Goal: Task Accomplishment & Management: Complete application form

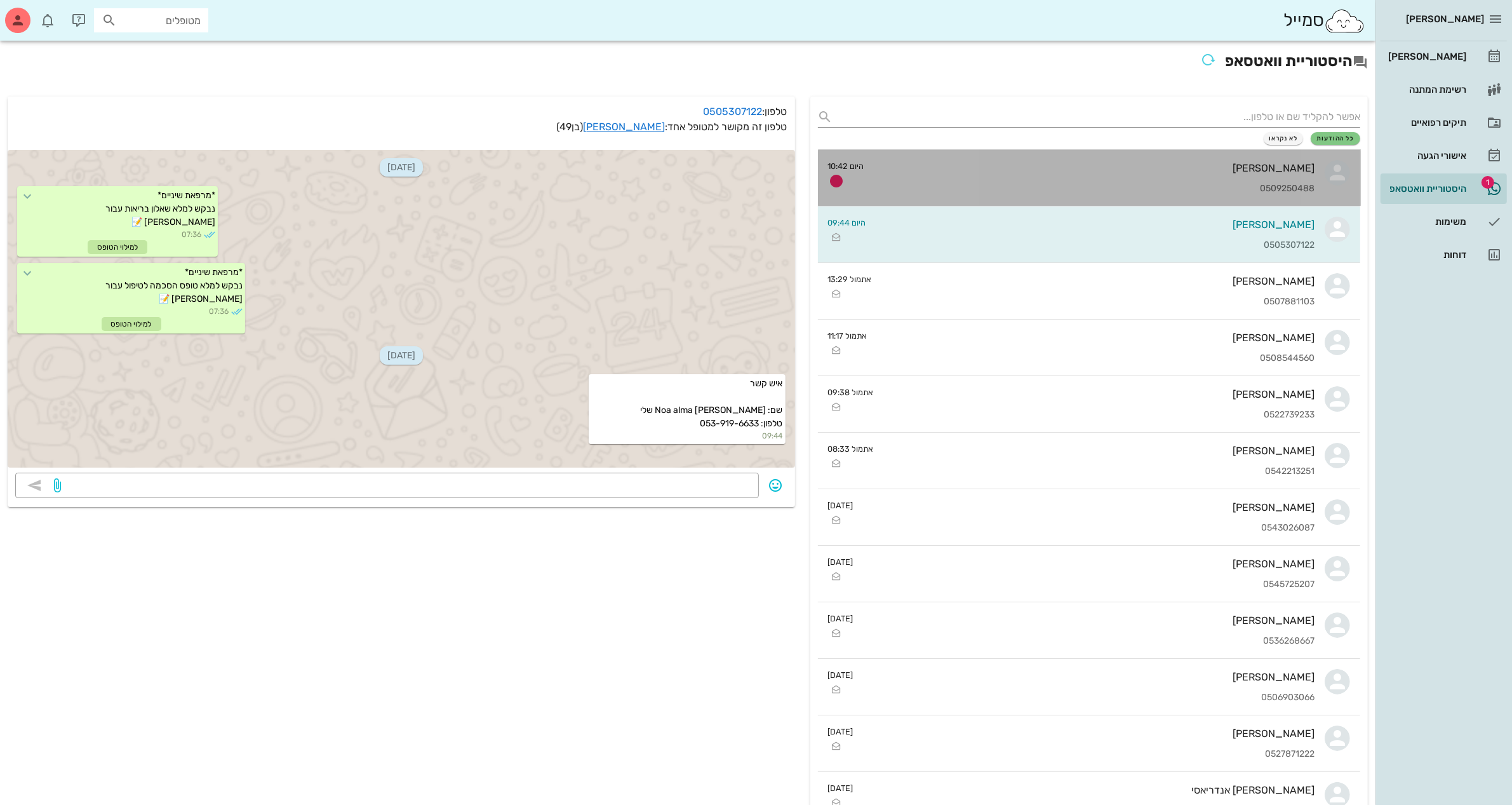
click at [1126, 186] on div "0509250488" at bounding box center [1095, 188] width 441 height 11
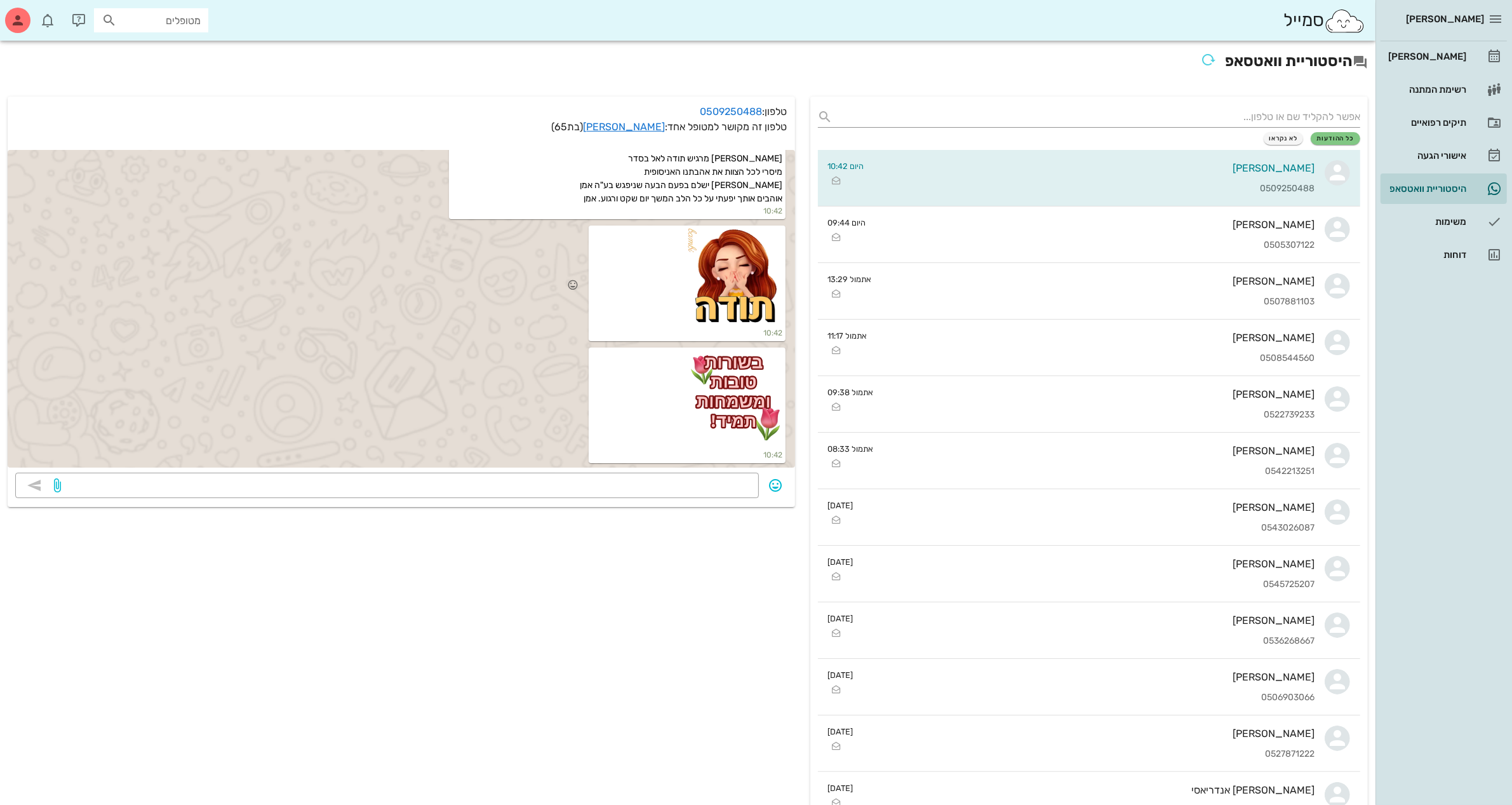
scroll to position [1221, 0]
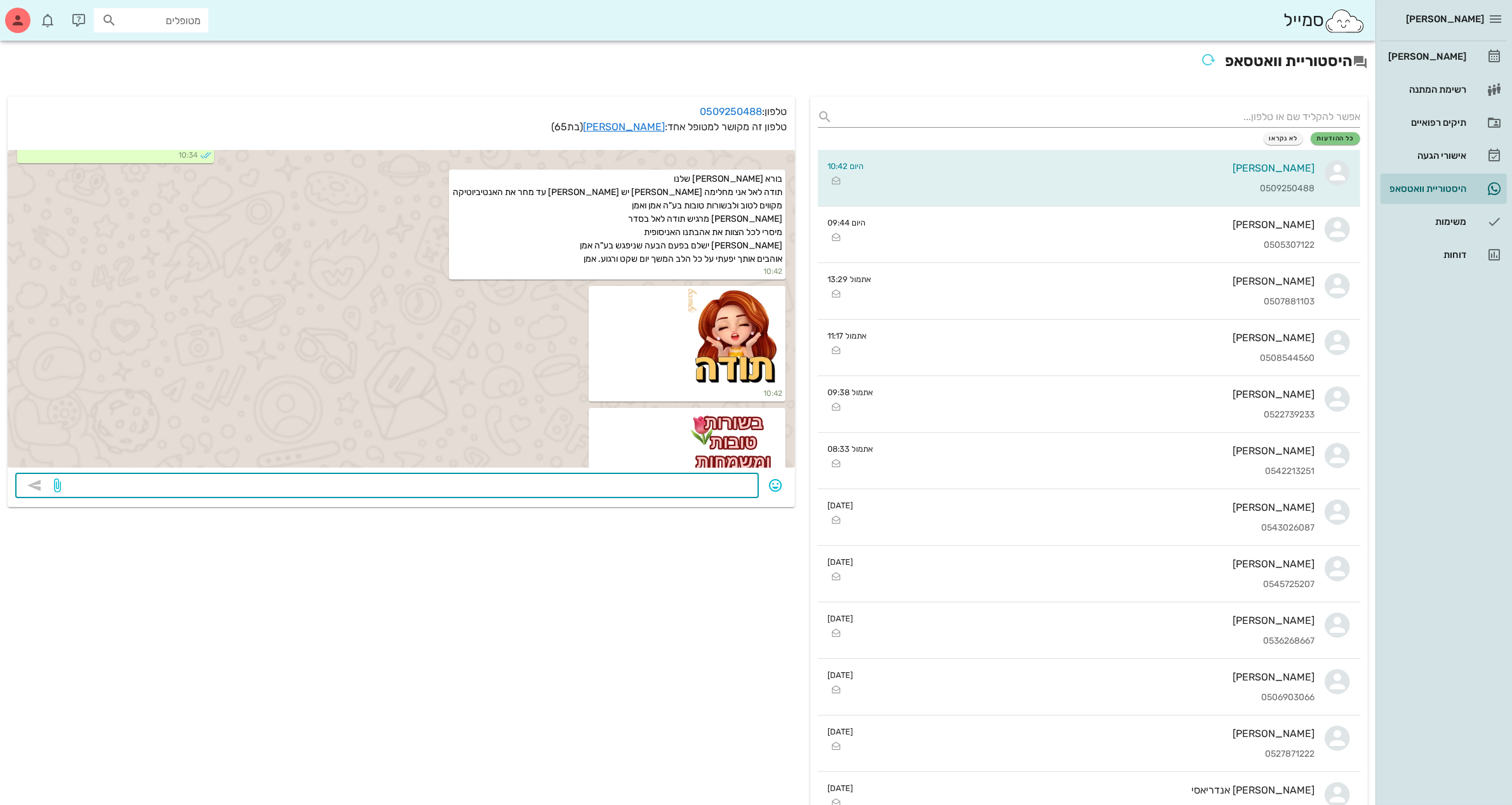
click at [644, 487] on textarea at bounding box center [407, 486] width 688 height 20
type textarea "איך את מרגישה אחרי העקירה?"
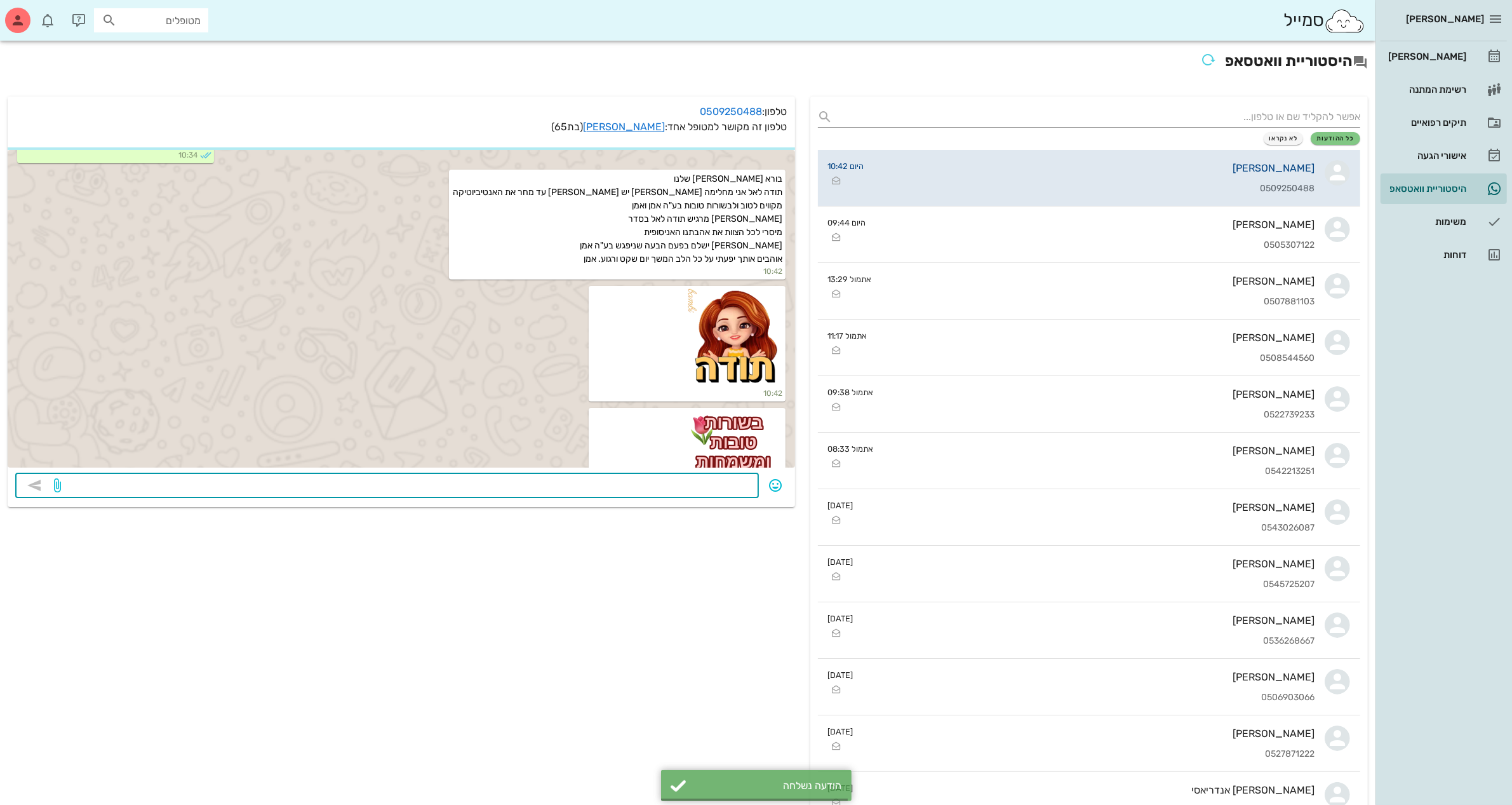
scroll to position [1337, 0]
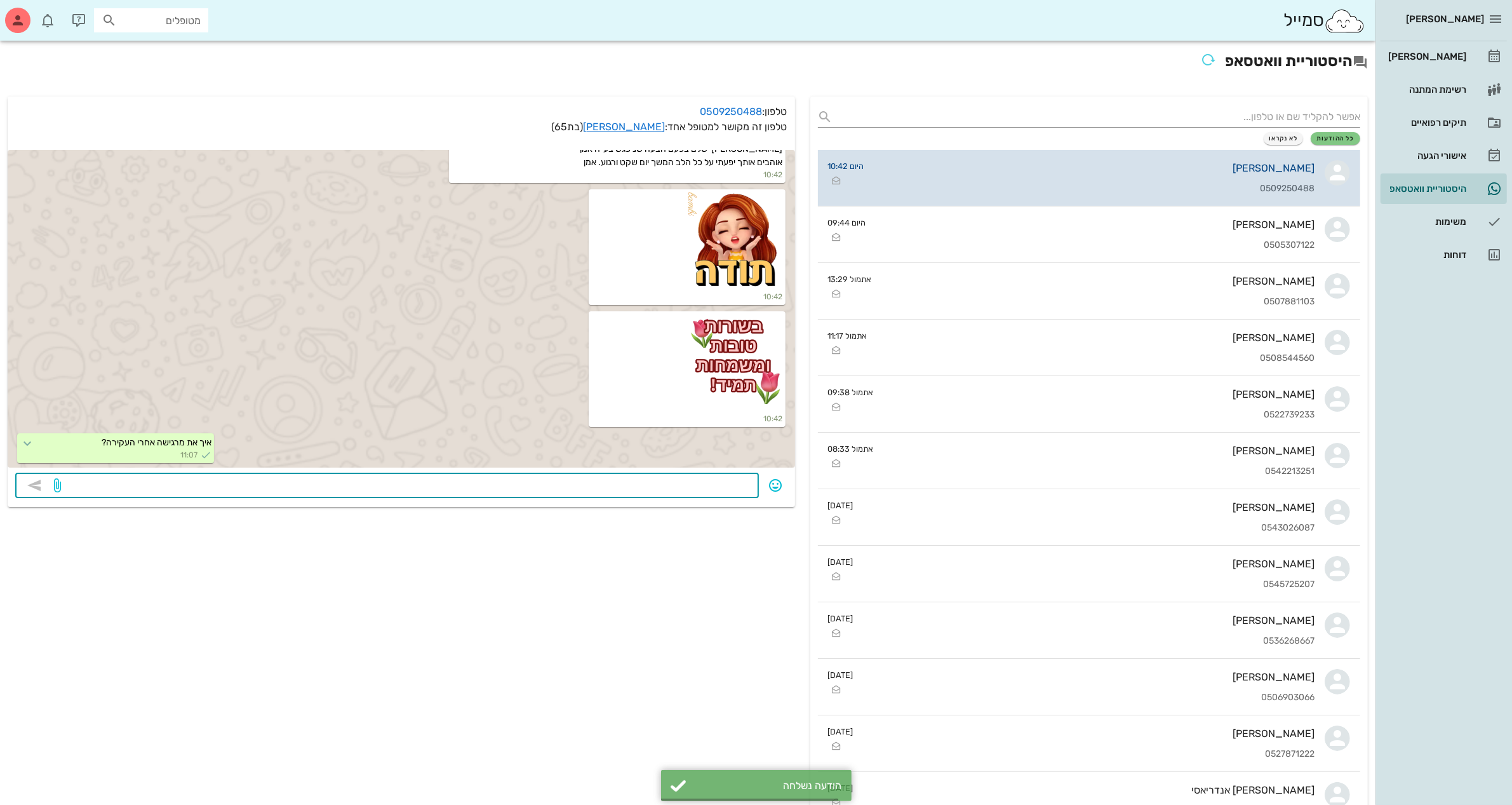
click at [1250, 160] on div "[PERSON_NAME] 0509250488" at bounding box center [1095, 178] width 441 height 56
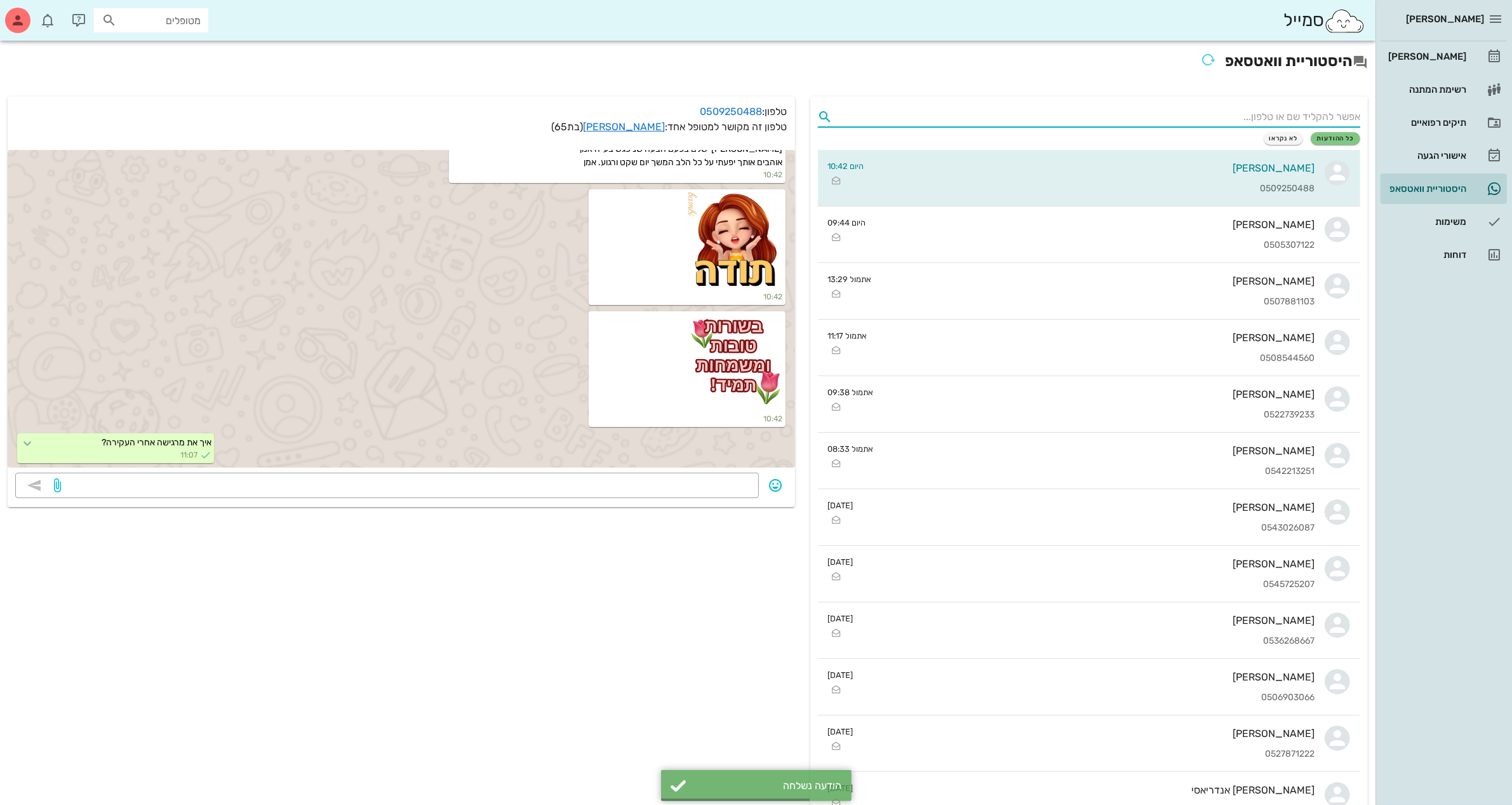
click at [1255, 113] on input "text" at bounding box center [1100, 116] width 523 height 20
click at [1432, 119] on div "תיקים רפואיים" at bounding box center [1427, 122] width 81 height 11
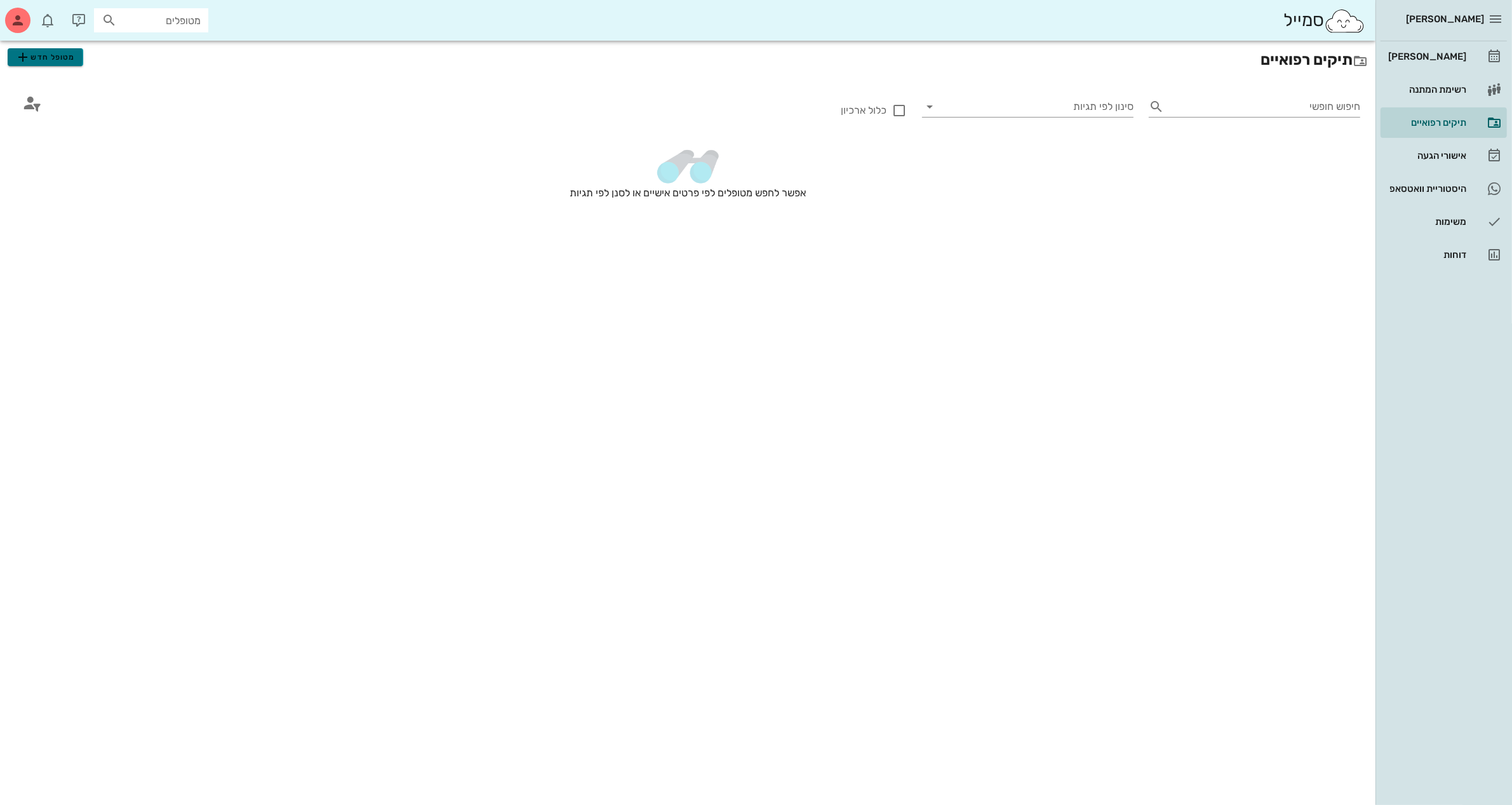
click at [59, 61] on span "מטופל חדש" at bounding box center [45, 58] width 60 height 15
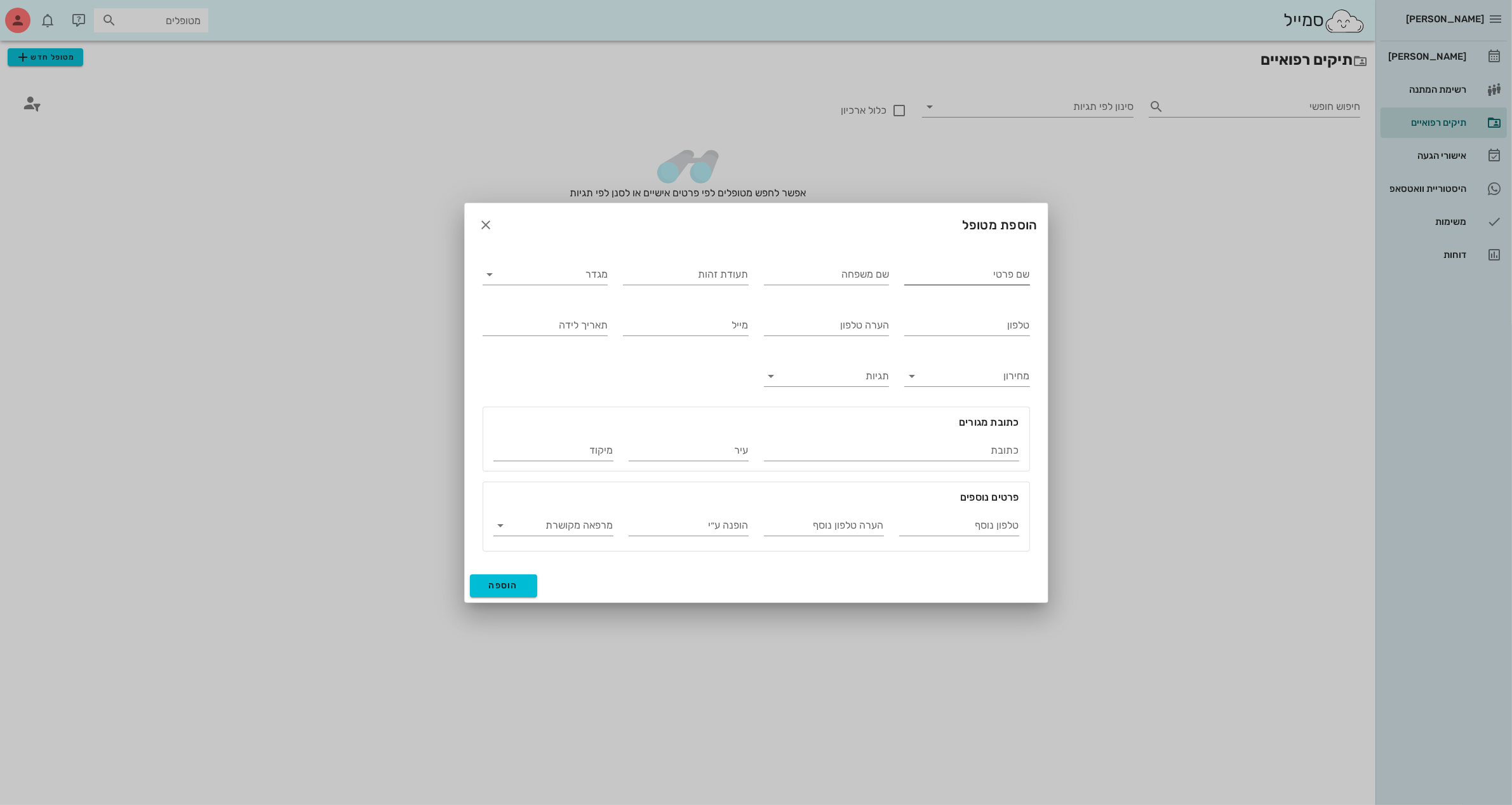
click at [989, 271] on input "שם פרטי" at bounding box center [967, 274] width 126 height 20
type input "[PERSON_NAME]"
type input "025372707"
click at [521, 271] on input "מגדר" at bounding box center [556, 274] width 106 height 20
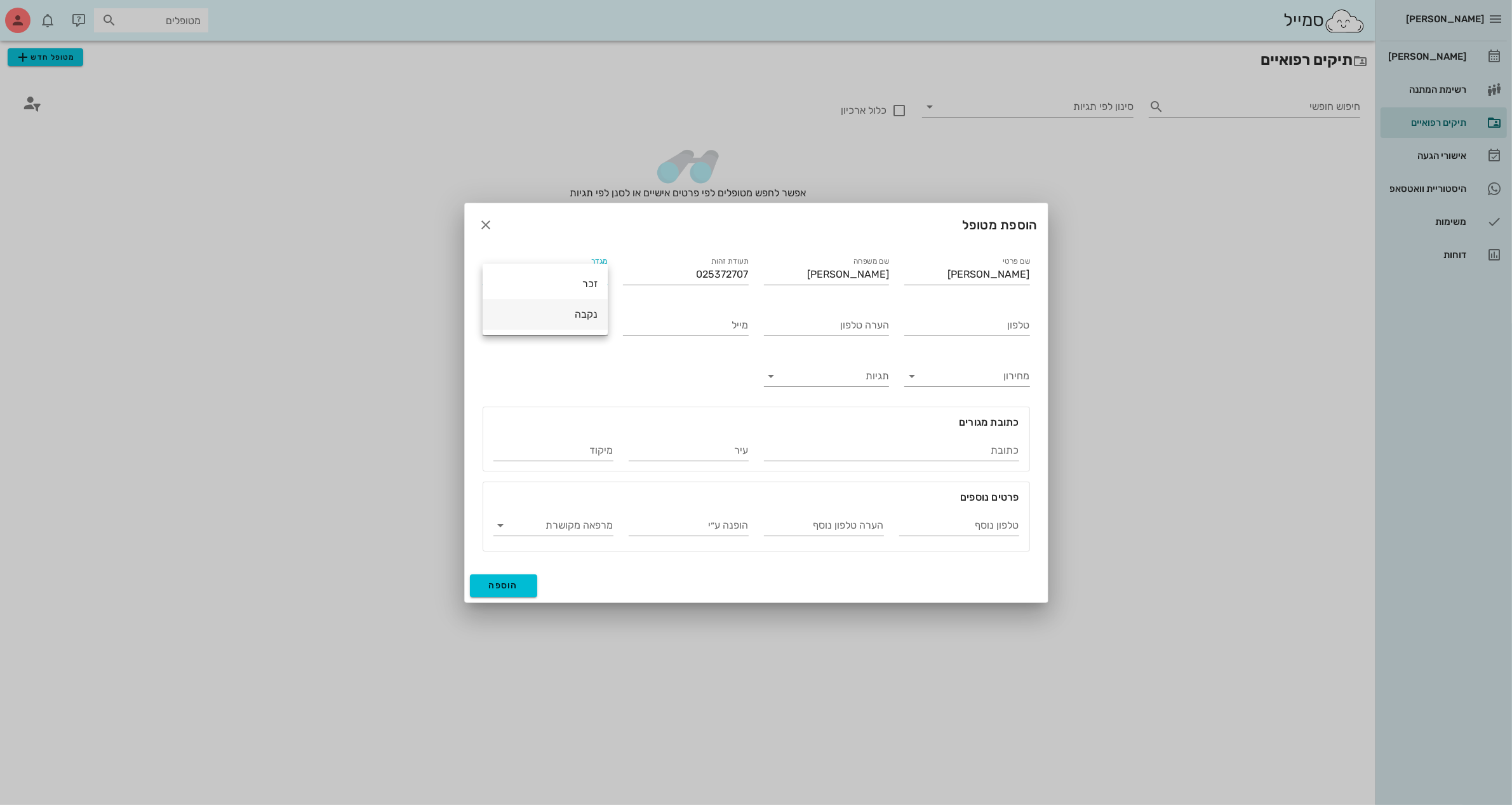
click at [556, 316] on div "נקבה" at bounding box center [545, 314] width 105 height 12
click at [980, 318] on input "טלפון" at bounding box center [967, 325] width 126 height 20
type input "052-6334338"
click at [590, 328] on input "תאריך לידה" at bounding box center [546, 325] width 126 height 20
type input "[DATE]"
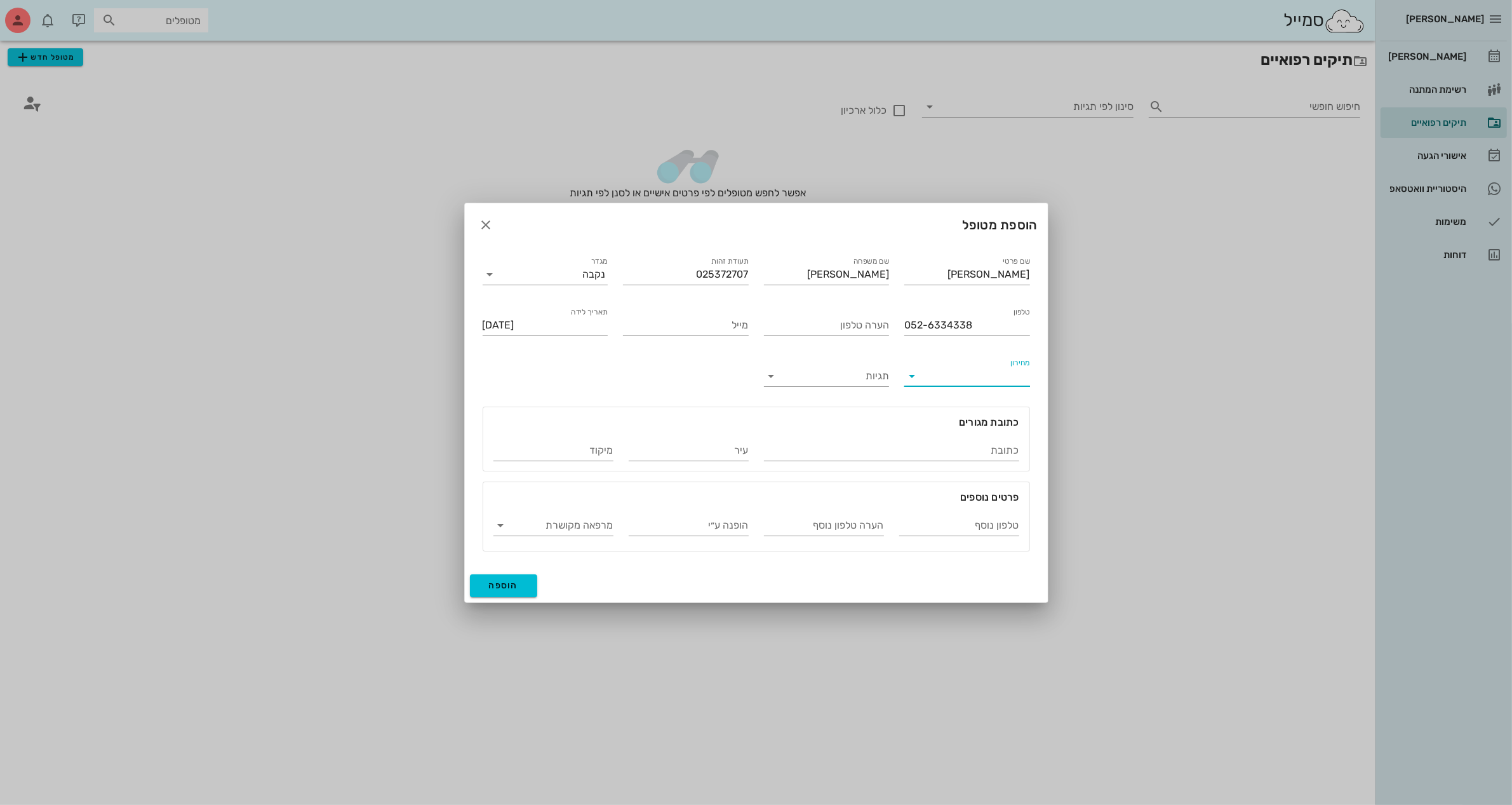
click at [942, 377] on input "מחירון" at bounding box center [978, 376] width 106 height 20
click at [674, 89] on div at bounding box center [756, 402] width 1512 height 805
click at [928, 444] on input "כתובת" at bounding box center [891, 450] width 256 height 20
type input "קשת 20"
click at [724, 458] on input "[PERSON_NAME]" at bounding box center [689, 450] width 120 height 20
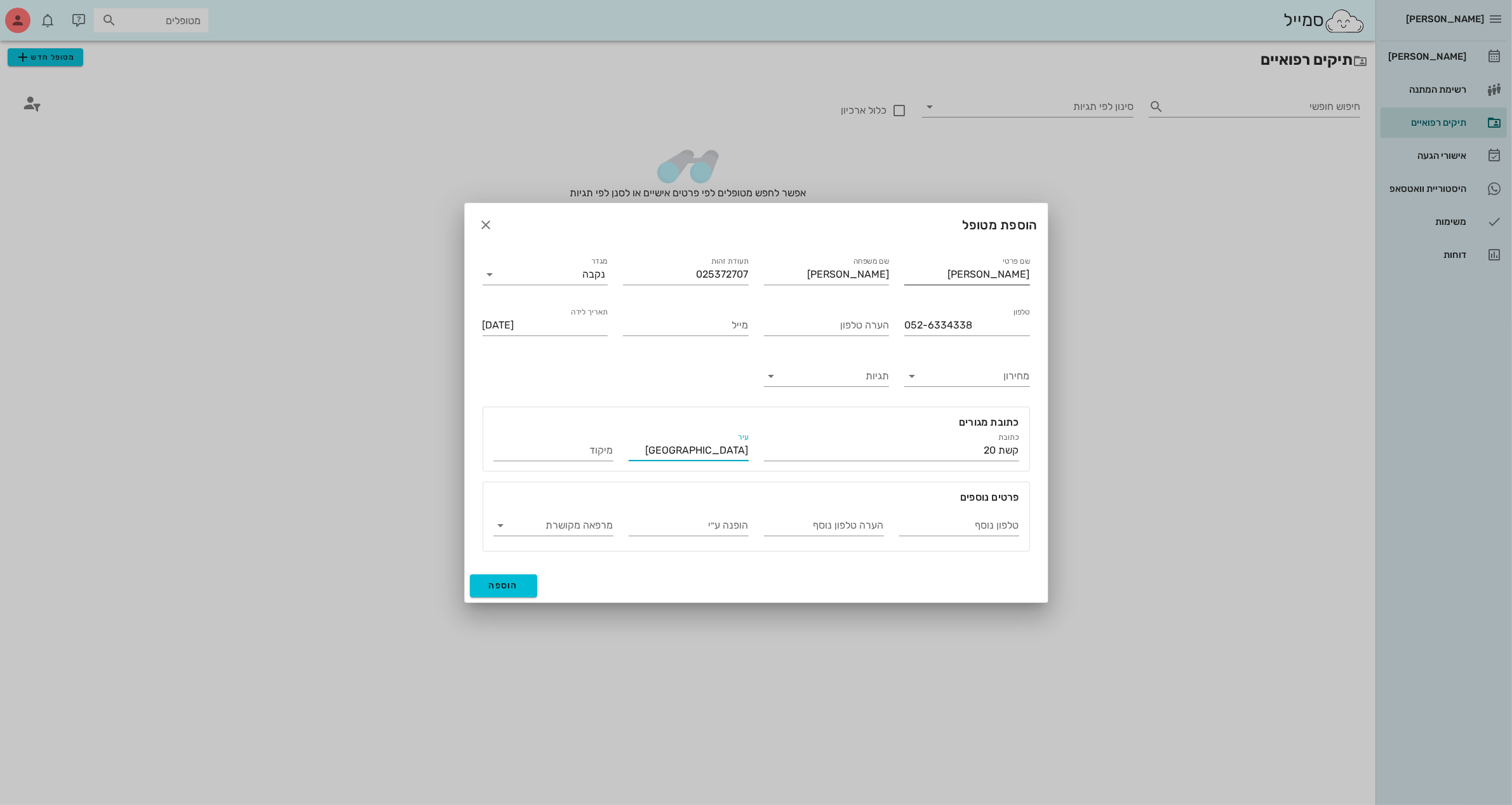
type input "[GEOGRAPHIC_DATA]"
click at [978, 277] on input "[PERSON_NAME]" at bounding box center [967, 274] width 126 height 20
type input "[PERSON_NAME]"
click at [487, 589] on button "הוספה" at bounding box center [503, 586] width 68 height 23
type input "[DATE]"
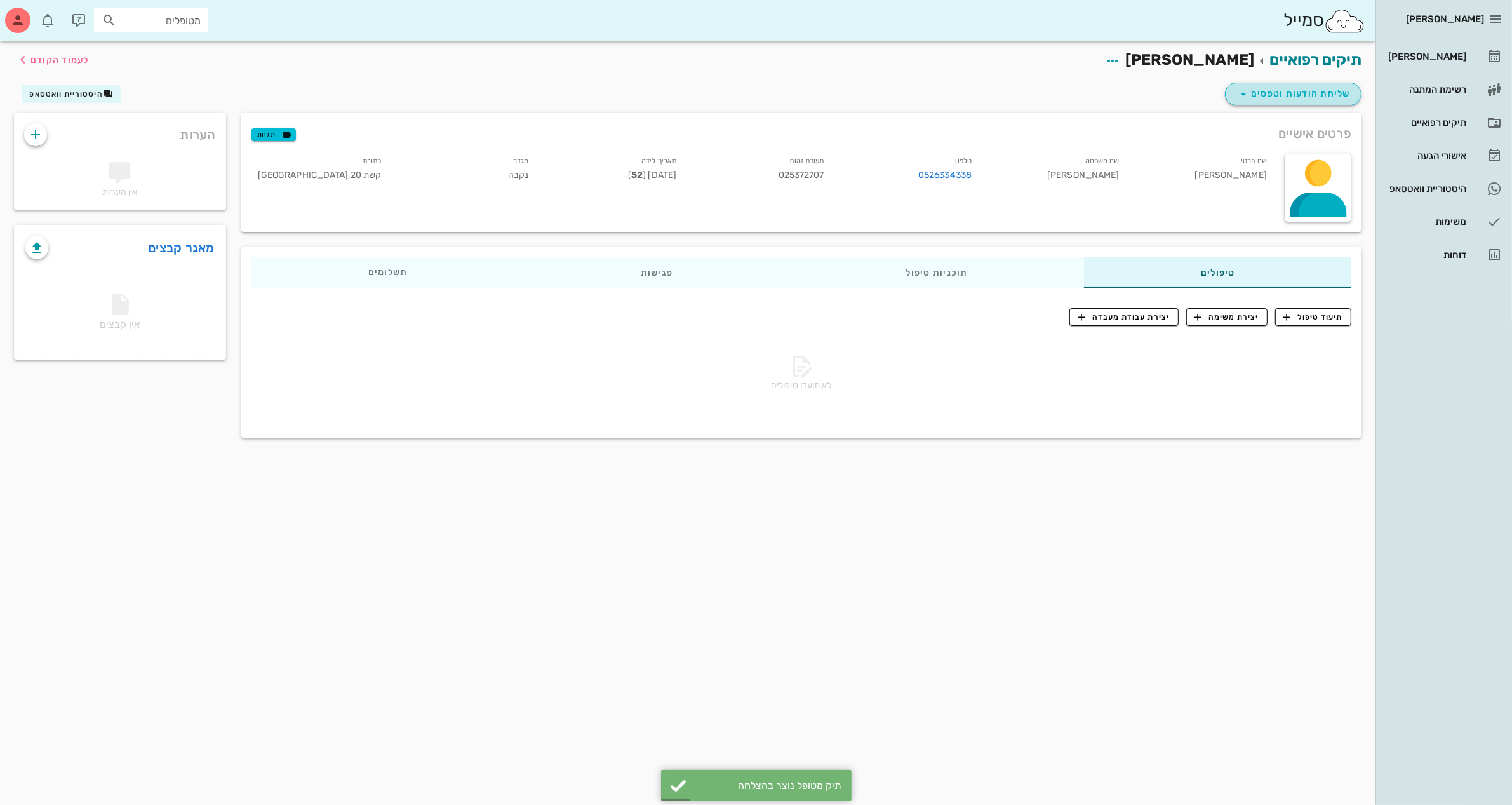
click at [1288, 93] on span "שליחת הודעות וטפסים" at bounding box center [1294, 94] width 115 height 15
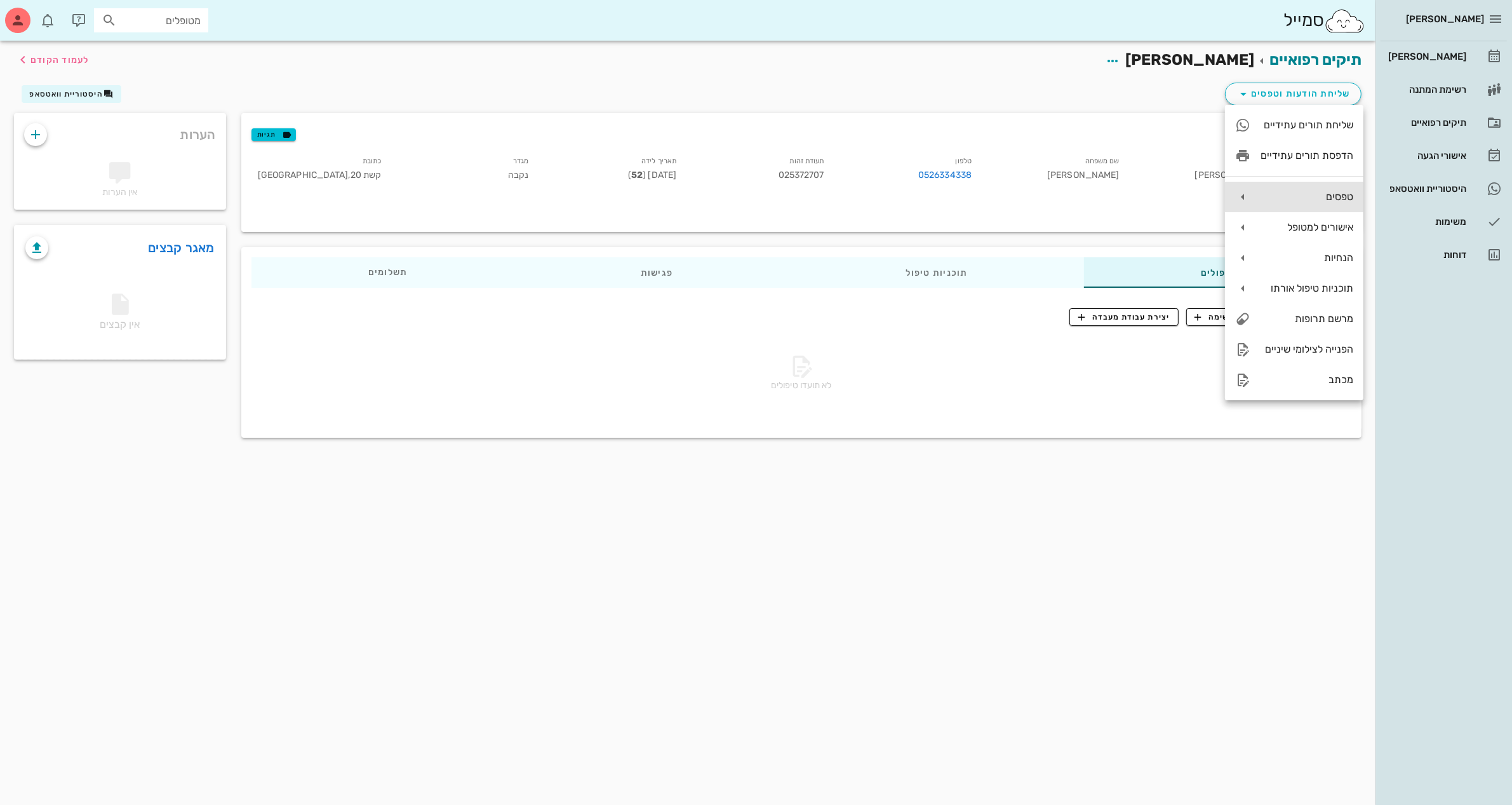
click at [1300, 199] on div "טפסים" at bounding box center [1307, 196] width 93 height 12
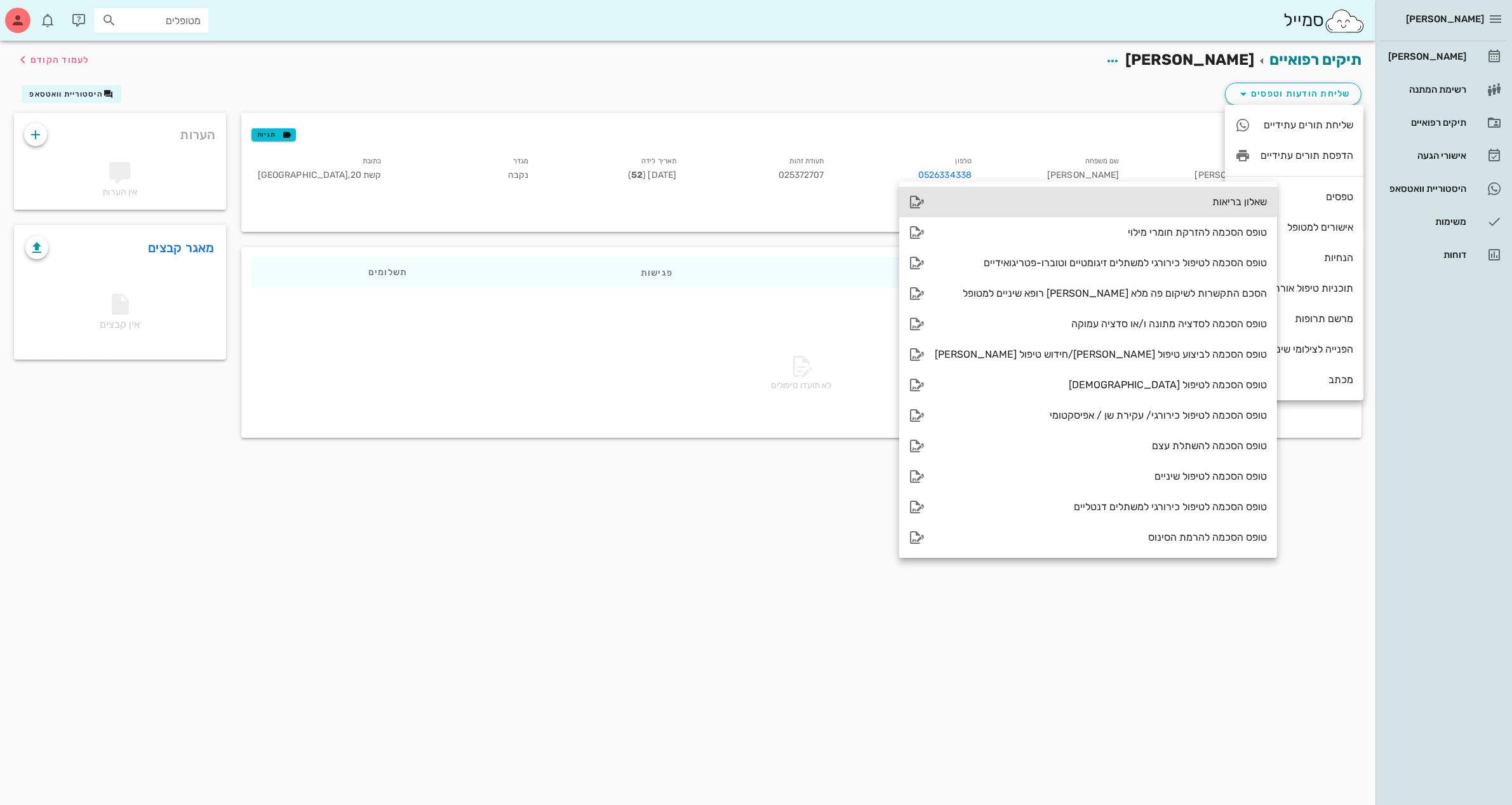
click at [1160, 201] on div "שאלון בריאות" at bounding box center [1101, 202] width 332 height 12
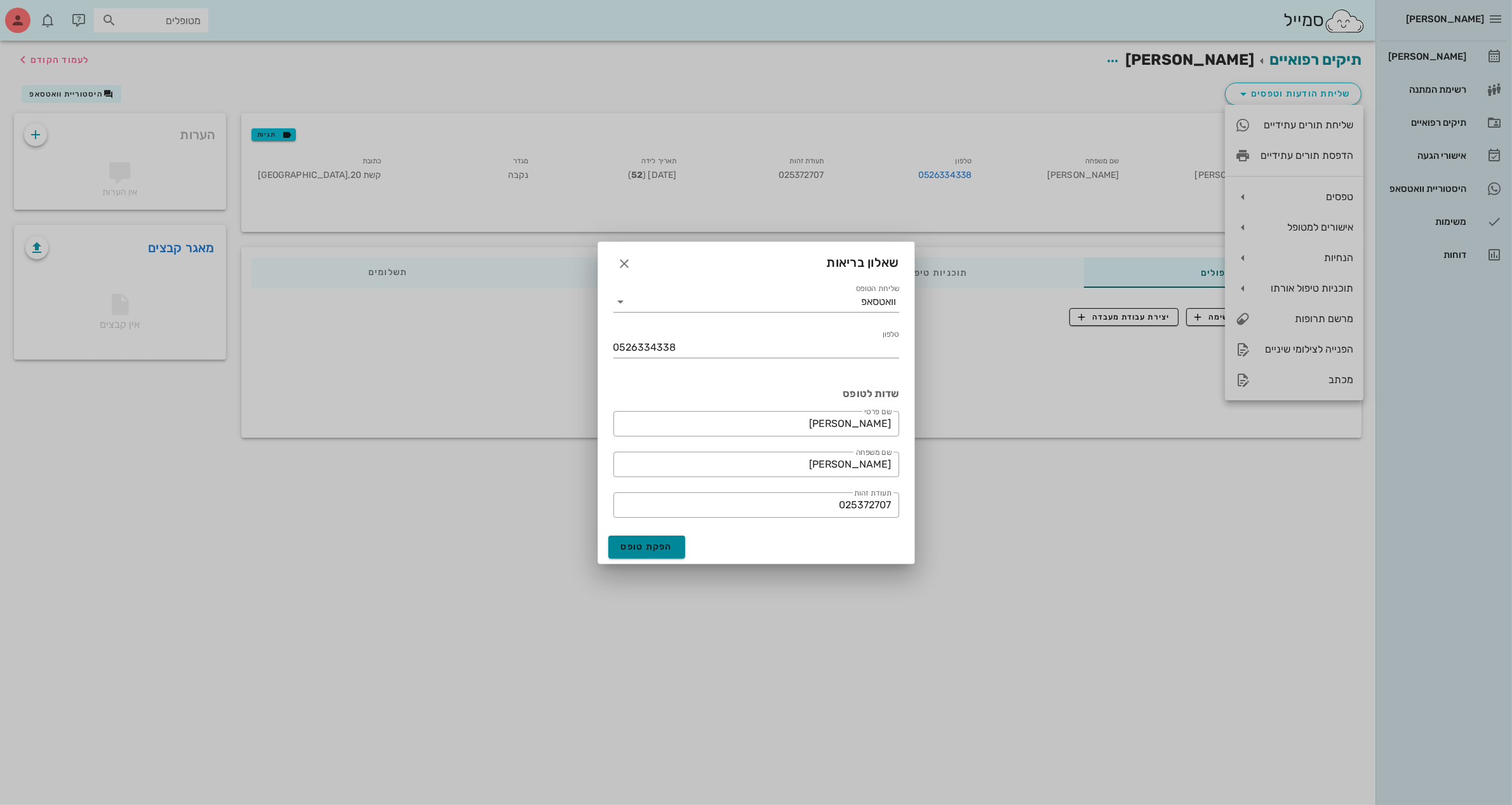
click at [651, 547] on span "הפקת טופס" at bounding box center [647, 546] width 52 height 11
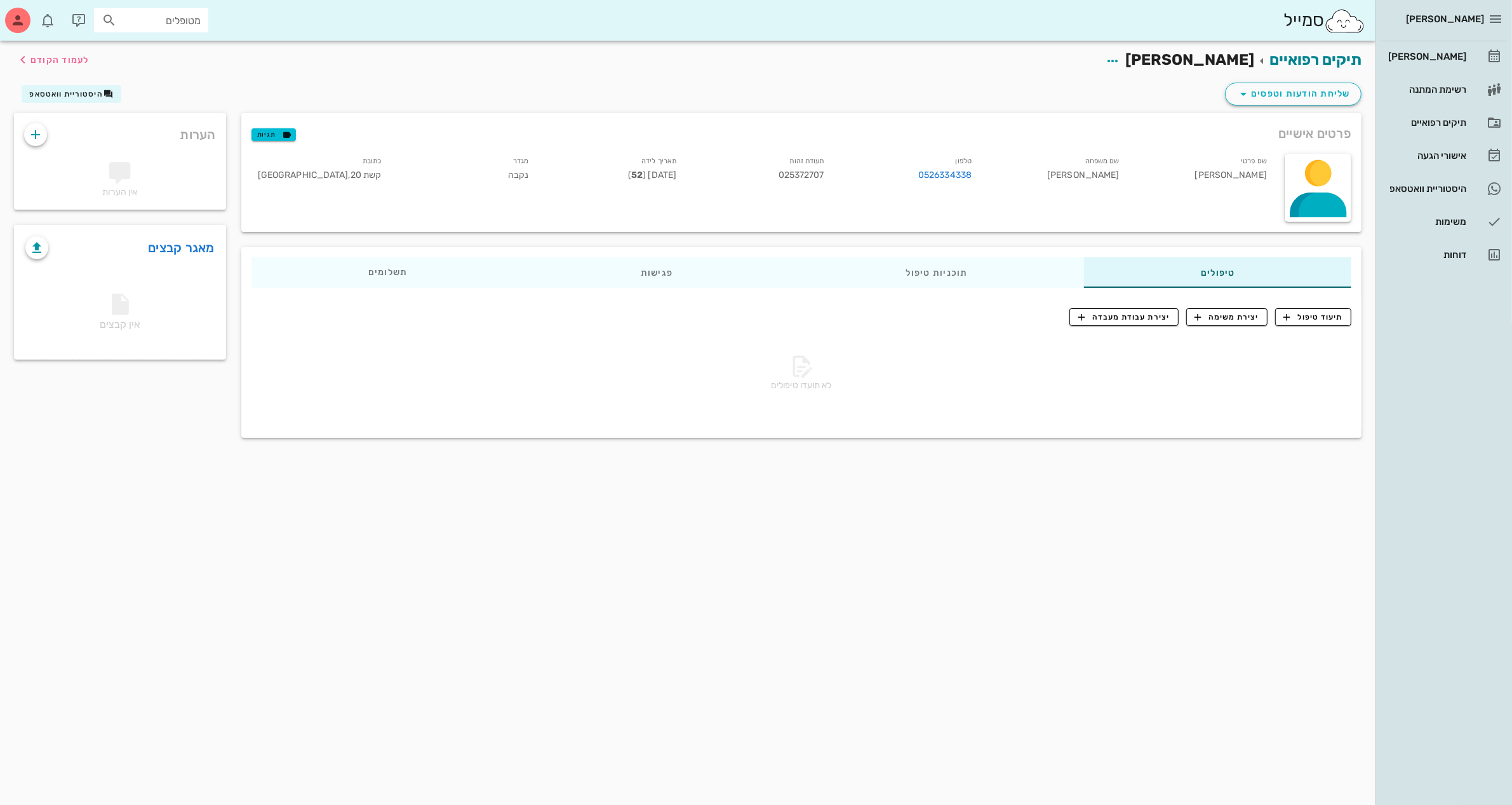
click at [1108, 100] on div "שליחת הודעות וטפסים היסטוריית וואטסאפ" at bounding box center [688, 96] width 1363 height 33
click at [1440, 52] on div "[PERSON_NAME]" at bounding box center [1427, 57] width 81 height 11
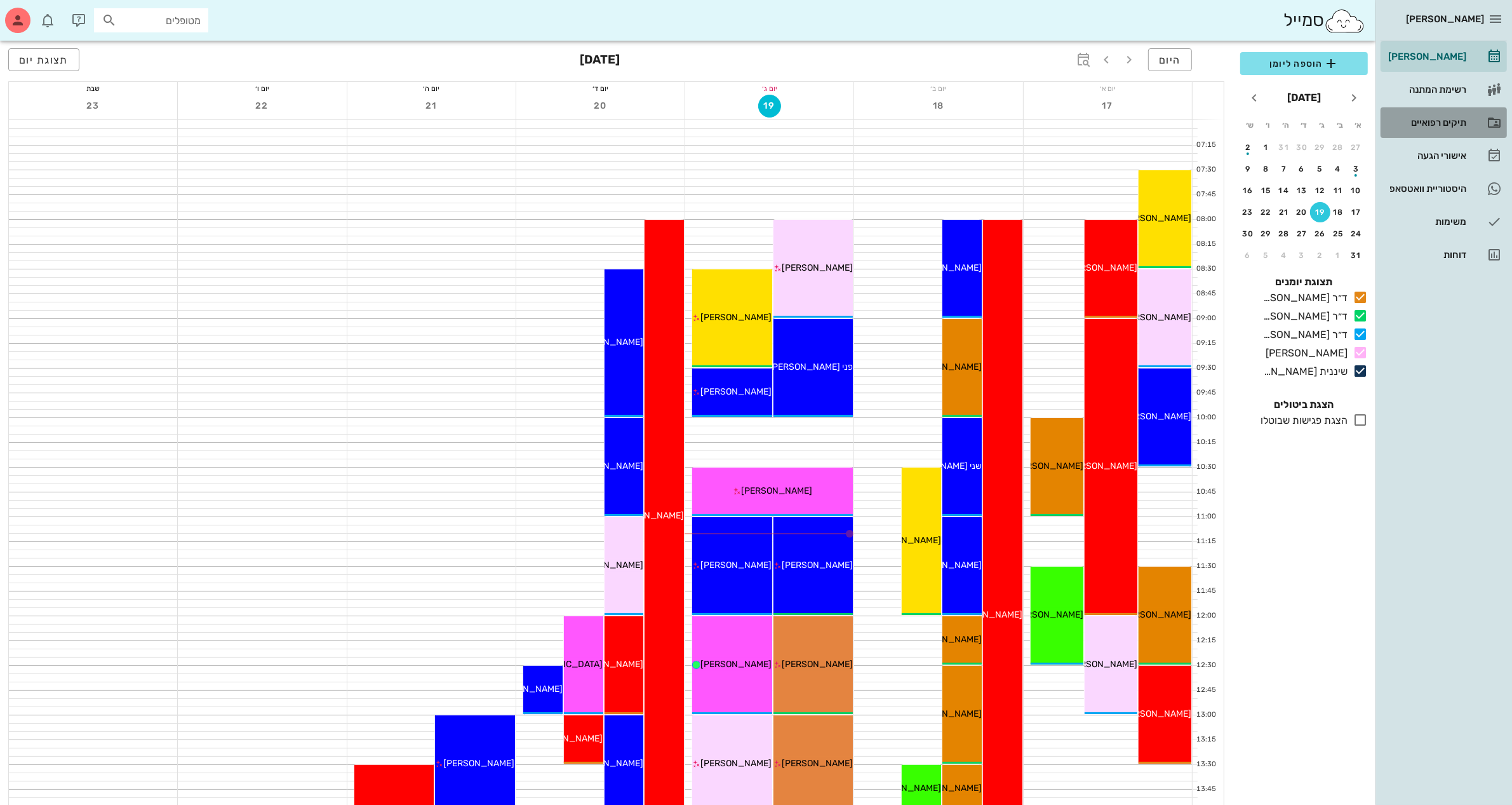
click at [1421, 128] on div "תיקים רפואיים" at bounding box center [1427, 122] width 81 height 20
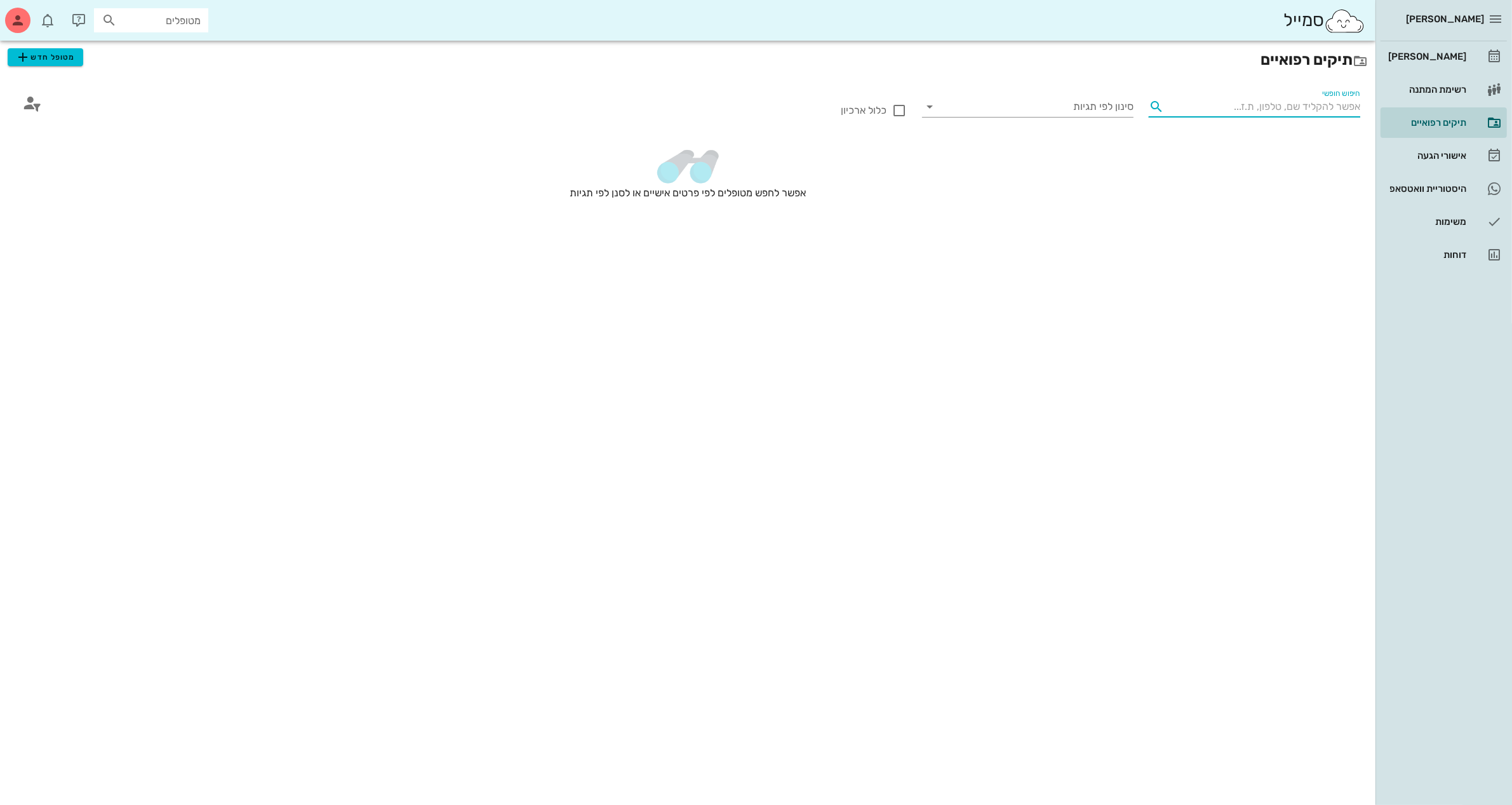
click at [1240, 105] on input "חיפוש חופשי" at bounding box center [1264, 107] width 191 height 20
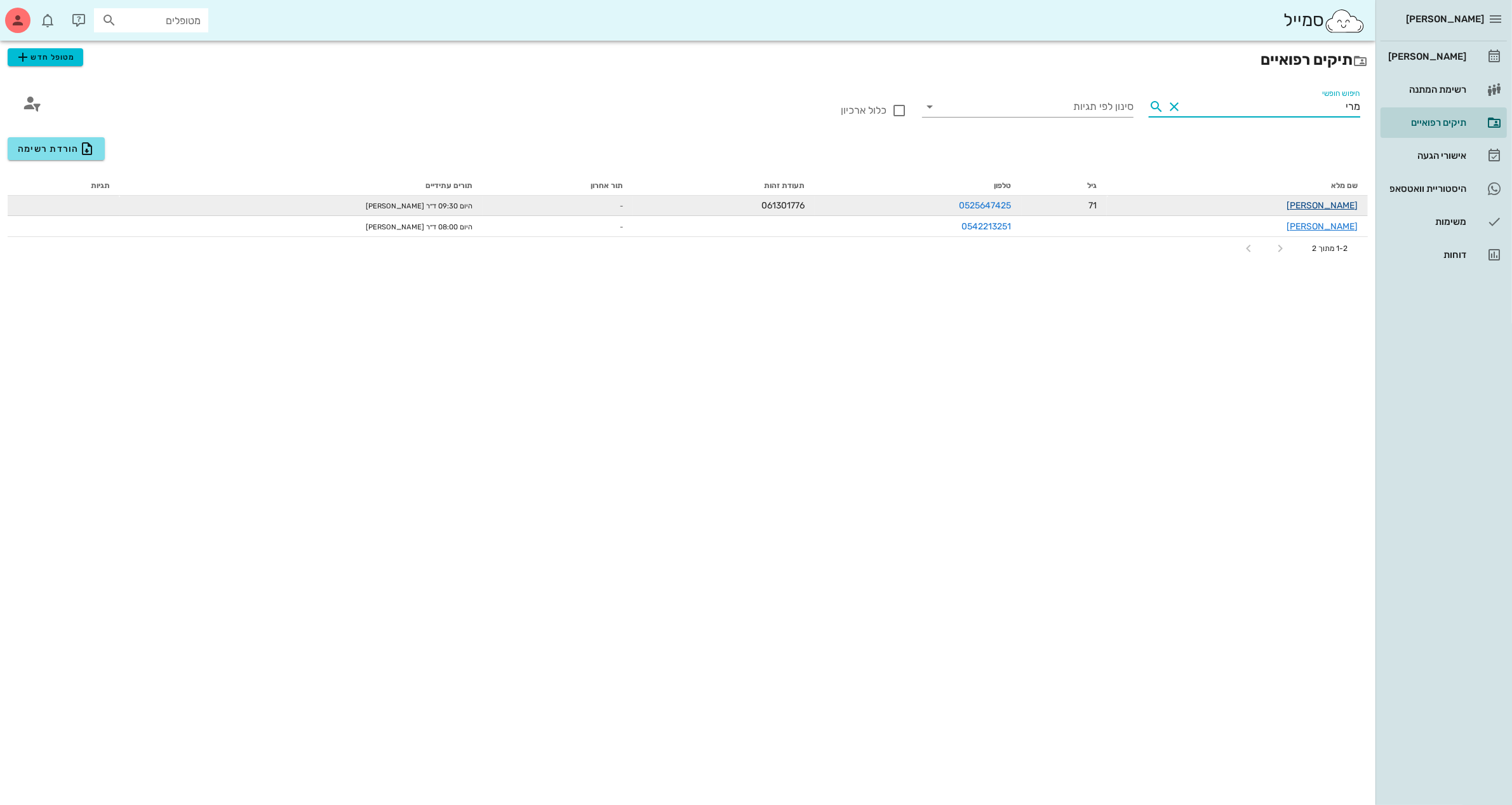
type input "מרי"
click at [1332, 204] on link "[PERSON_NAME]" at bounding box center [1323, 205] width 71 height 11
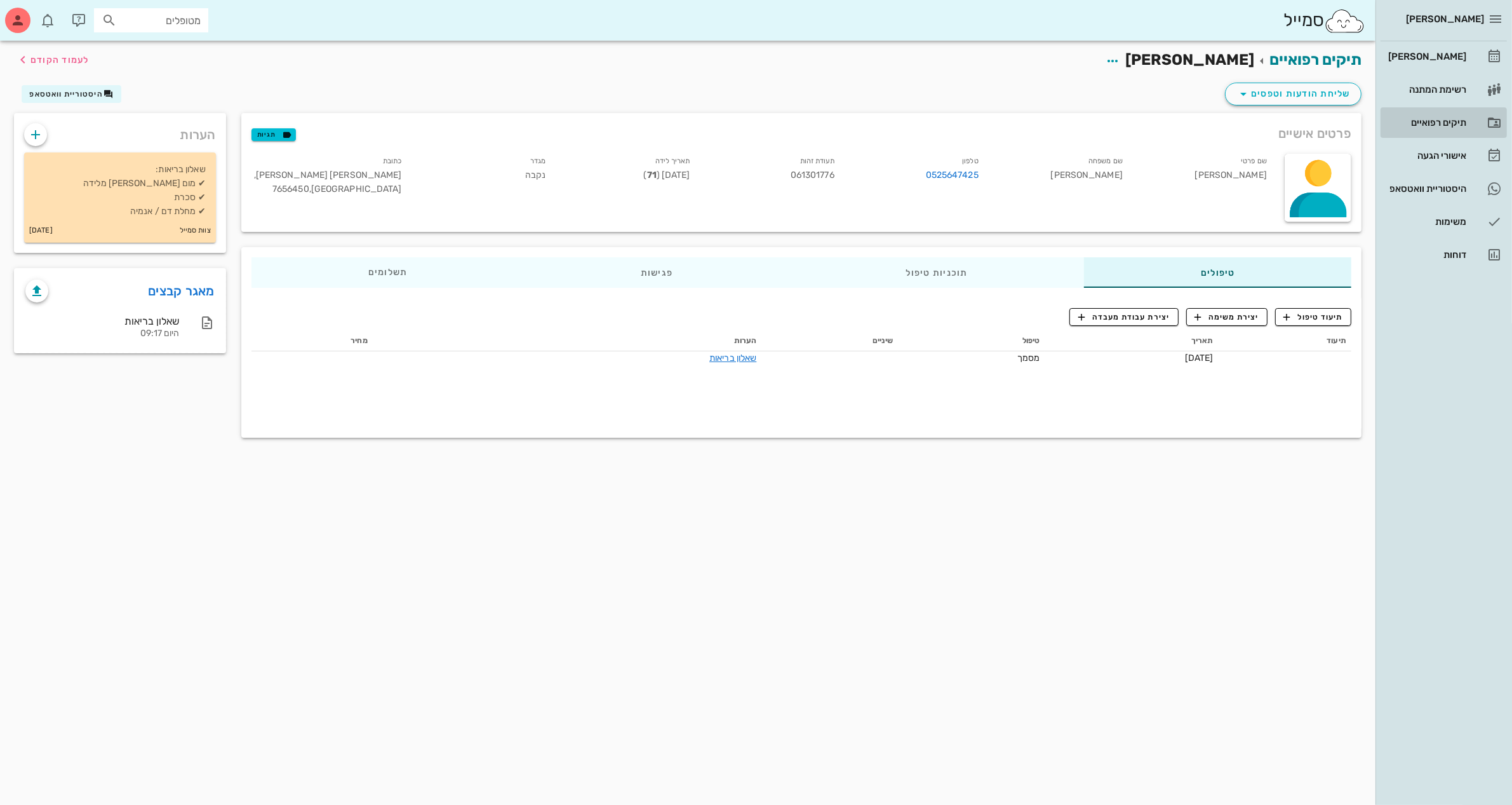
click at [1418, 117] on div "תיקים רפואיים" at bounding box center [1427, 122] width 81 height 11
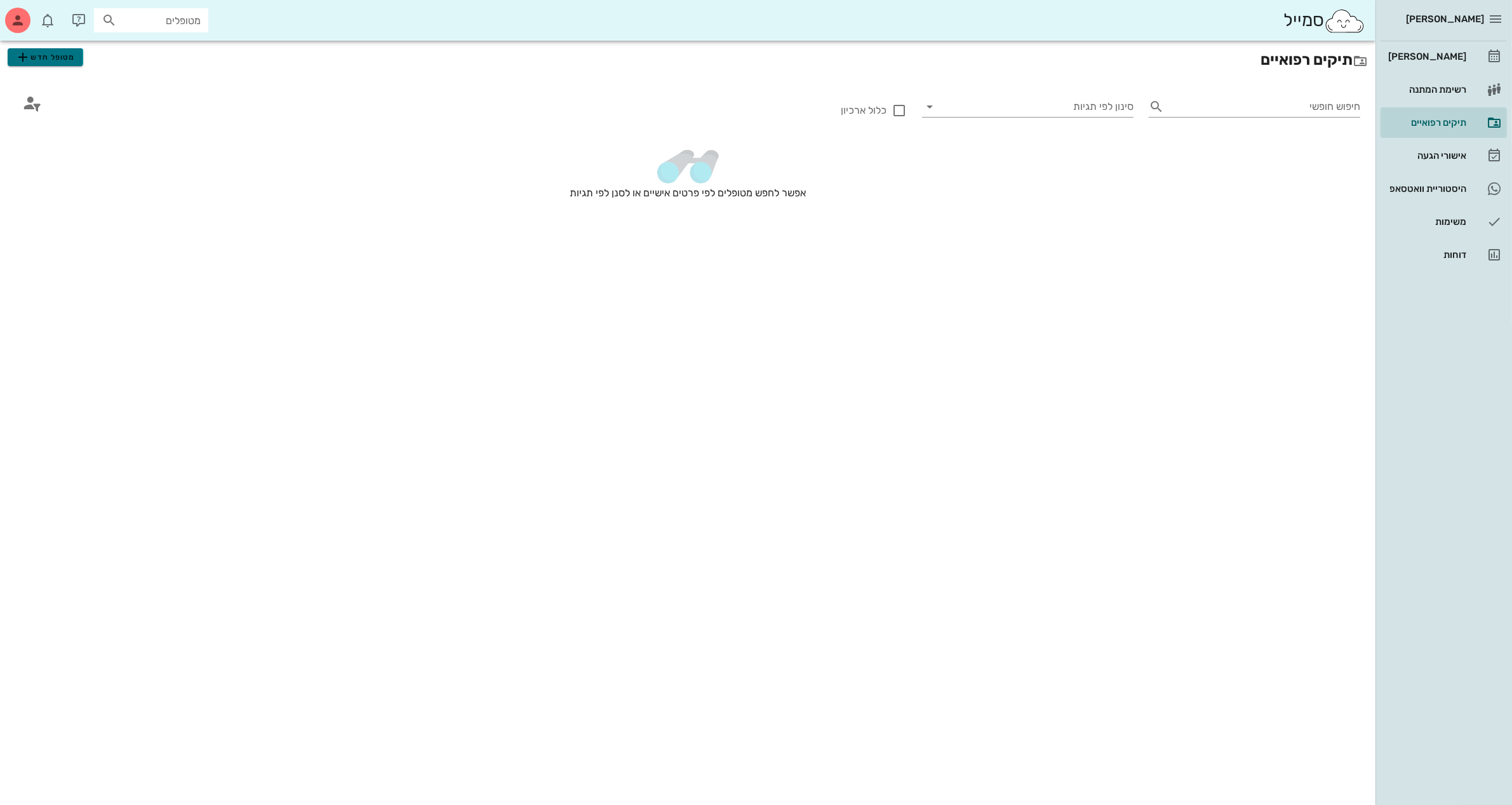
click at [48, 55] on span "מטופל חדש" at bounding box center [45, 58] width 60 height 15
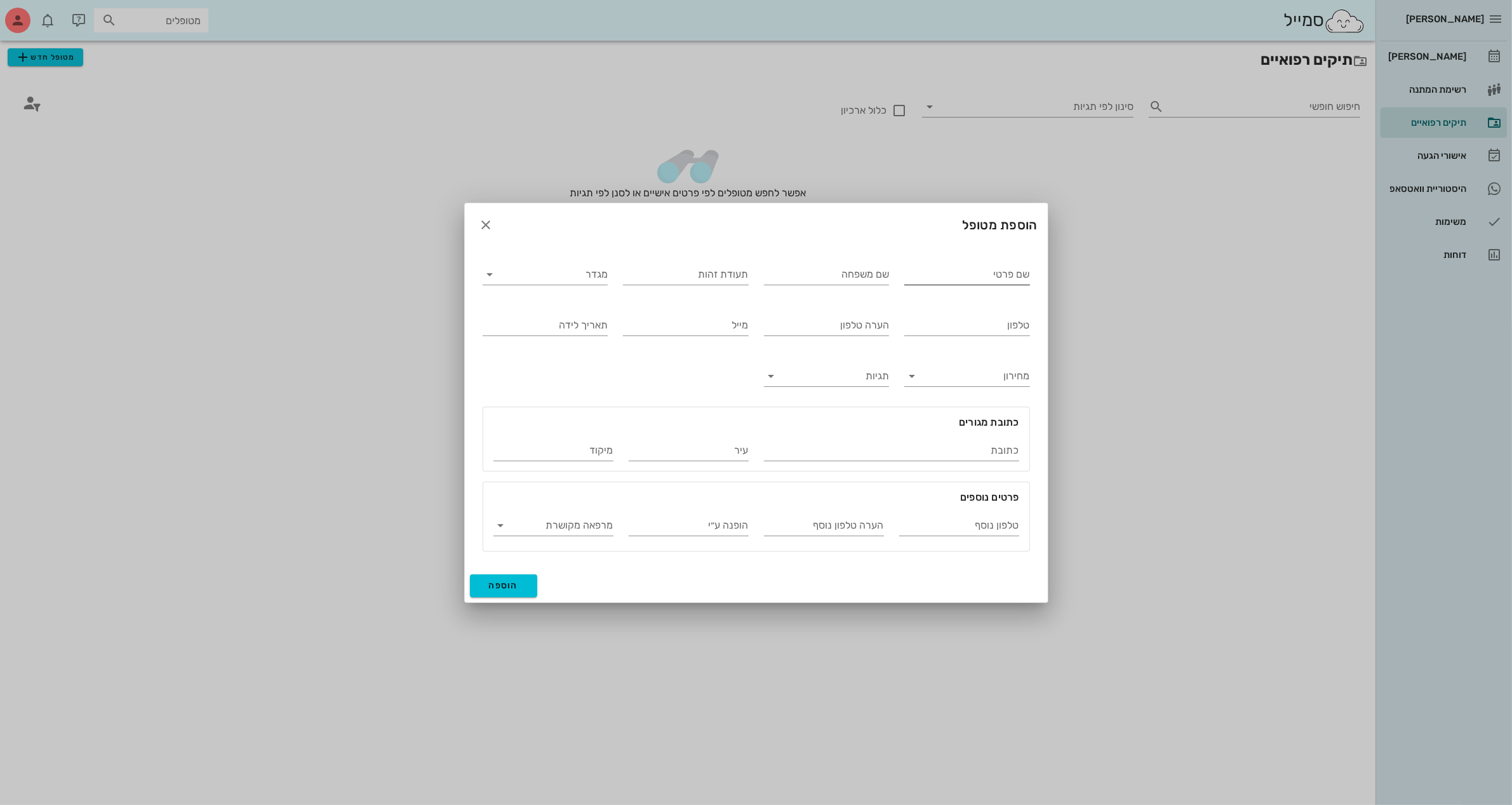
click at [957, 275] on input "שם פרטי" at bounding box center [967, 274] width 126 height 20
type input "[PERSON_NAME]"
click at [690, 277] on input "תעודת זהות" at bounding box center [686, 274] width 126 height 20
click at [700, 262] on div "תעודת זהות" at bounding box center [686, 273] width 126 height 33
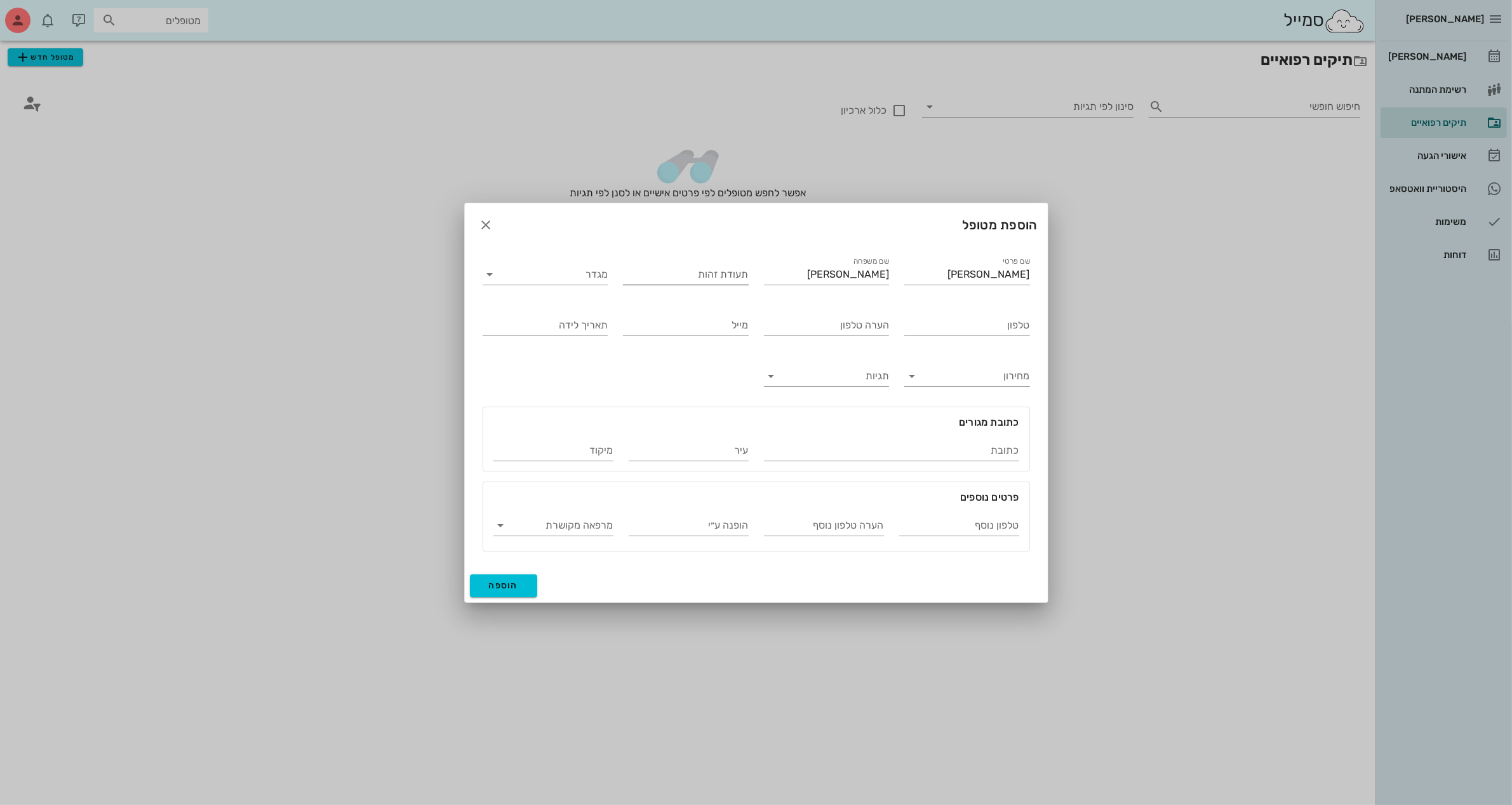
drag, startPoint x: 697, startPoint y: 286, endPoint x: 705, endPoint y: 269, distance: 18.8
click at [697, 284] on div "תעודת זהות" at bounding box center [686, 277] width 126 height 25
click at [705, 268] on input "תעודת זהות" at bounding box center [686, 274] width 126 height 20
type input "027305937"
click at [538, 323] on input "תאריך לידה" at bounding box center [546, 325] width 126 height 20
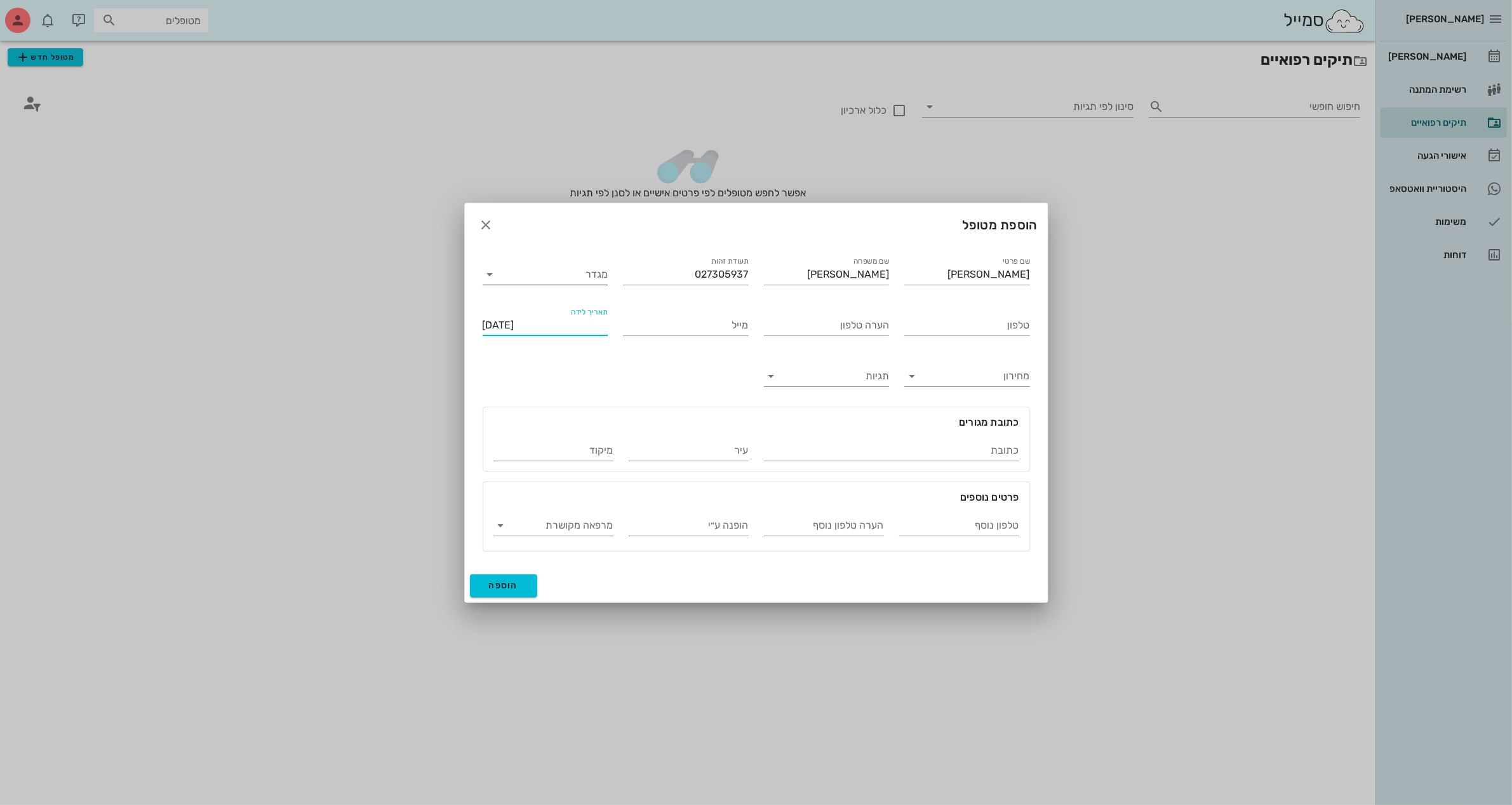
type input "[DATE]"
click at [550, 271] on input "מגדר" at bounding box center [556, 274] width 106 height 20
click at [554, 312] on div "נקבה" at bounding box center [545, 314] width 105 height 12
click at [950, 320] on input "טלפון" at bounding box center [967, 325] width 126 height 20
type input "052-4766253"
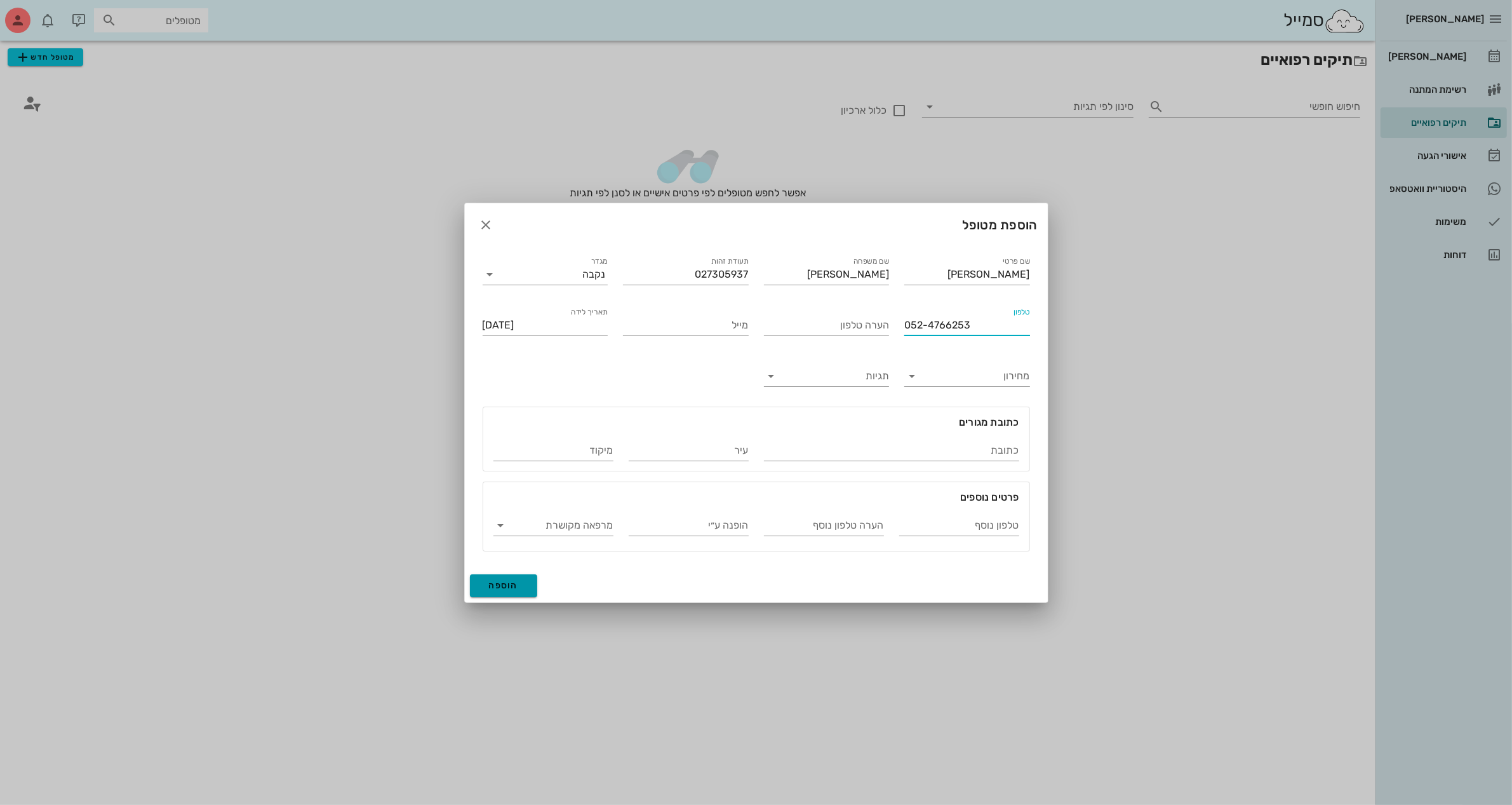
click at [507, 588] on span "הוספה" at bounding box center [503, 585] width 30 height 11
type input "[DATE]"
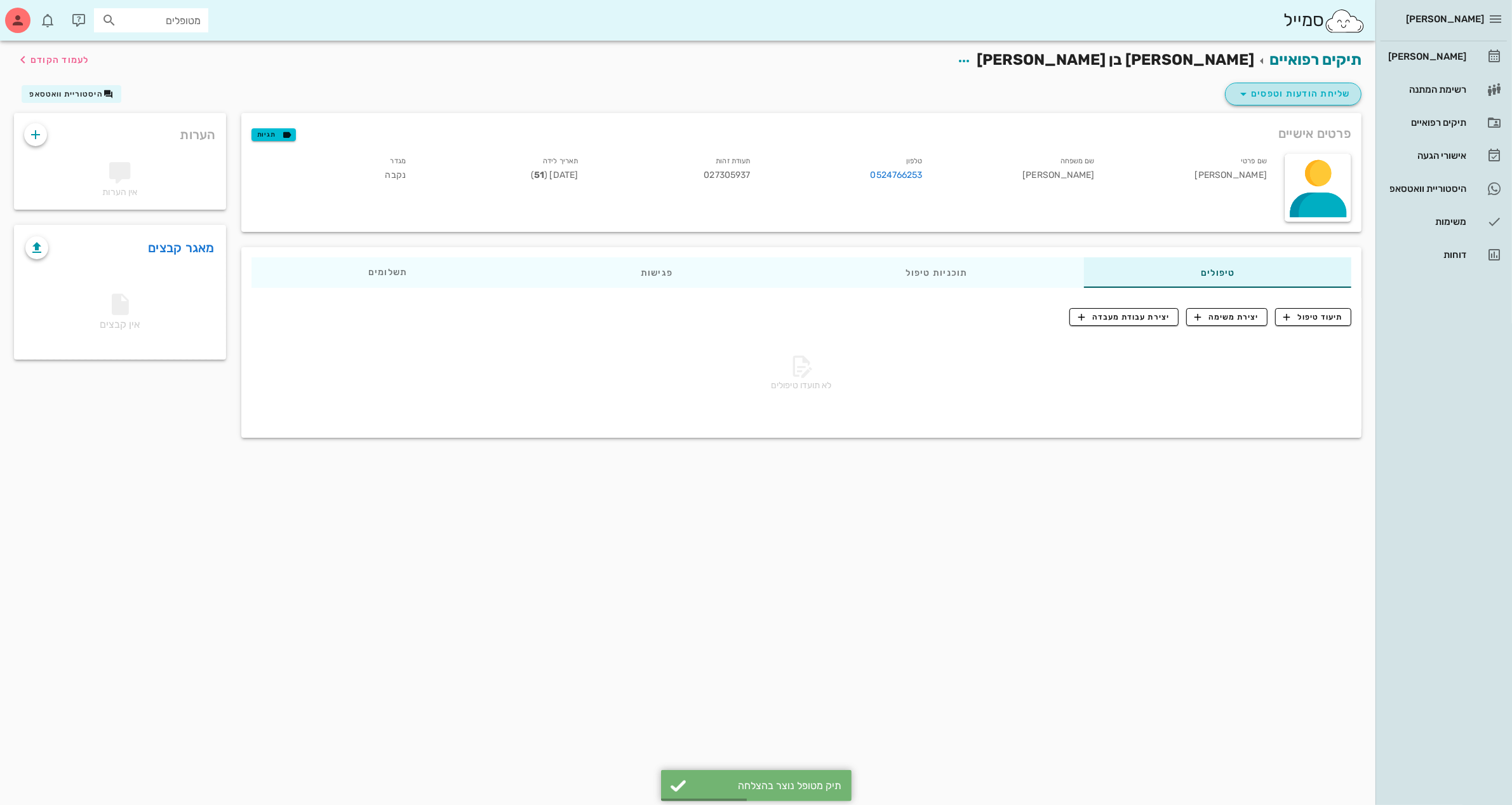
click at [1293, 89] on span "שליחת הודעות וטפסים" at bounding box center [1294, 94] width 115 height 15
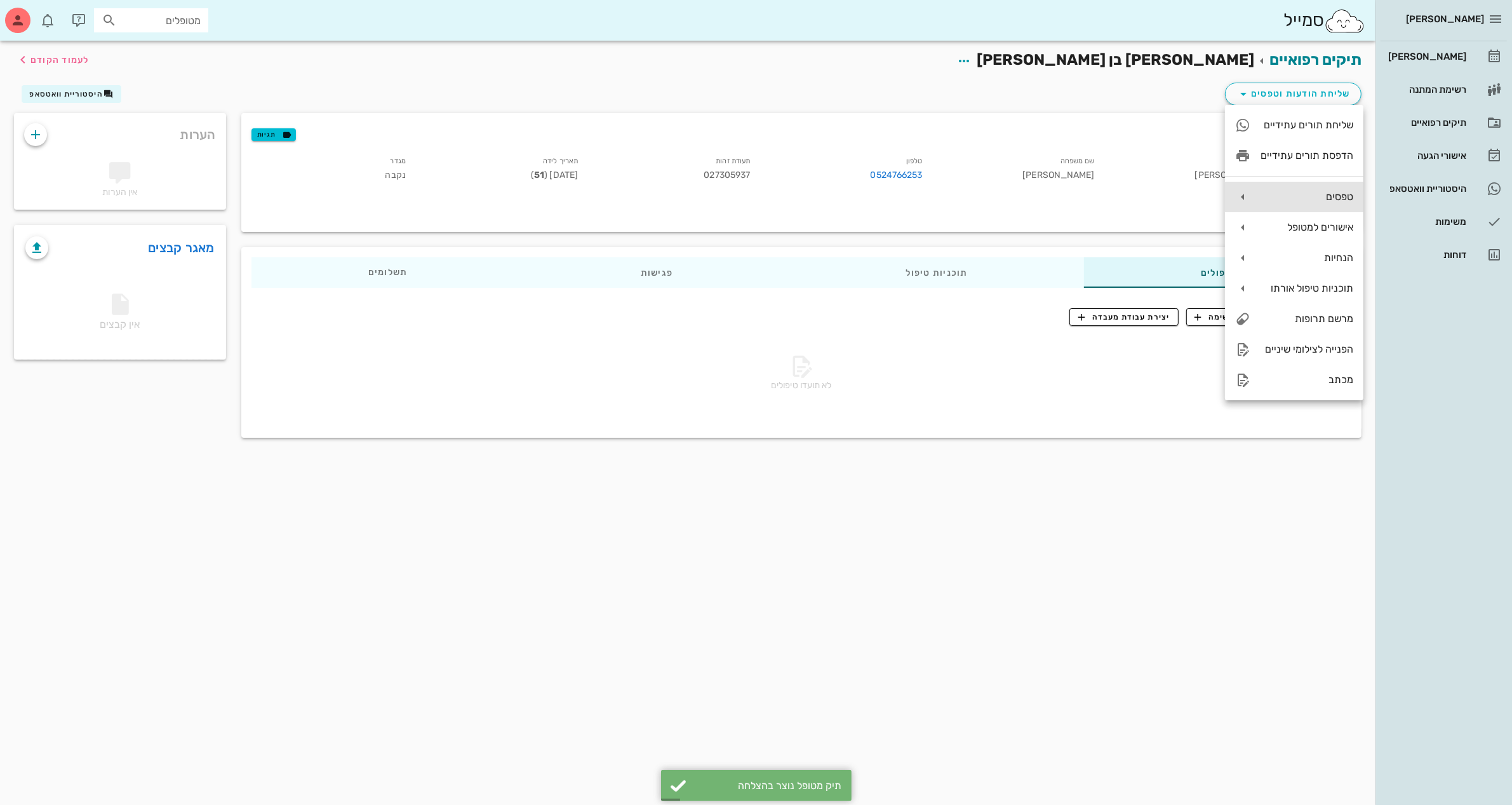
click at [1286, 194] on div "טפסים" at bounding box center [1307, 196] width 93 height 12
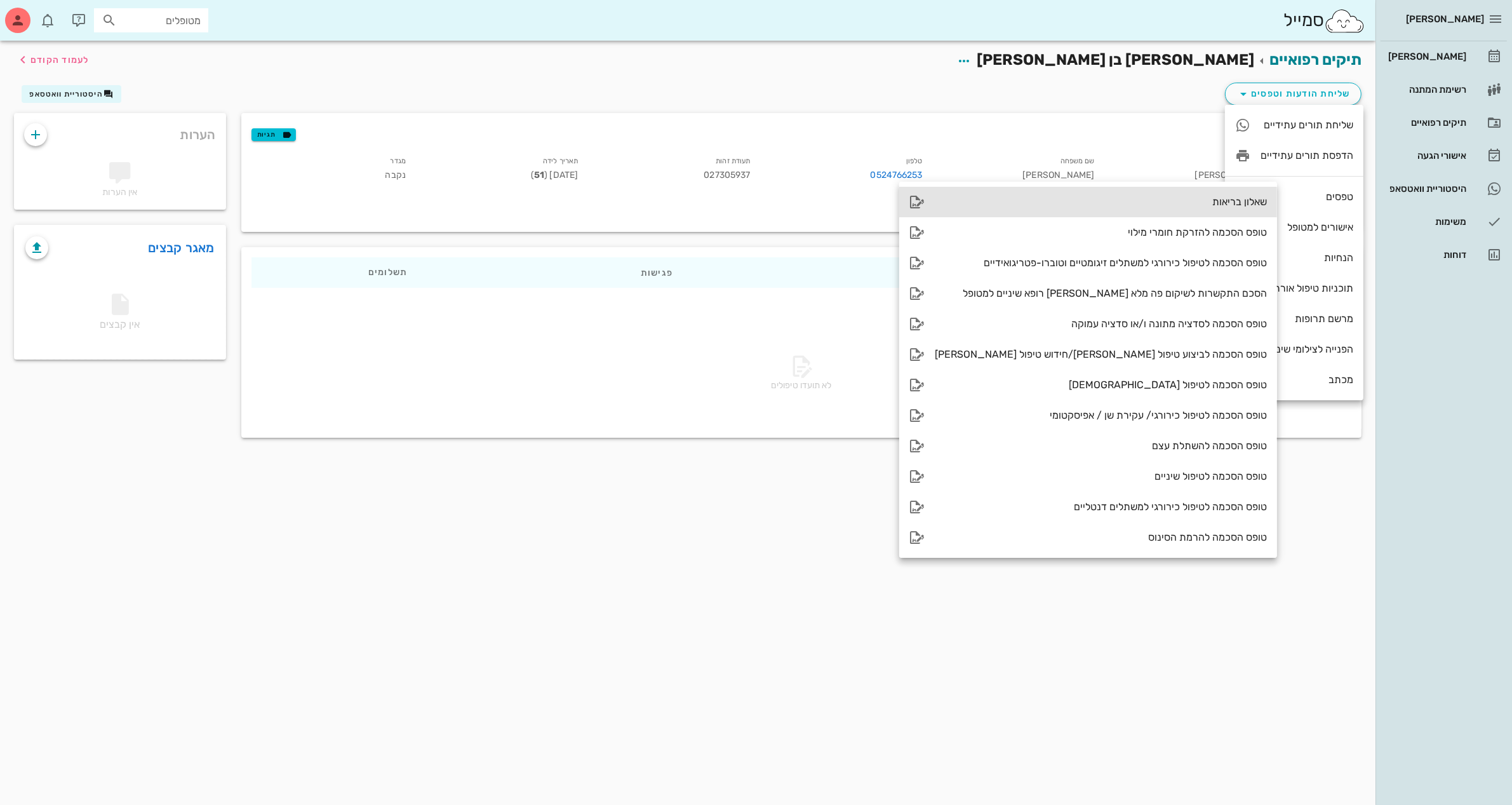
click at [1164, 201] on div "שאלון בריאות" at bounding box center [1101, 202] width 332 height 12
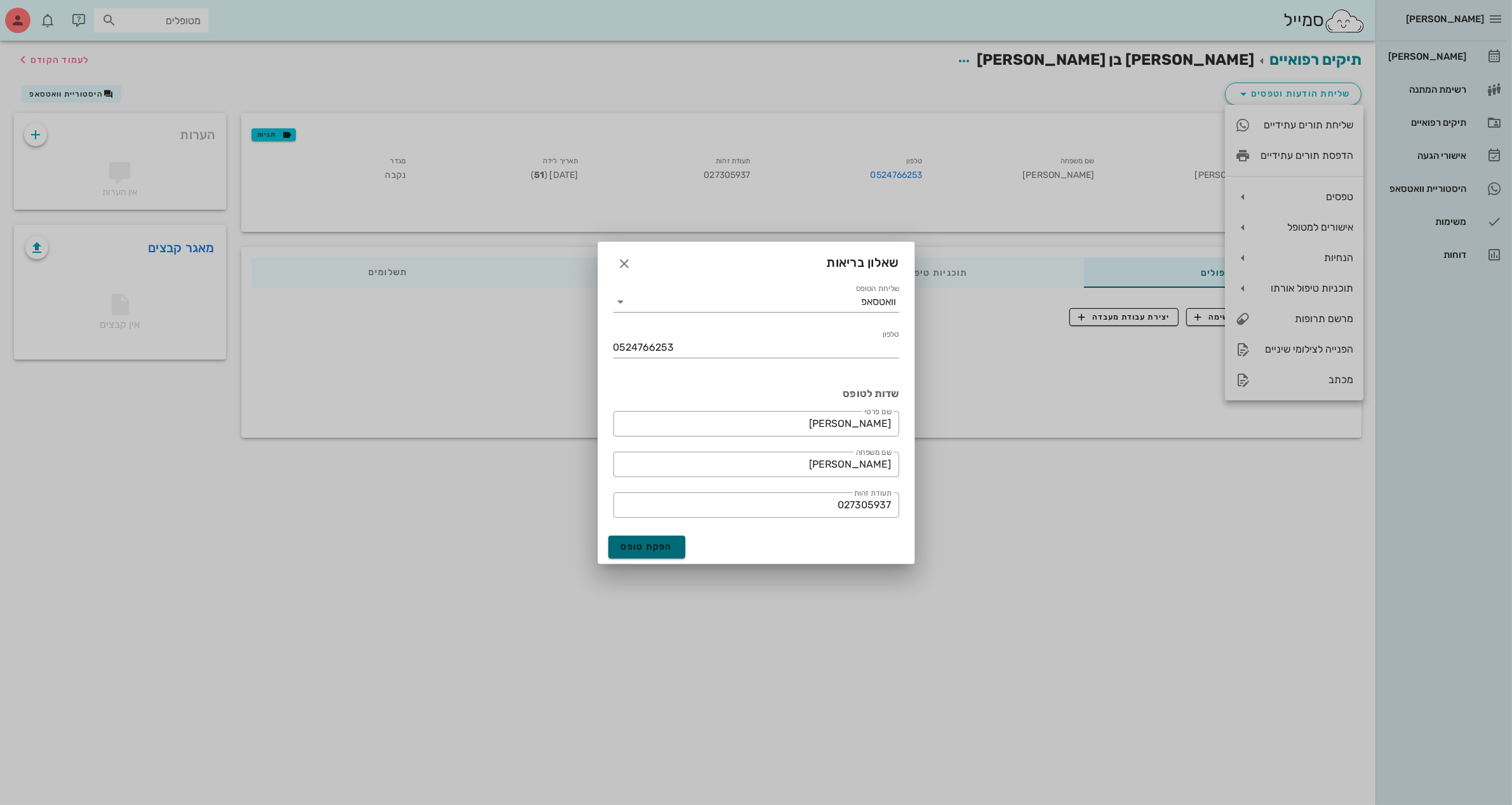
click at [636, 547] on span "הפקת טופס" at bounding box center [647, 546] width 52 height 11
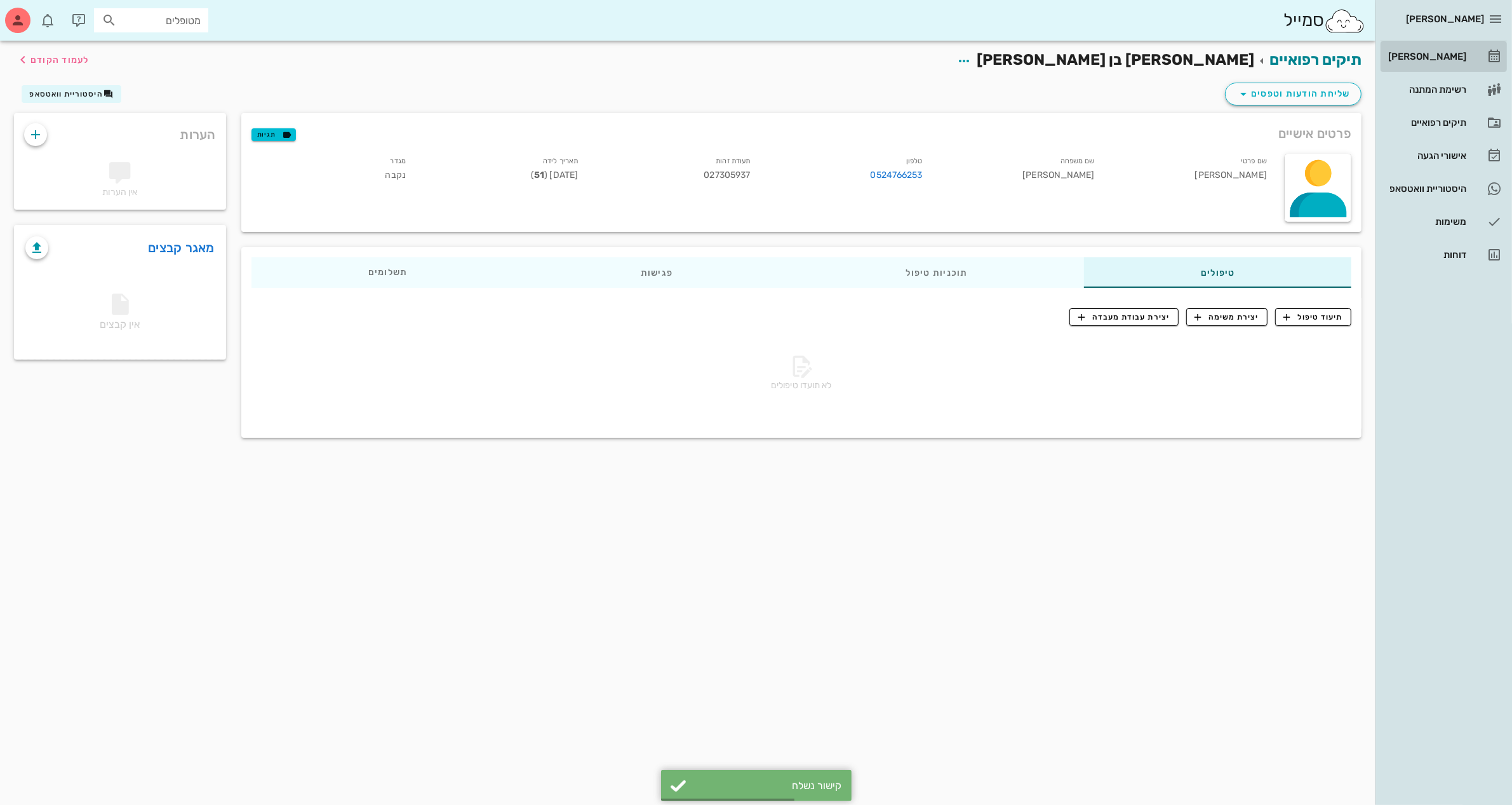
click at [1442, 56] on div "[PERSON_NAME]" at bounding box center [1427, 57] width 81 height 11
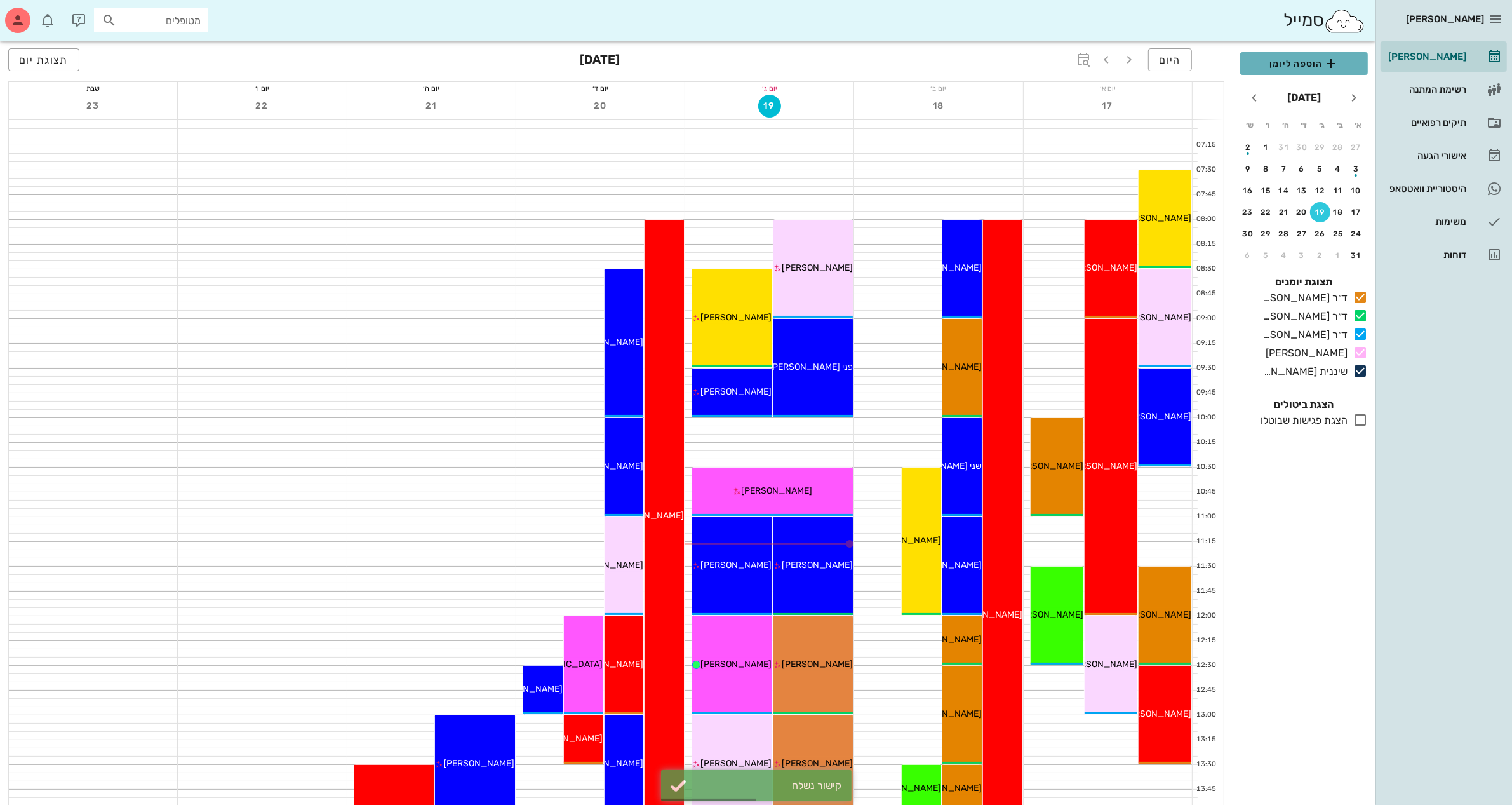
click at [1293, 63] on span "הוספה ליומן" at bounding box center [1305, 63] width 108 height 15
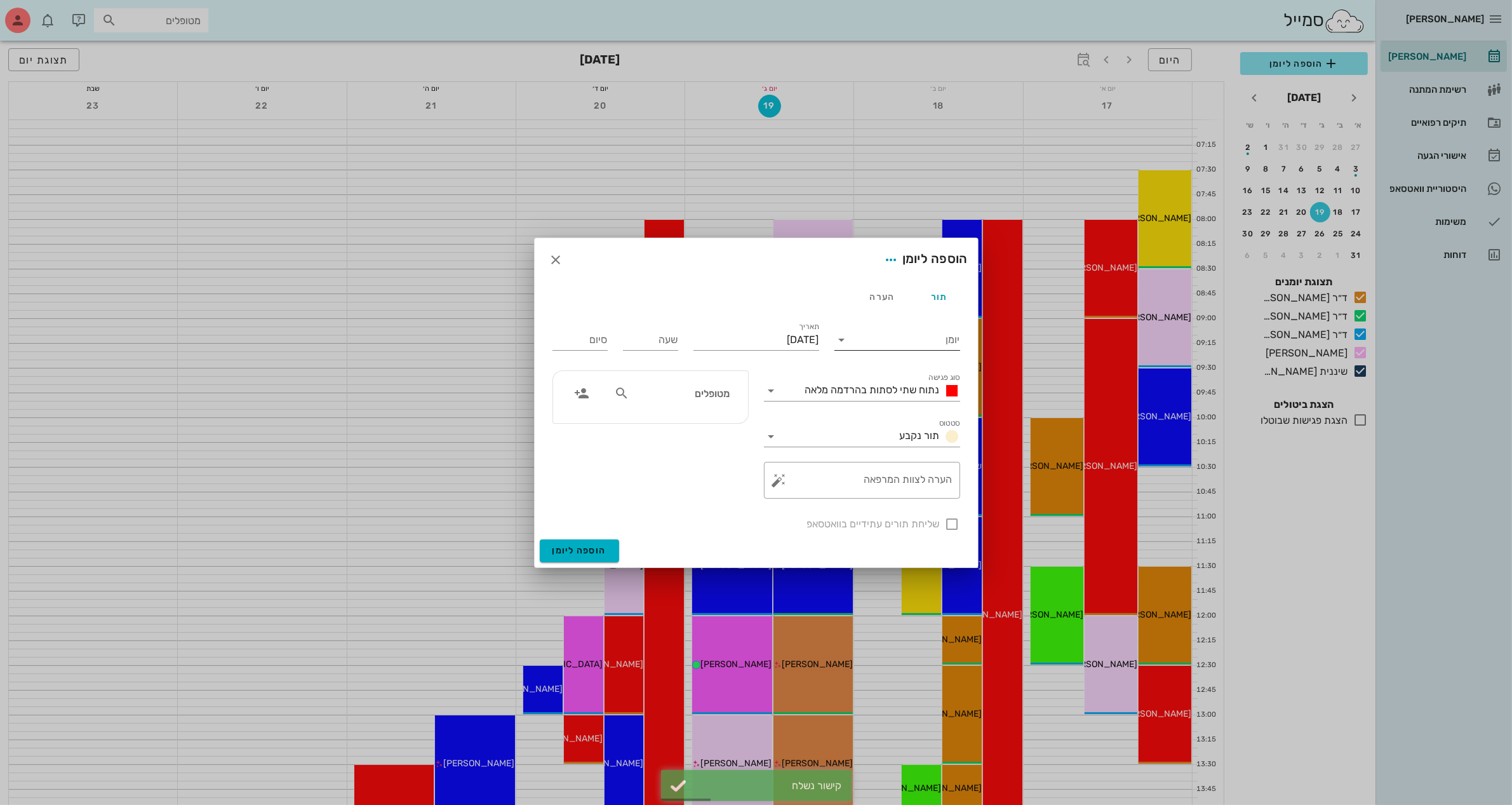
click at [888, 345] on input "יומן" at bounding box center [906, 339] width 108 height 20
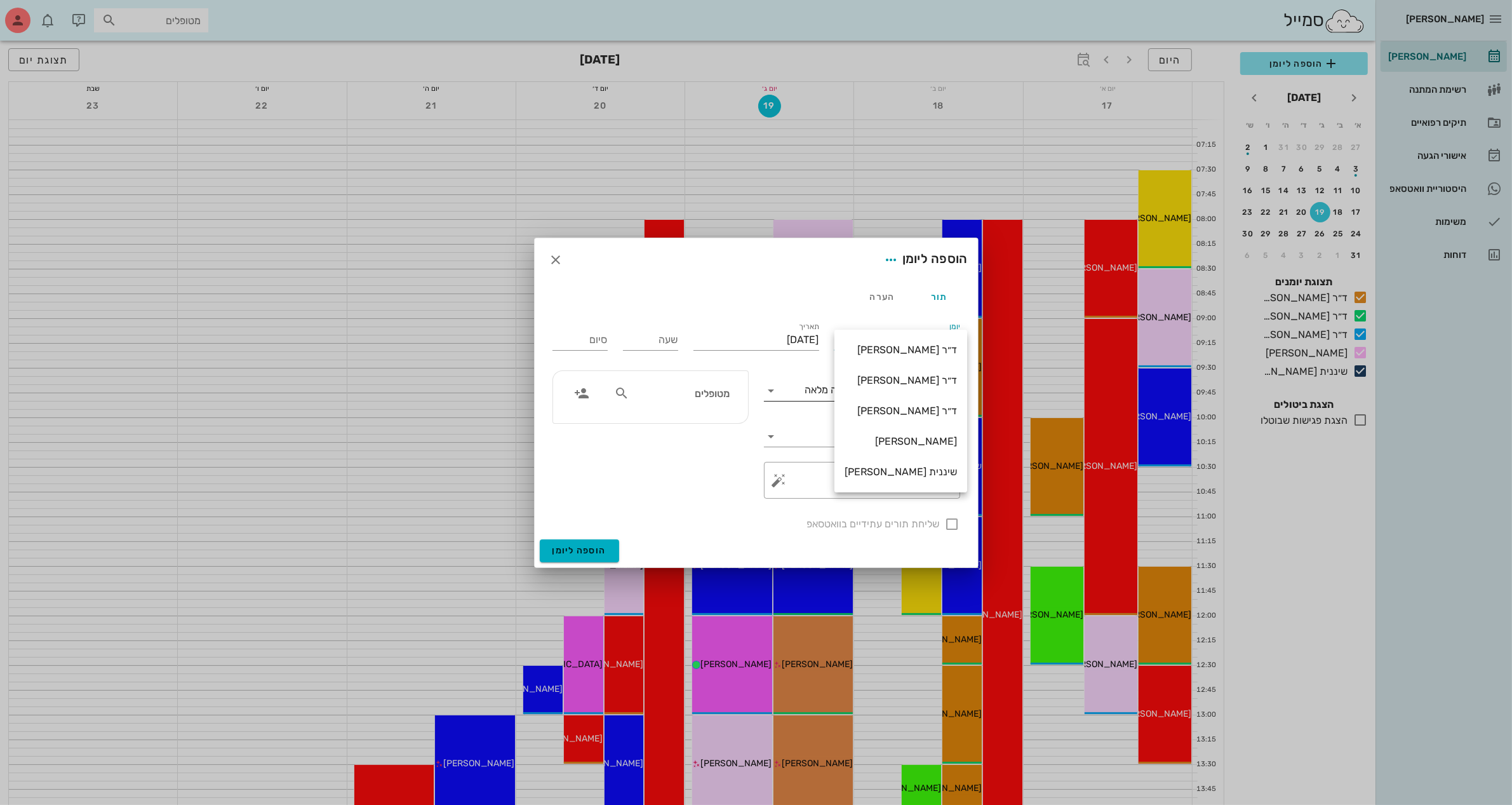
drag, startPoint x: 897, startPoint y: 407, endPoint x: 871, endPoint y: 398, distance: 27.5
click at [896, 408] on div "ד״ר [PERSON_NAME]" at bounding box center [900, 410] width 112 height 12
click at [803, 342] on input "[DATE]" at bounding box center [756, 339] width 126 height 20
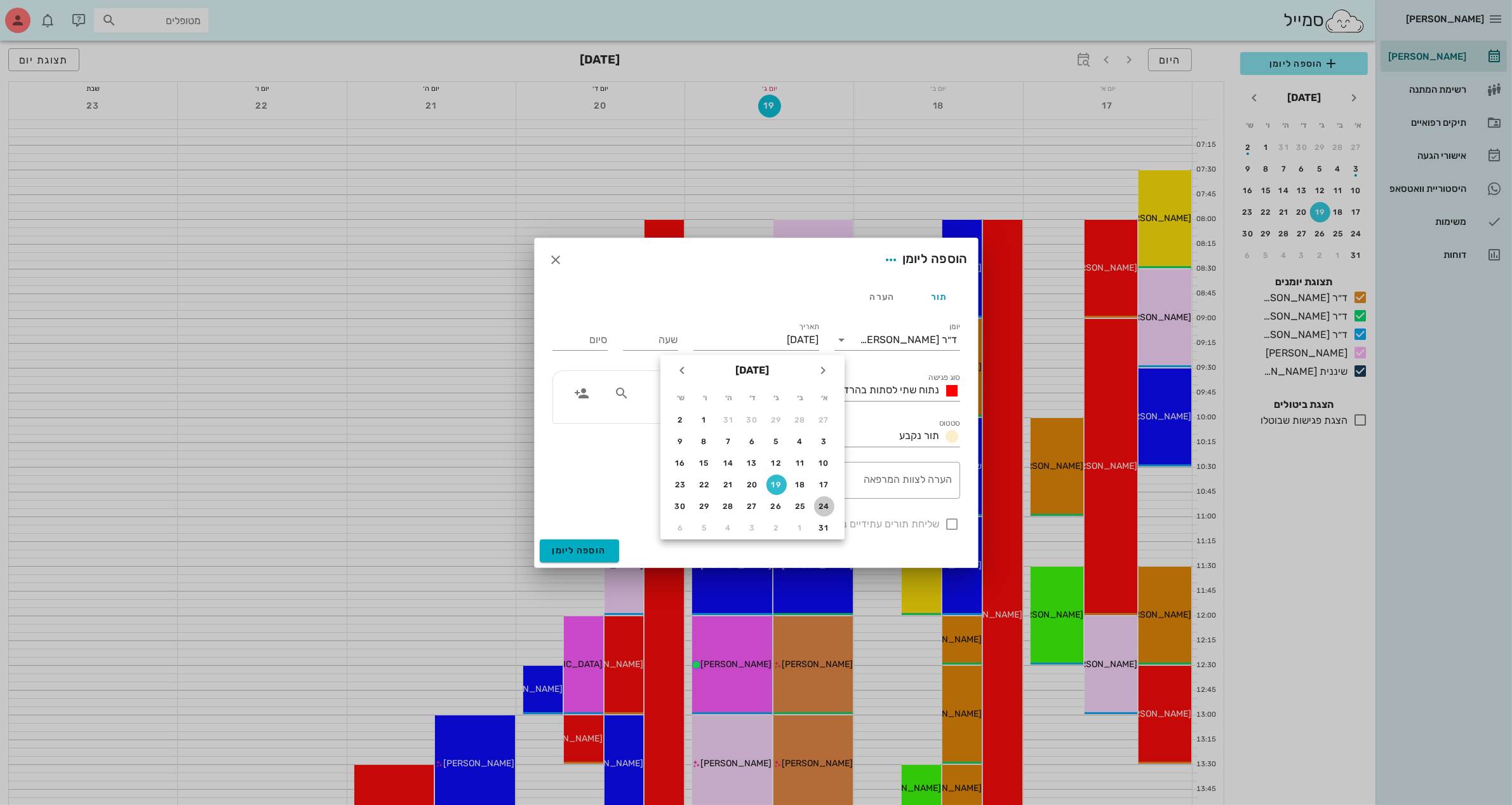
click at [820, 501] on div "24" at bounding box center [824, 505] width 20 height 9
type input "[DATE]"
click at [661, 342] on input "שעה" at bounding box center [651, 339] width 56 height 20
type input "0830"
type input "16:30"
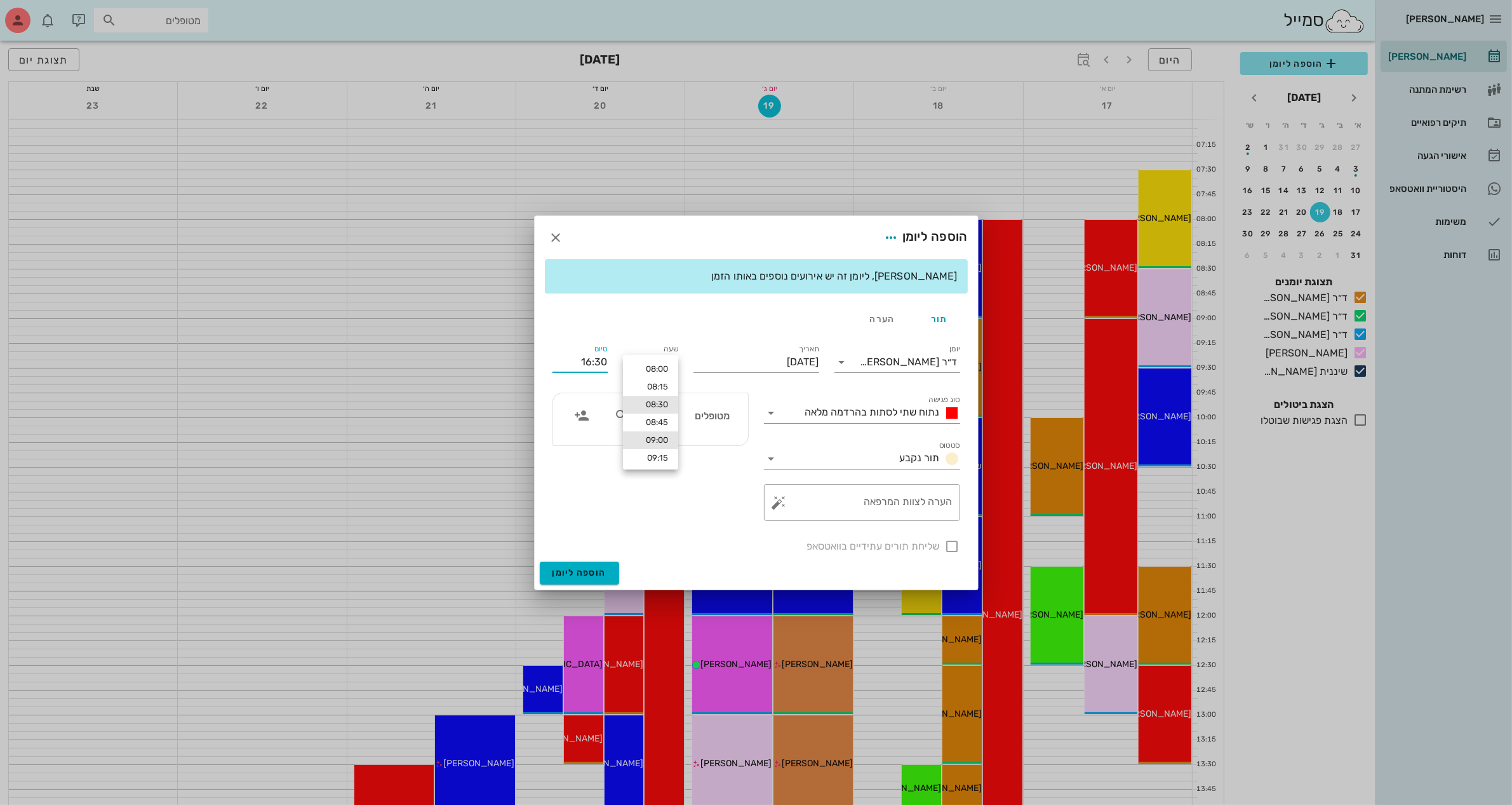
click at [654, 439] on div "09:00" at bounding box center [650, 440] width 35 height 11
type input "09:00"
click at [831, 398] on div "סוג פגישה נתוח שתי לסתות בהרדמה מלאה" at bounding box center [862, 408] width 196 height 28
click at [836, 414] on span "נתוח שתי לסתות בהרדמה מלאה" at bounding box center [872, 412] width 134 height 12
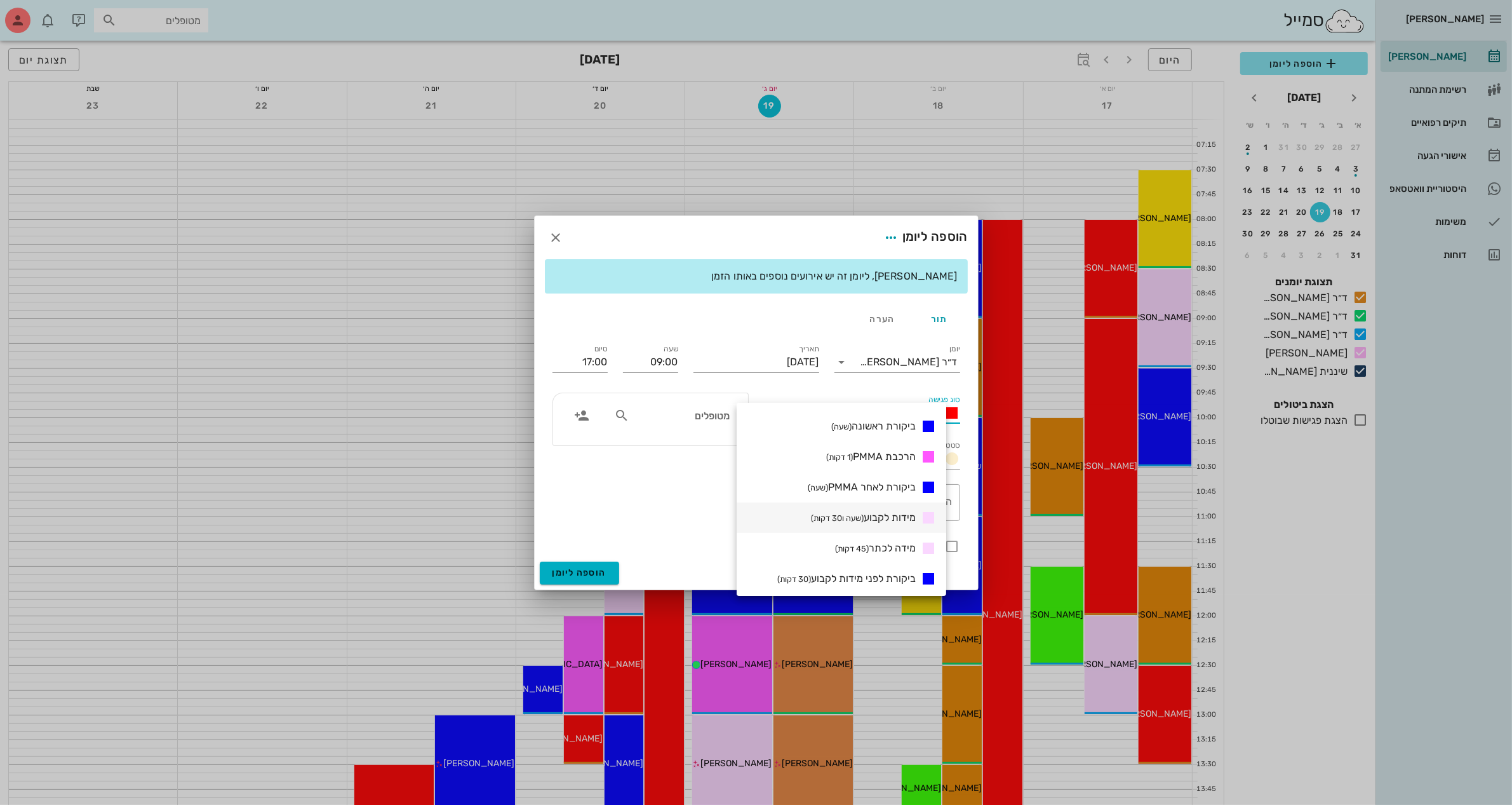
scroll to position [268, 0]
click at [886, 458] on span "ביקורת ראשונה (שעה)" at bounding box center [874, 459] width 85 height 12
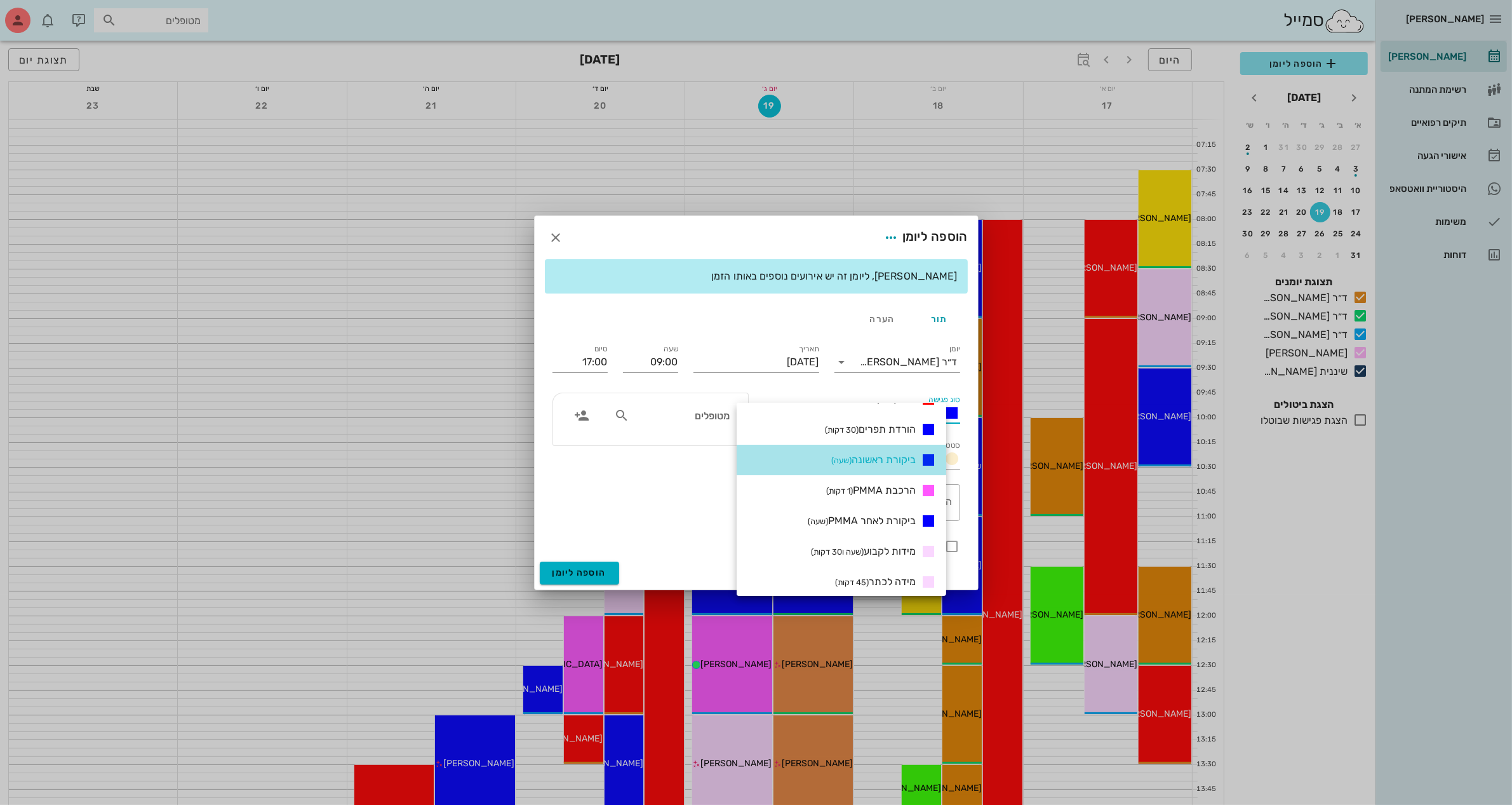
type input "10:00"
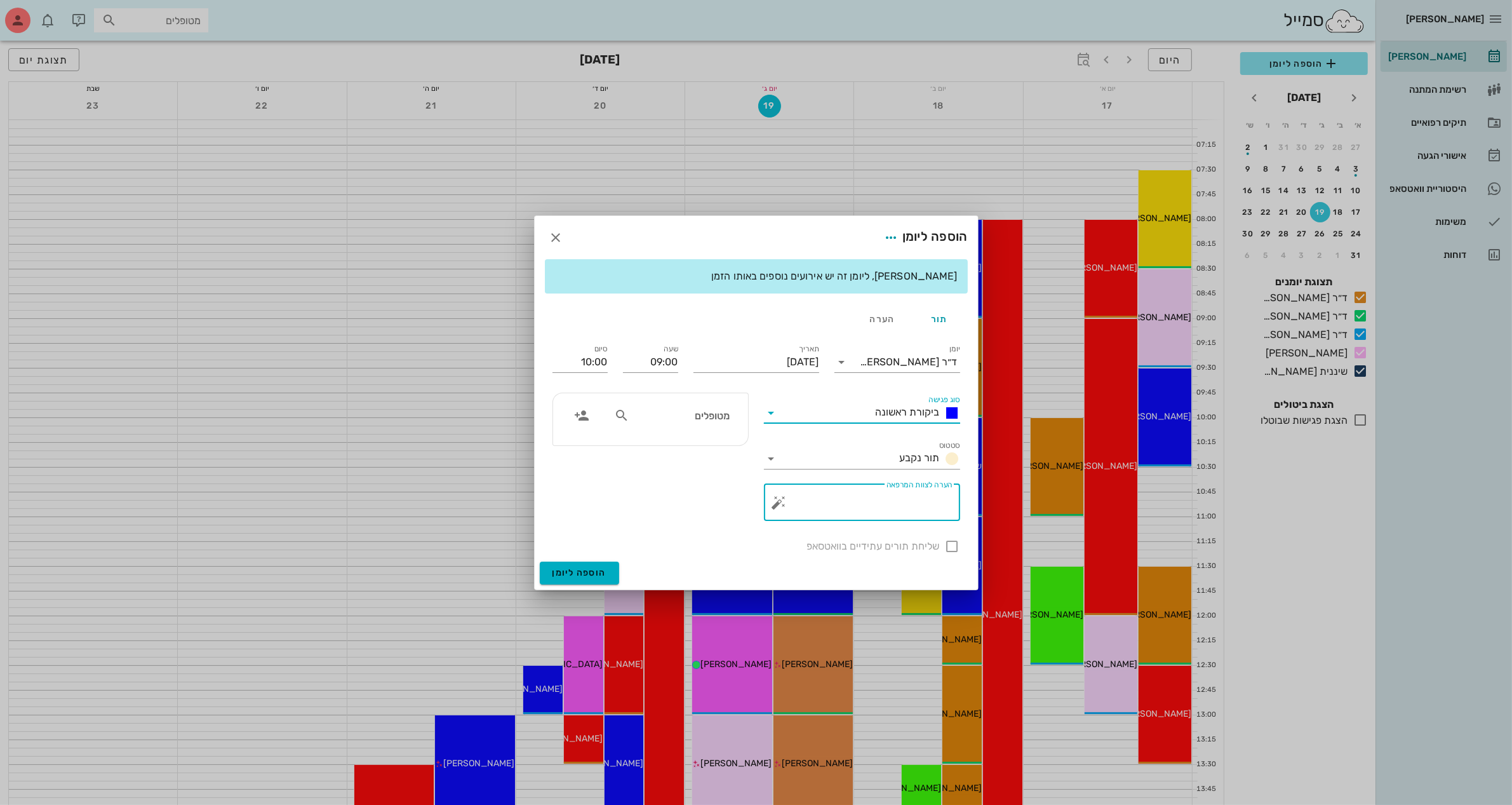
click at [883, 500] on textarea "הערה לצוות המרפאה" at bounding box center [867, 505] width 171 height 31
type textarea "ביקורת לאחר הרכבה"
click at [658, 359] on input "09:00" at bounding box center [651, 361] width 56 height 20
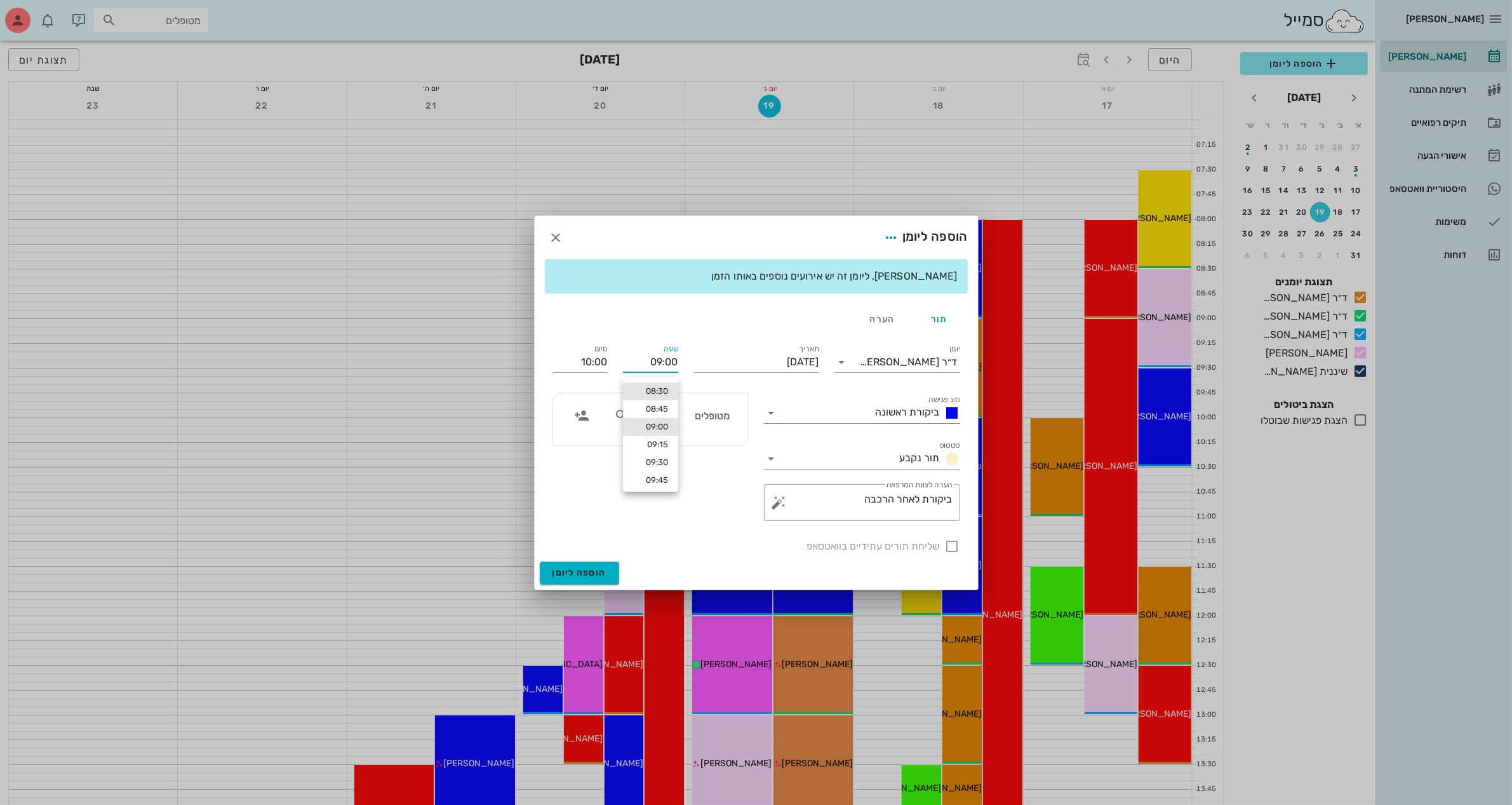
click at [648, 389] on div "08:30" at bounding box center [650, 391] width 35 height 11
type input "08:30"
click at [582, 359] on input "09:30" at bounding box center [580, 361] width 56 height 20
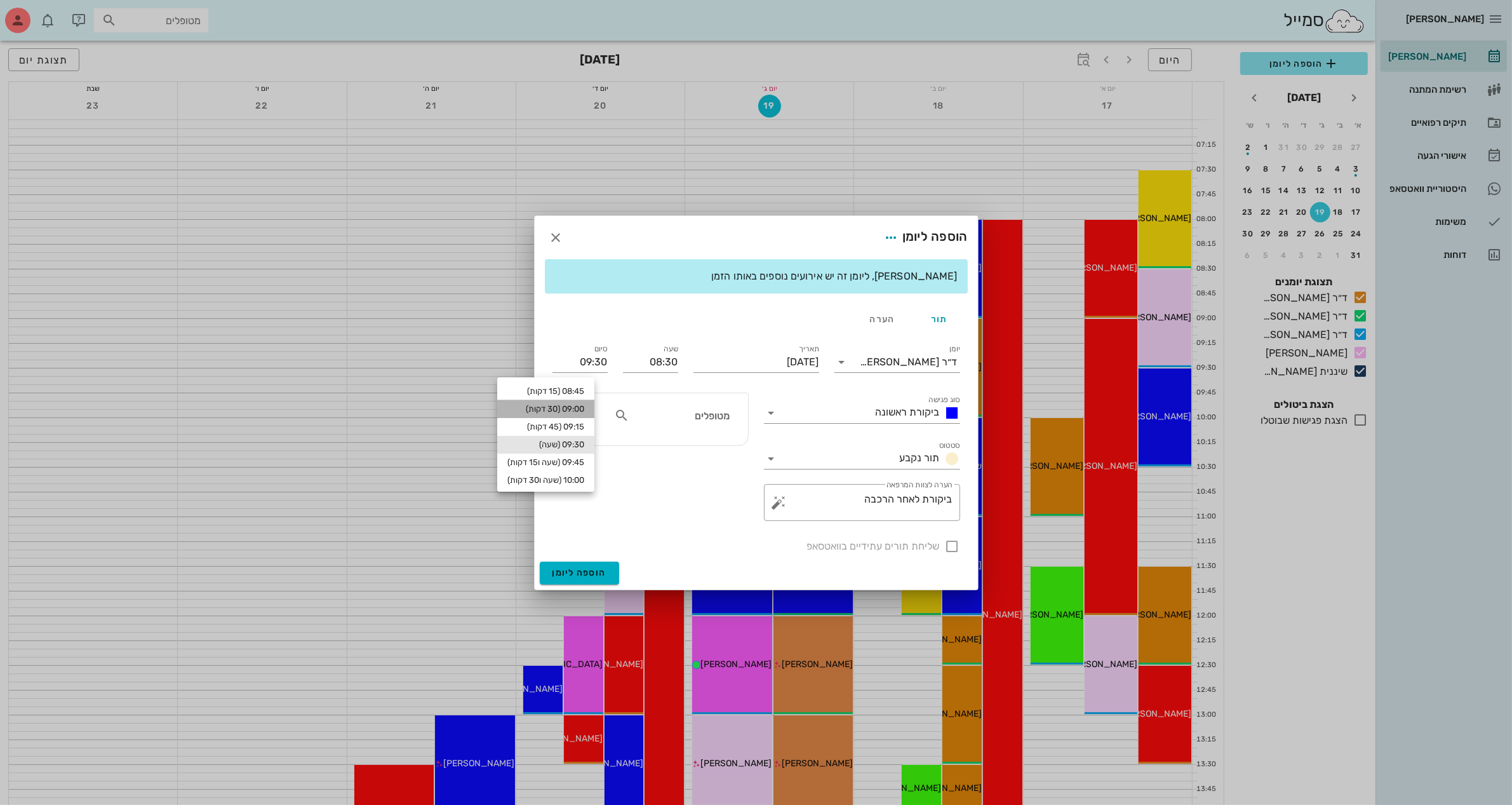
click at [590, 402] on div "09:00 (30 דקות)" at bounding box center [546, 409] width 97 height 18
type input "09:00"
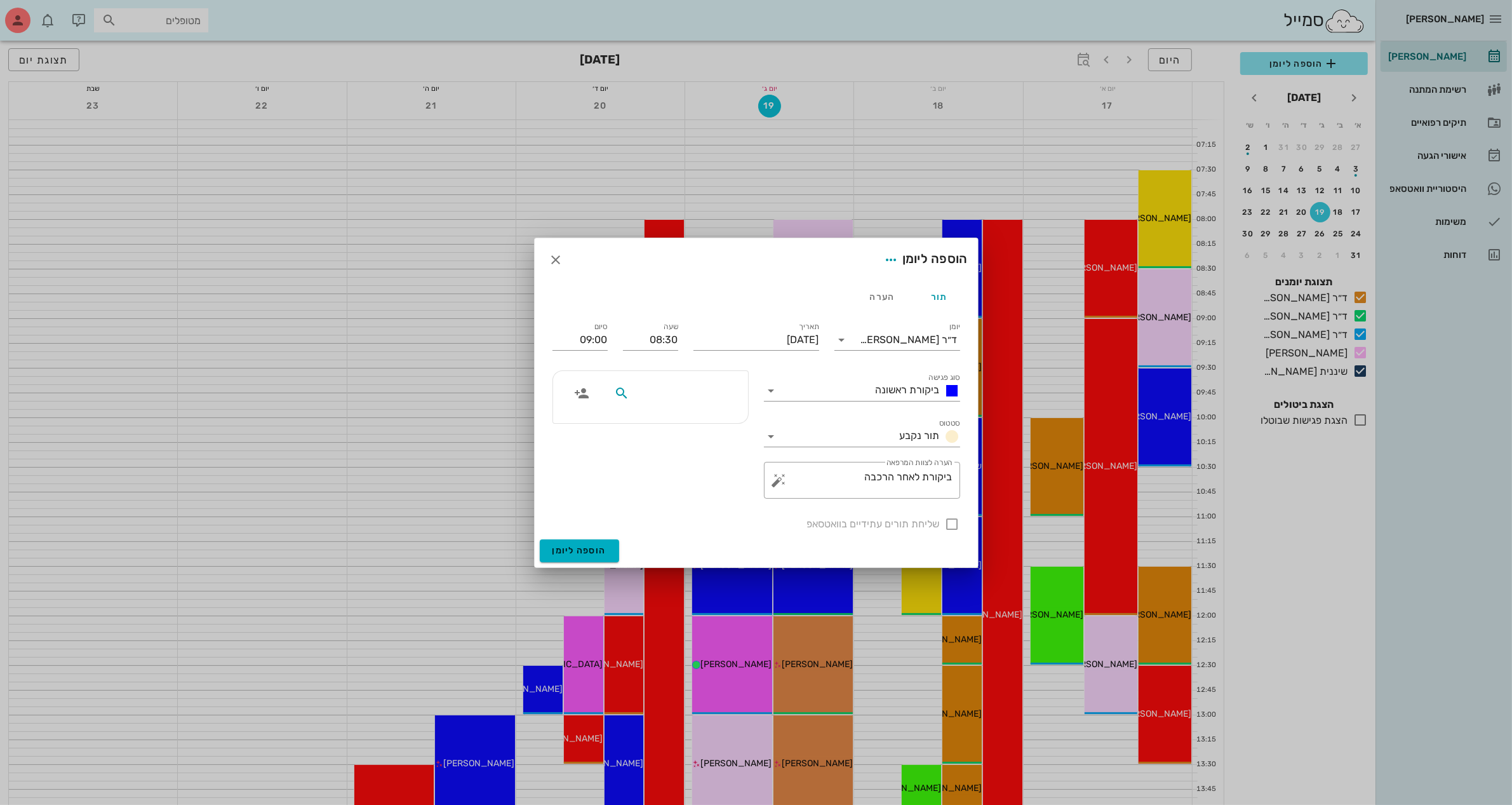
click at [636, 398] on input "text" at bounding box center [681, 393] width 98 height 16
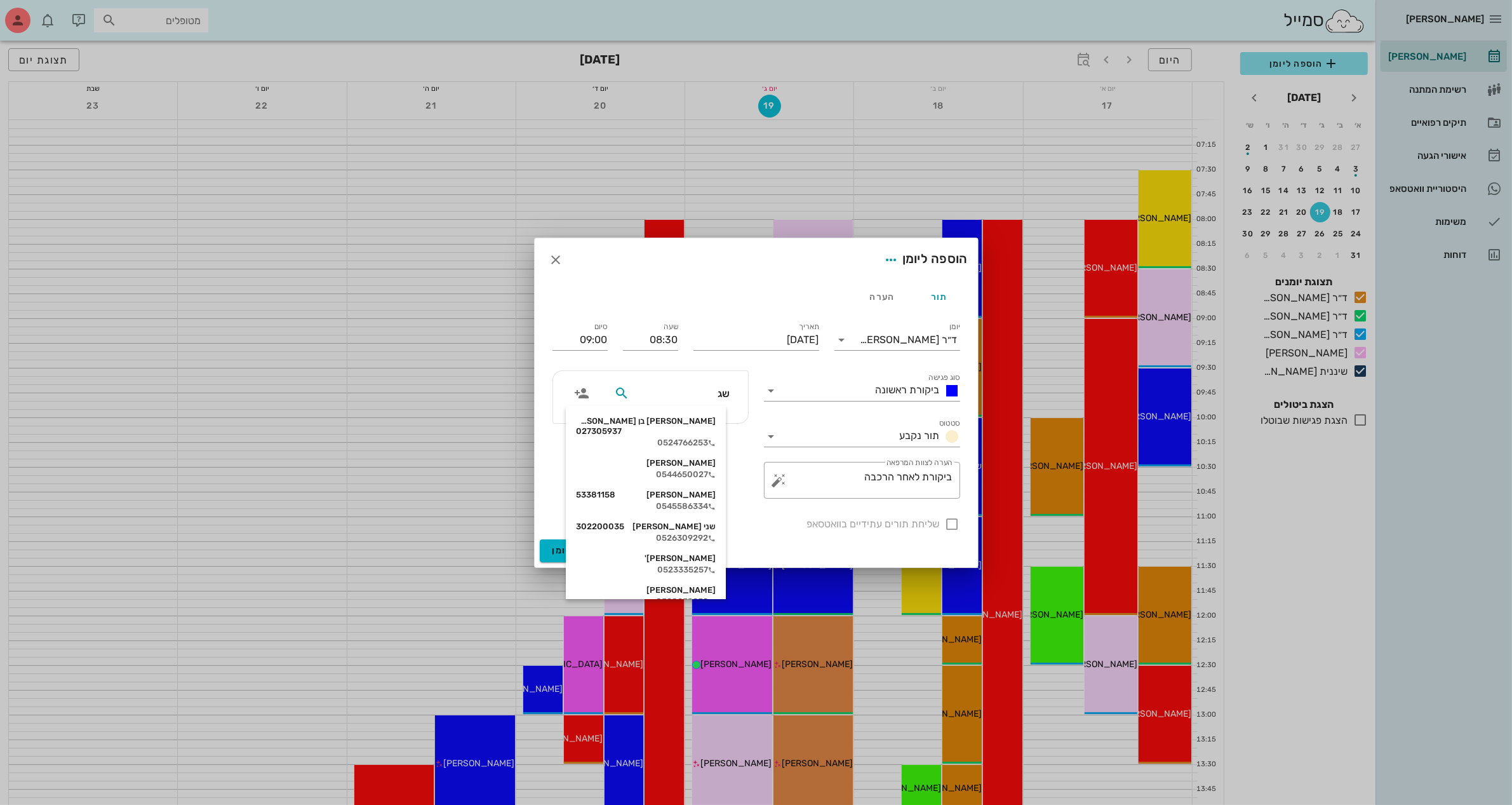
type input "שגי"
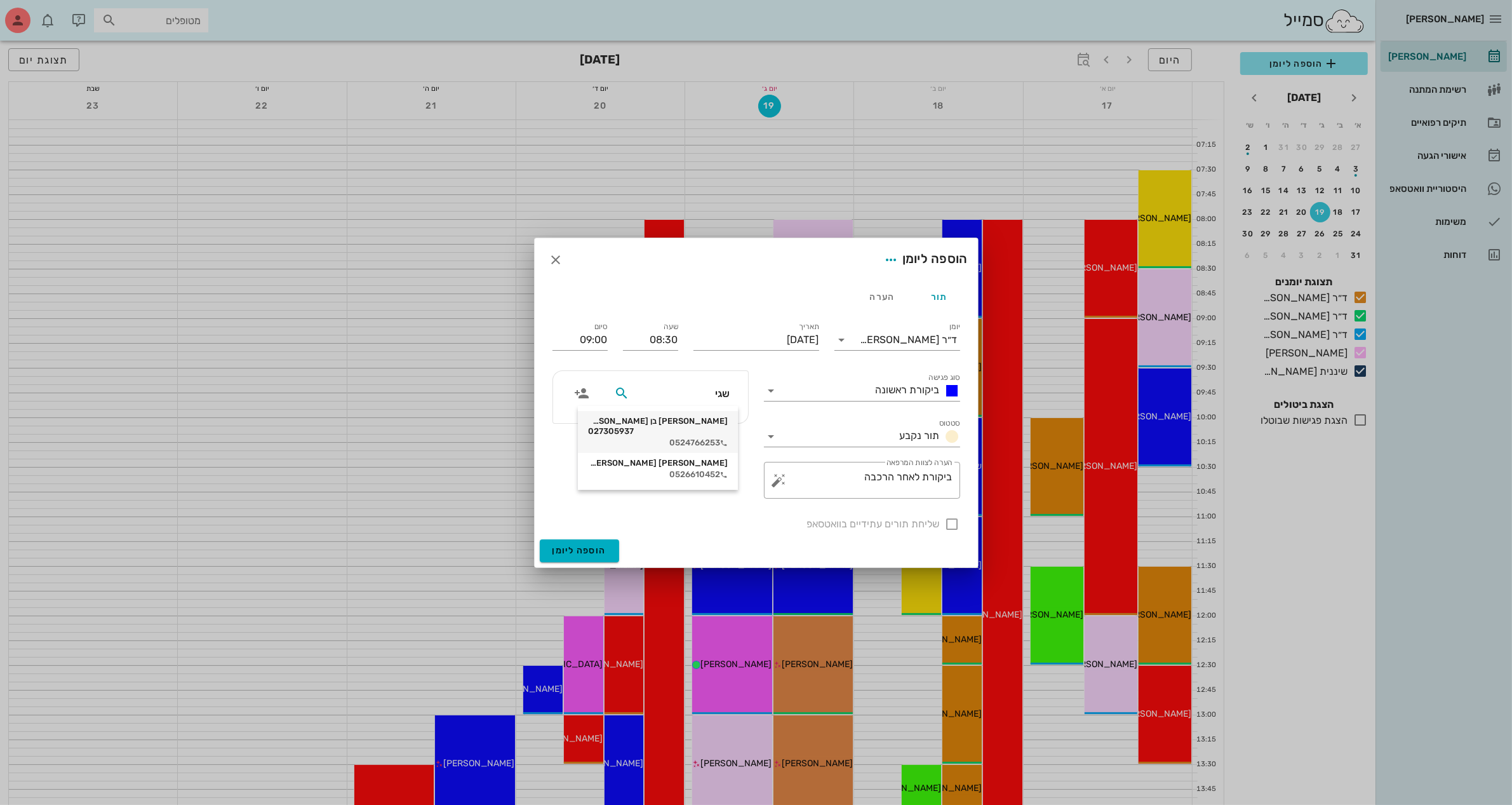
click at [680, 418] on div "[PERSON_NAME] בן [PERSON_NAME] 027305937" at bounding box center [657, 426] width 139 height 20
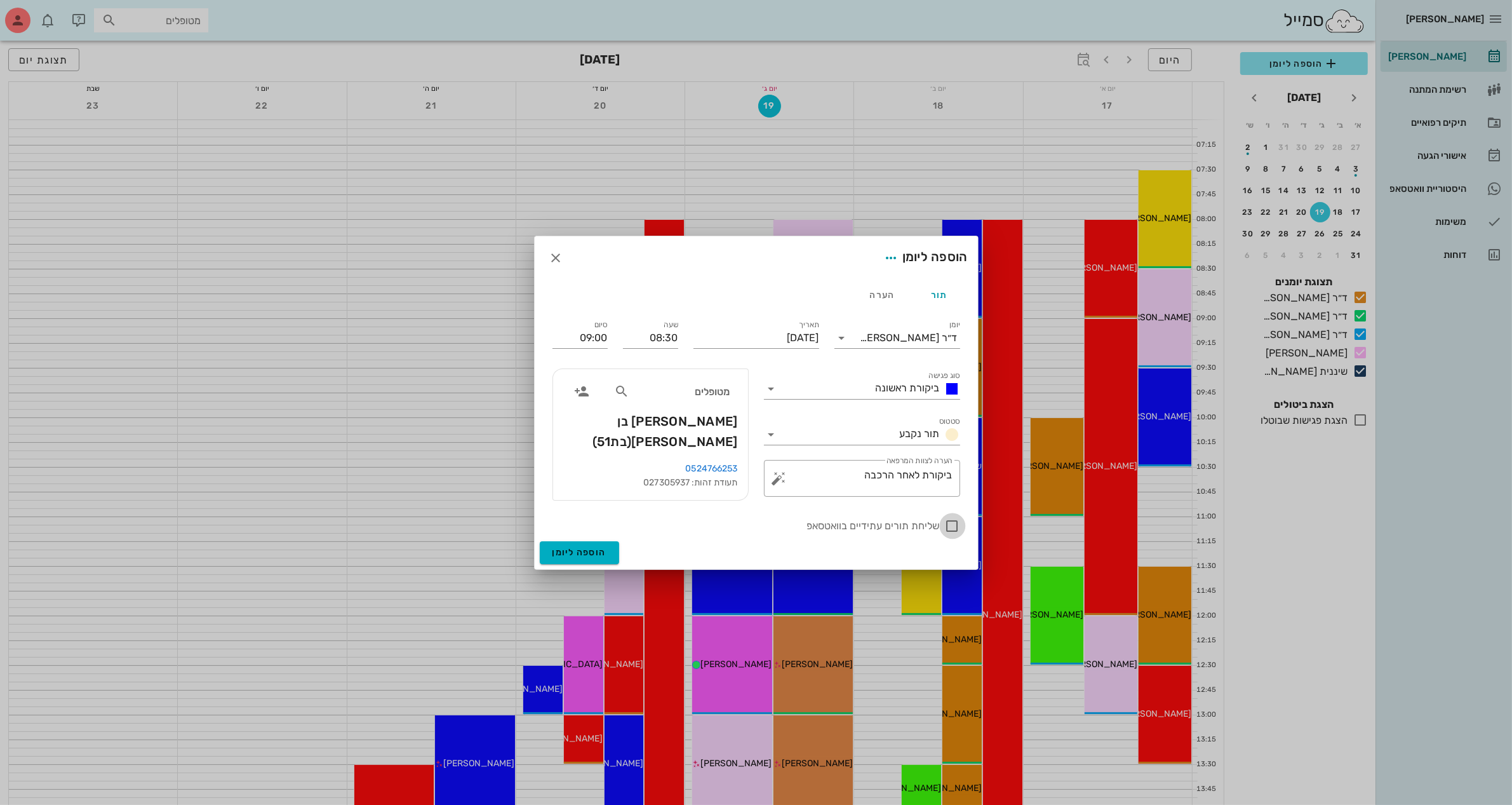
click at [954, 523] on div at bounding box center [953, 525] width 21 height 21
checkbox input "true"
click at [578, 547] on span "הוספה ליומן" at bounding box center [579, 551] width 54 height 11
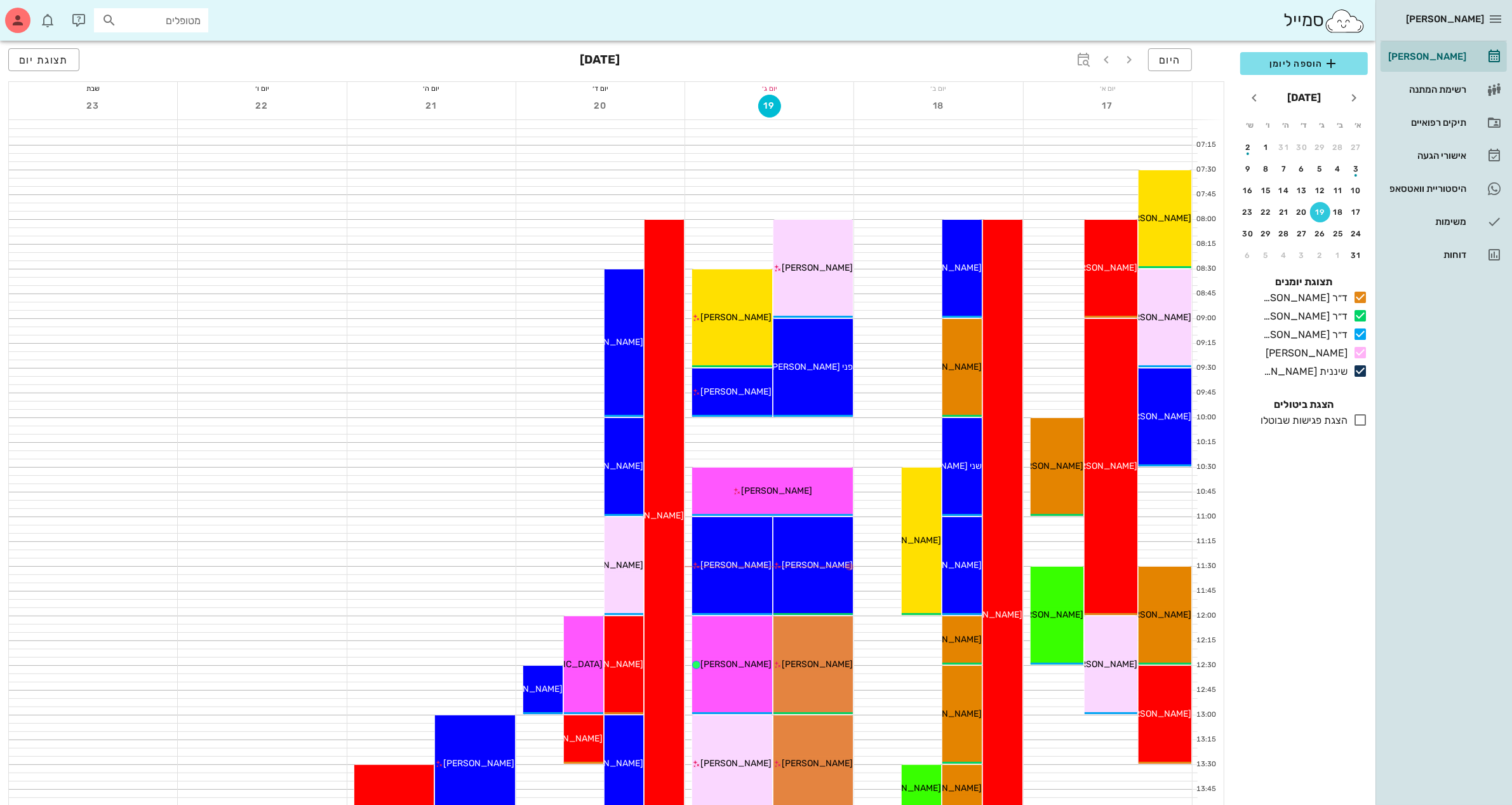
drag, startPoint x: 976, startPoint y: 64, endPoint x: 998, endPoint y: 68, distance: 22.4
click at [976, 64] on div "היום [DATE] תצוגת יום" at bounding box center [617, 61] width 1216 height 40
click at [1419, 121] on div "תיקים רפואיים" at bounding box center [1427, 122] width 81 height 11
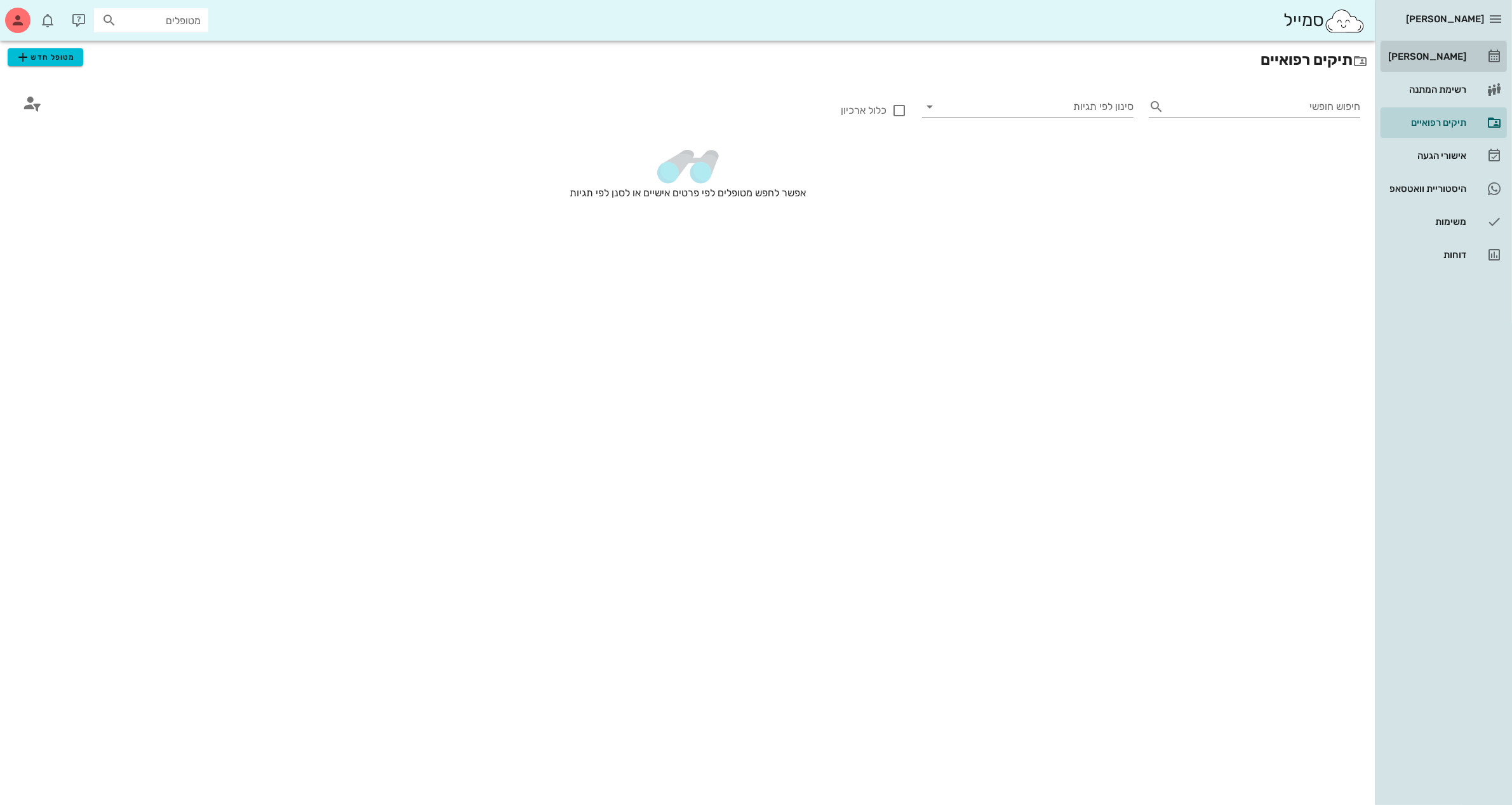
click at [1437, 50] on div "[PERSON_NAME]" at bounding box center [1427, 56] width 81 height 20
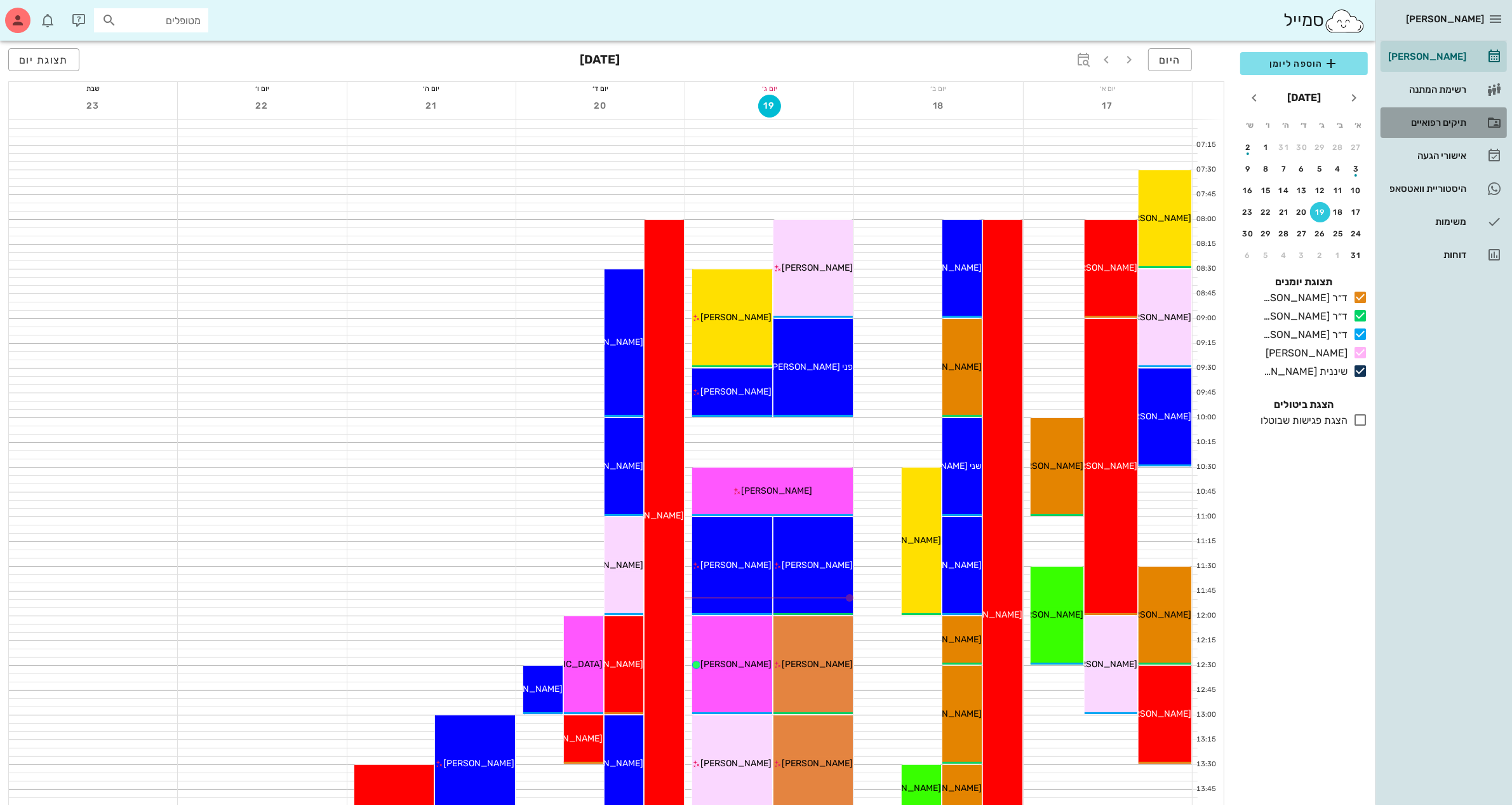
click at [1421, 121] on div "תיקים רפואיים" at bounding box center [1427, 122] width 81 height 11
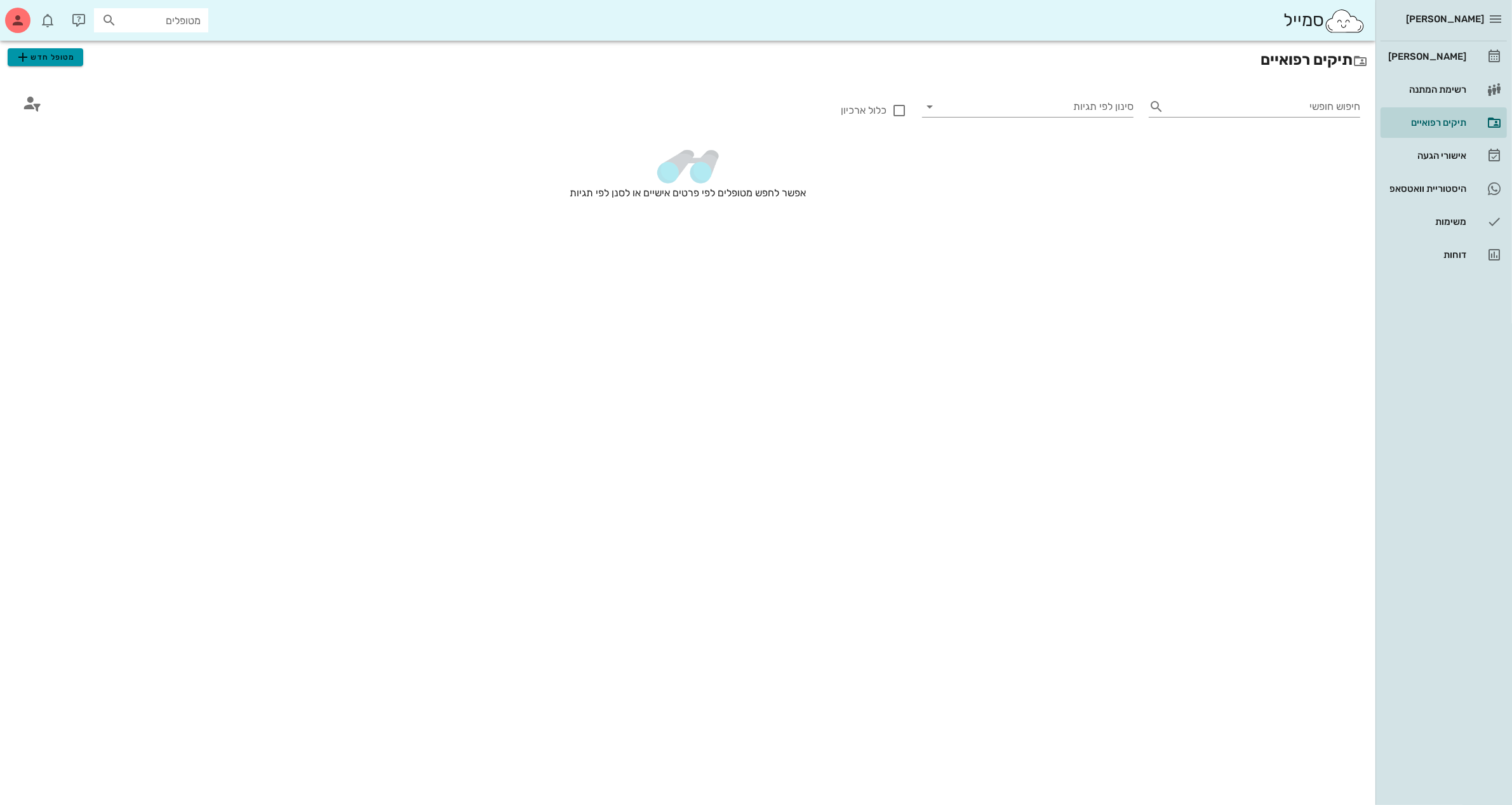
click at [43, 55] on span "מטופל חדש" at bounding box center [45, 58] width 60 height 15
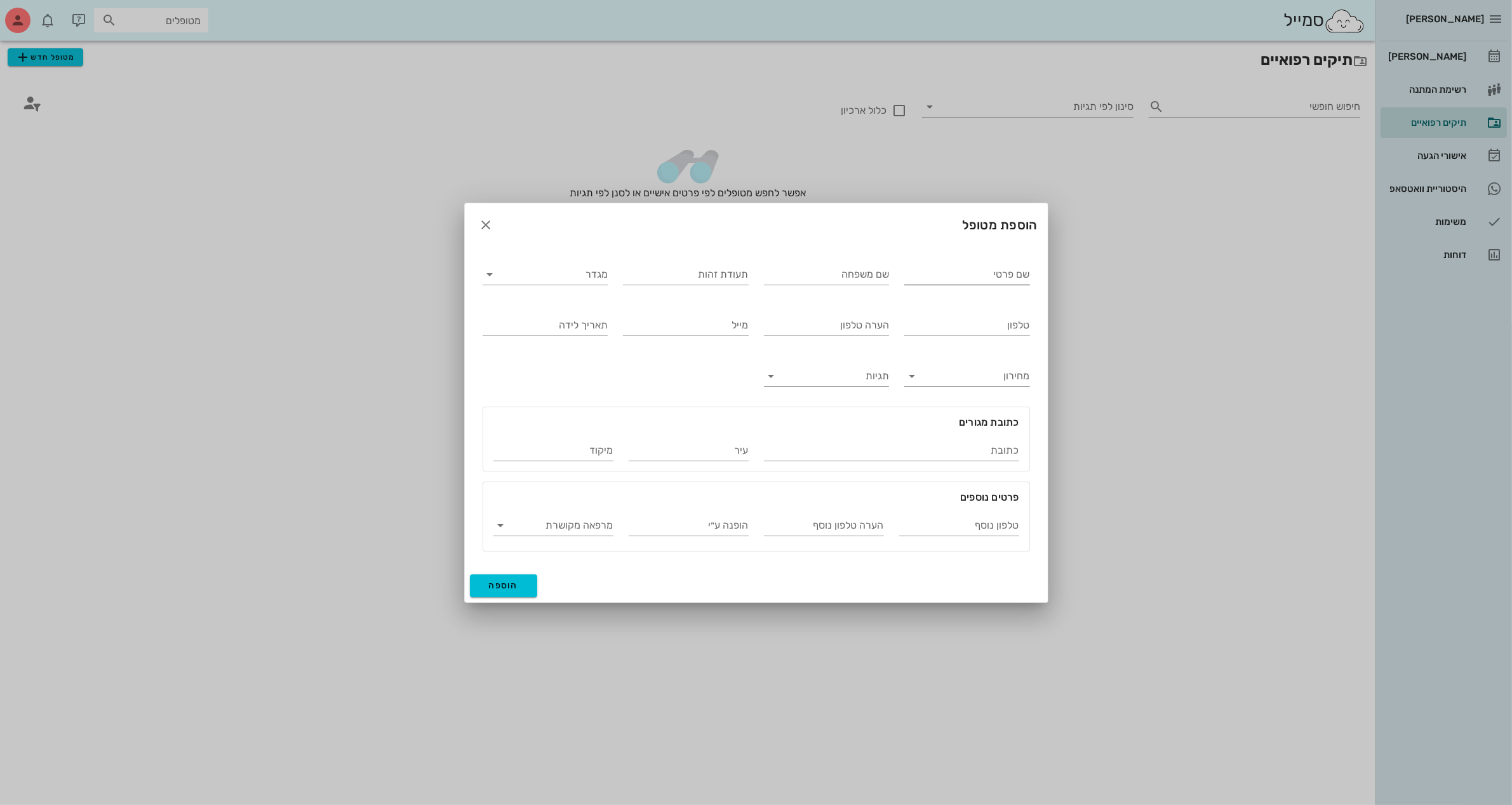
click at [924, 272] on input "שם פרטי" at bounding box center [967, 274] width 126 height 20
drag, startPoint x: 925, startPoint y: 272, endPoint x: 1118, endPoint y: 261, distance: 193.3
click at [1116, 261] on div "[PERSON_NAME] יומן מרפאה רשימת המתנה תיקים רפואיים אישורי הגעה היסטוריית וואטסא…" at bounding box center [756, 402] width 1512 height 805
type input "[PERSON_NAME]"
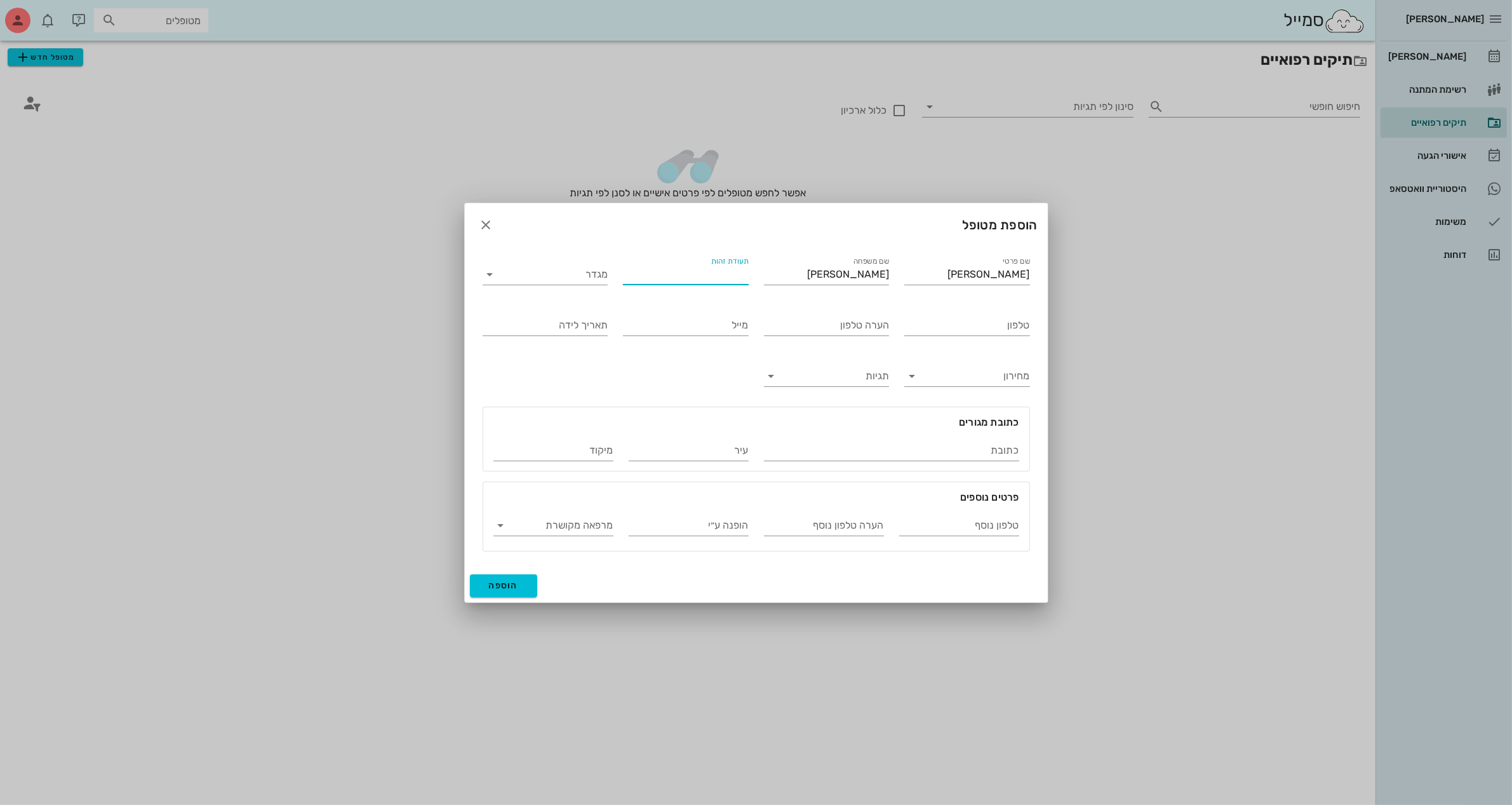
click at [714, 269] on input "תעודת זהות" at bounding box center [686, 274] width 126 height 20
click at [524, 269] on input "מגדר" at bounding box center [556, 274] width 106 height 20
click at [592, 313] on div "נקבה" at bounding box center [545, 314] width 105 height 12
click at [721, 267] on div "תעודת זהות" at bounding box center [686, 274] width 126 height 20
click at [1220, 105] on div at bounding box center [756, 402] width 1512 height 805
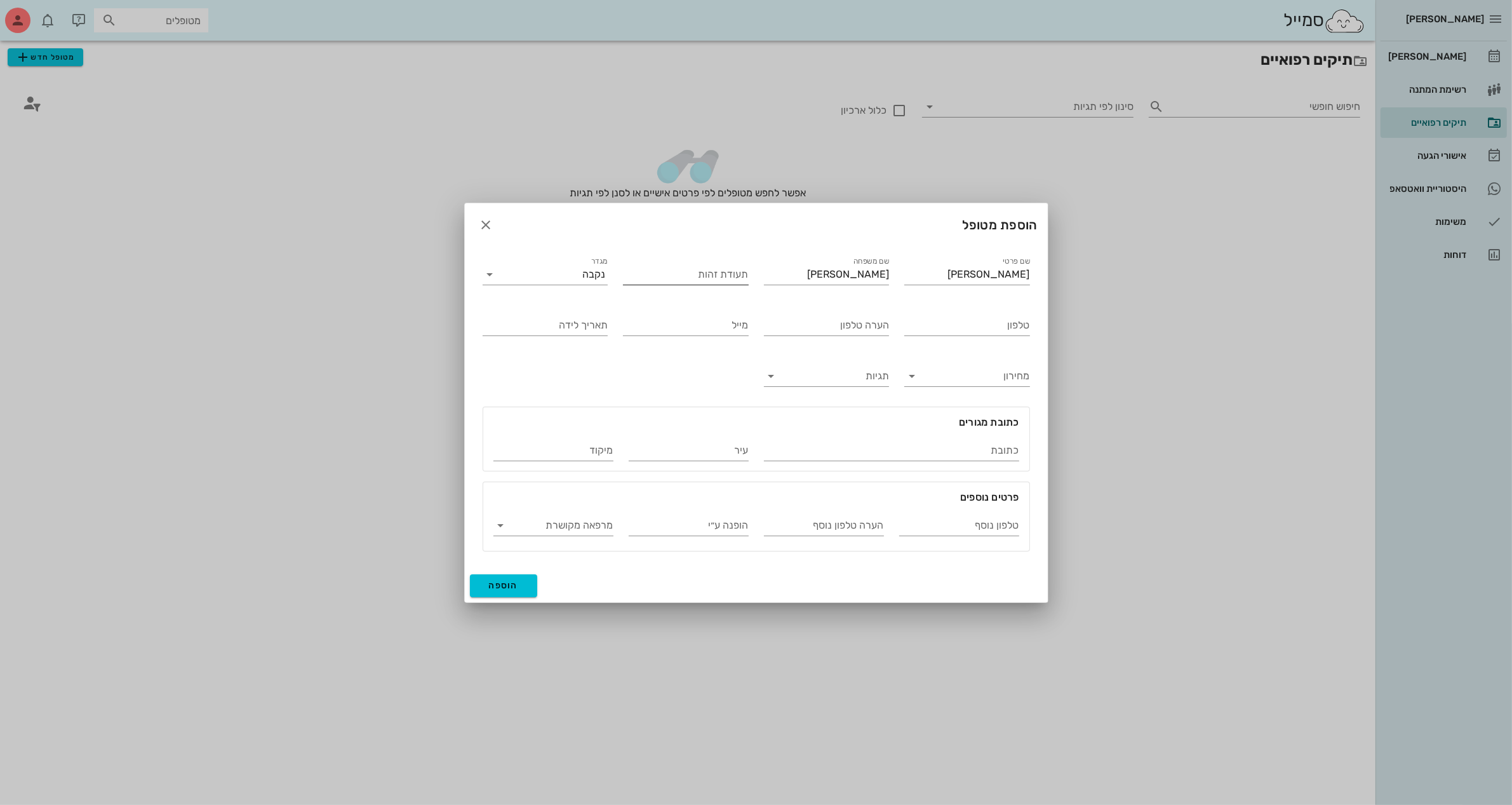
click at [706, 281] on input "תעודת זהות" at bounding box center [686, 274] width 126 height 20
click at [938, 313] on div "טלפון" at bounding box center [967, 321] width 126 height 28
click at [957, 322] on input "טלפון" at bounding box center [967, 325] width 126 height 20
type input "052-6334338"
click at [871, 326] on input "הערה טלפון" at bounding box center [826, 325] width 126 height 20
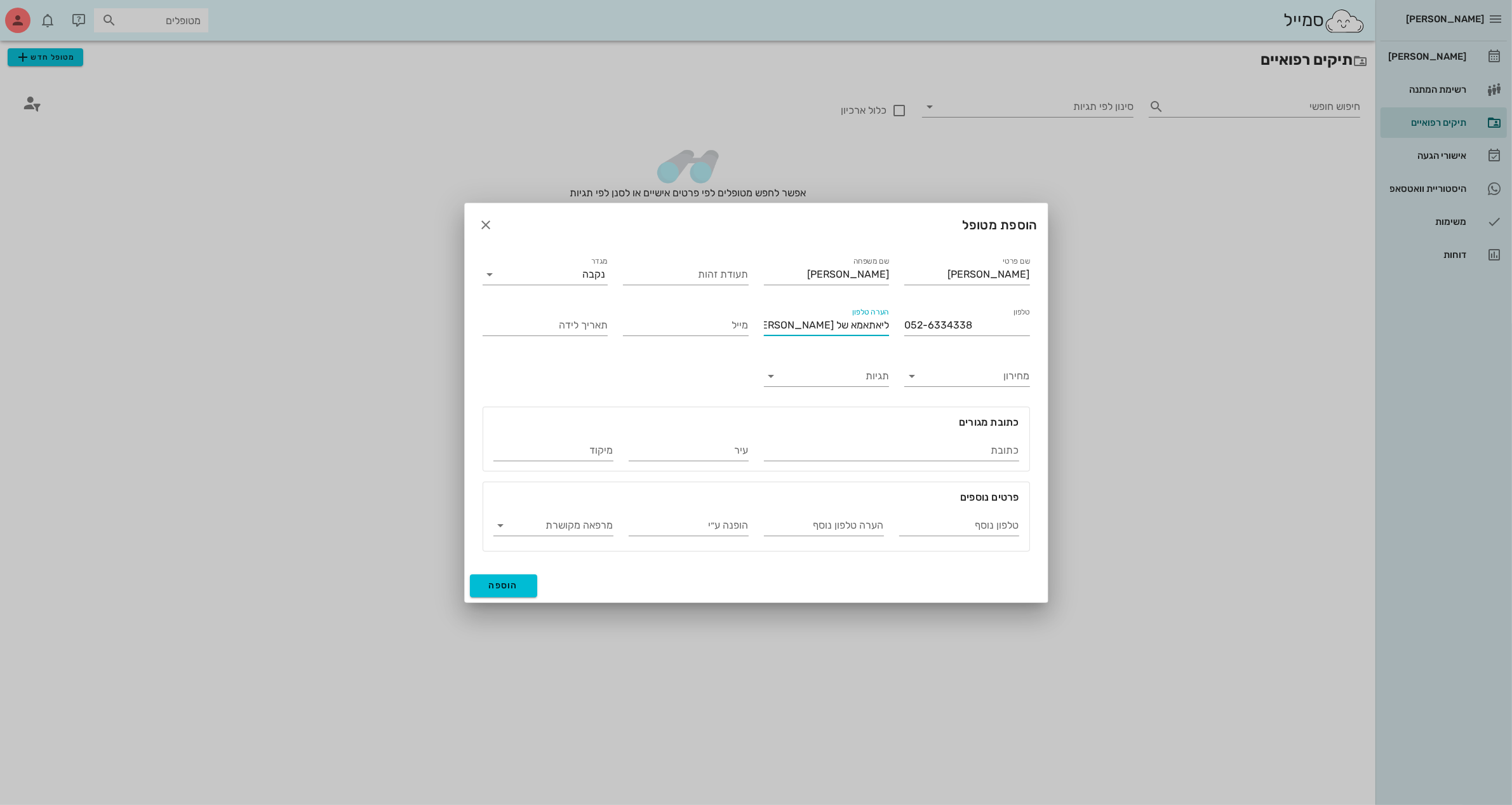
click at [871, 326] on input "ליאתאמא של [PERSON_NAME]" at bounding box center [826, 325] width 126 height 20
type input "[PERSON_NAME] אמא של [PERSON_NAME]"
click at [569, 329] on input "תאריך לידה" at bounding box center [546, 325] width 126 height 20
type input "[DATE]"
click at [841, 445] on input "כתובת" at bounding box center [891, 450] width 256 height 20
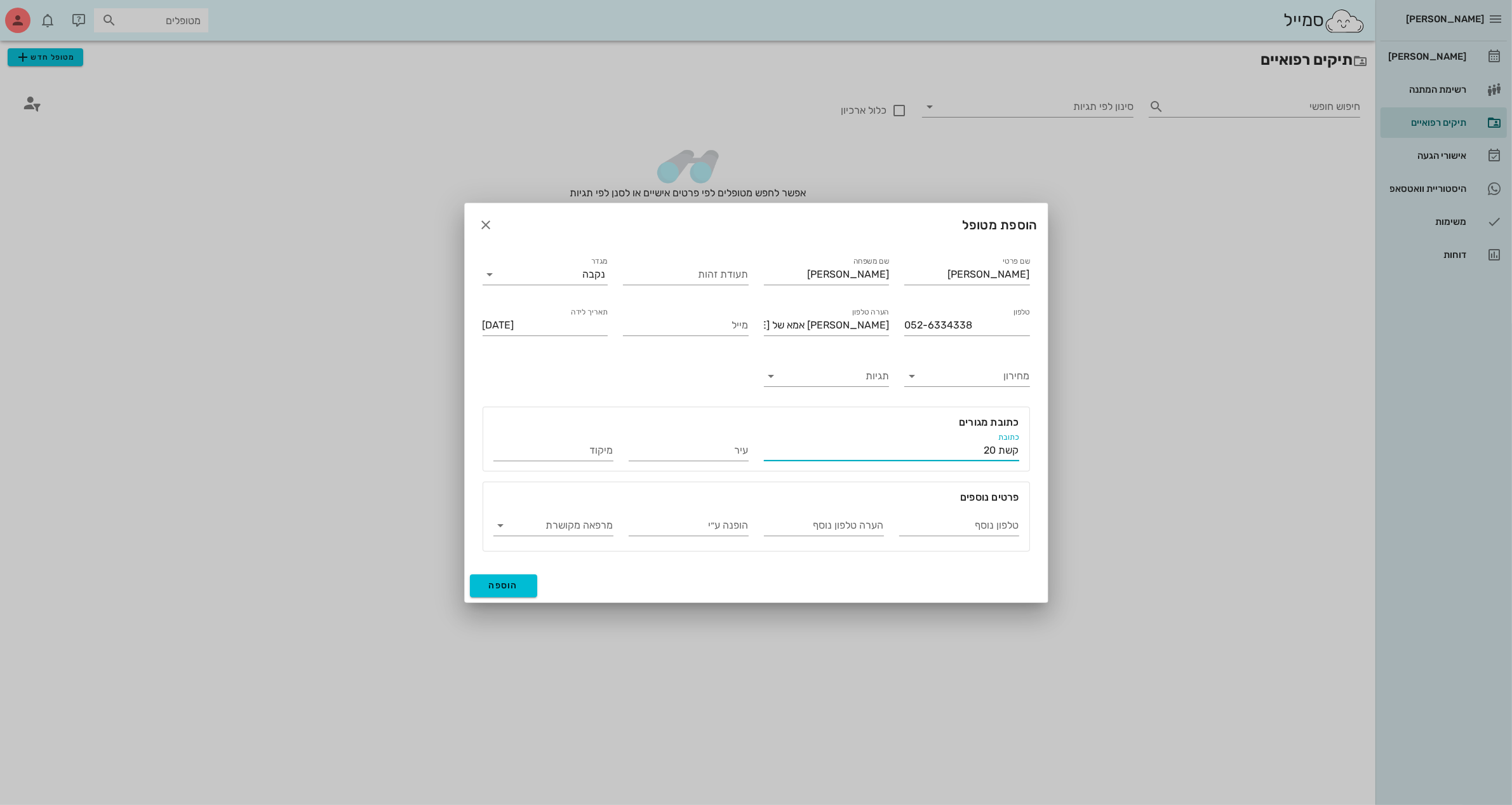
type input "קשת 20"
type input "[GEOGRAPHIC_DATA]"
click at [500, 590] on span "הוספה" at bounding box center [503, 585] width 30 height 11
type input "[DATE]"
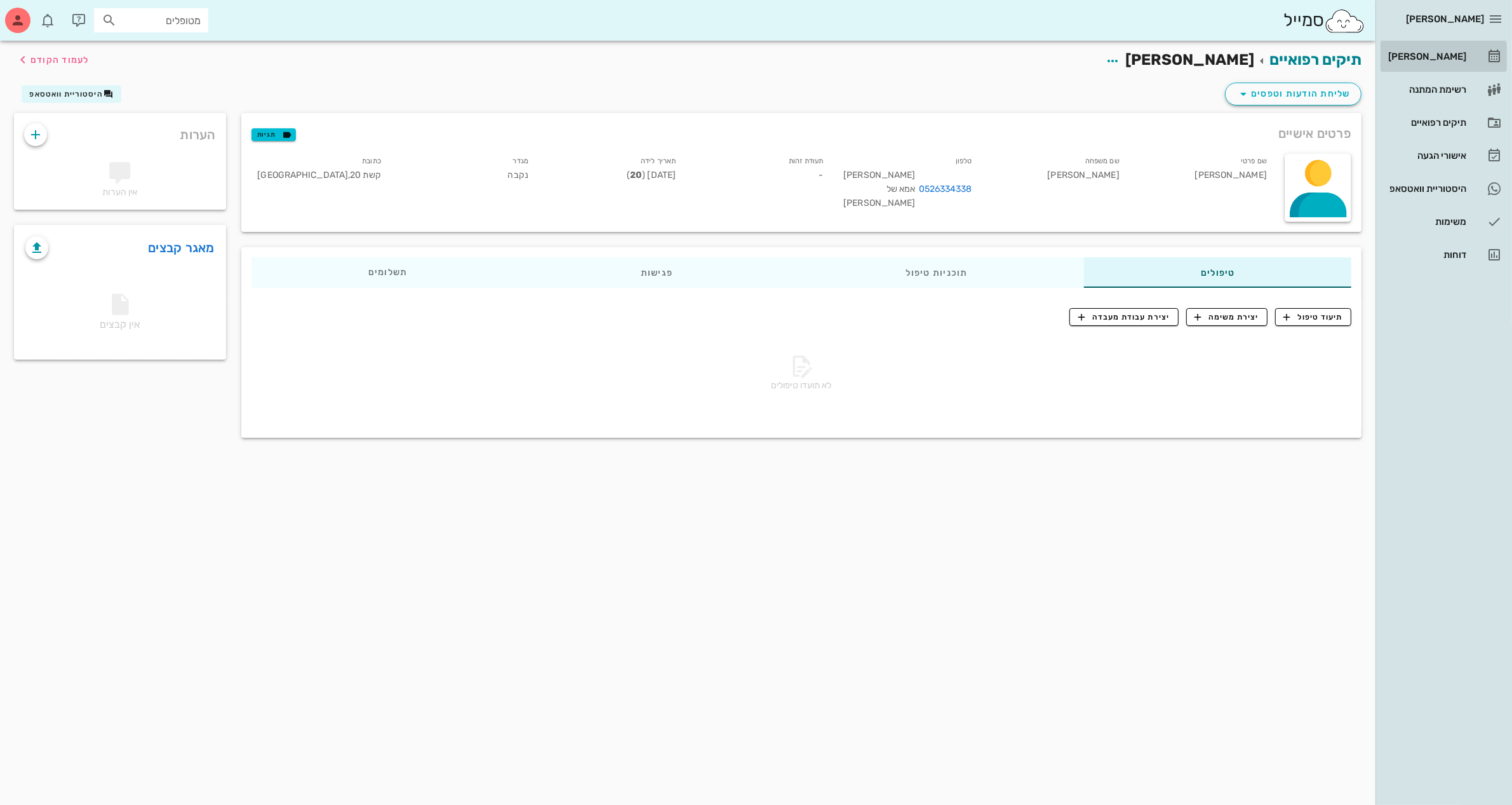
click at [1437, 61] on div "[PERSON_NAME]" at bounding box center [1427, 57] width 81 height 11
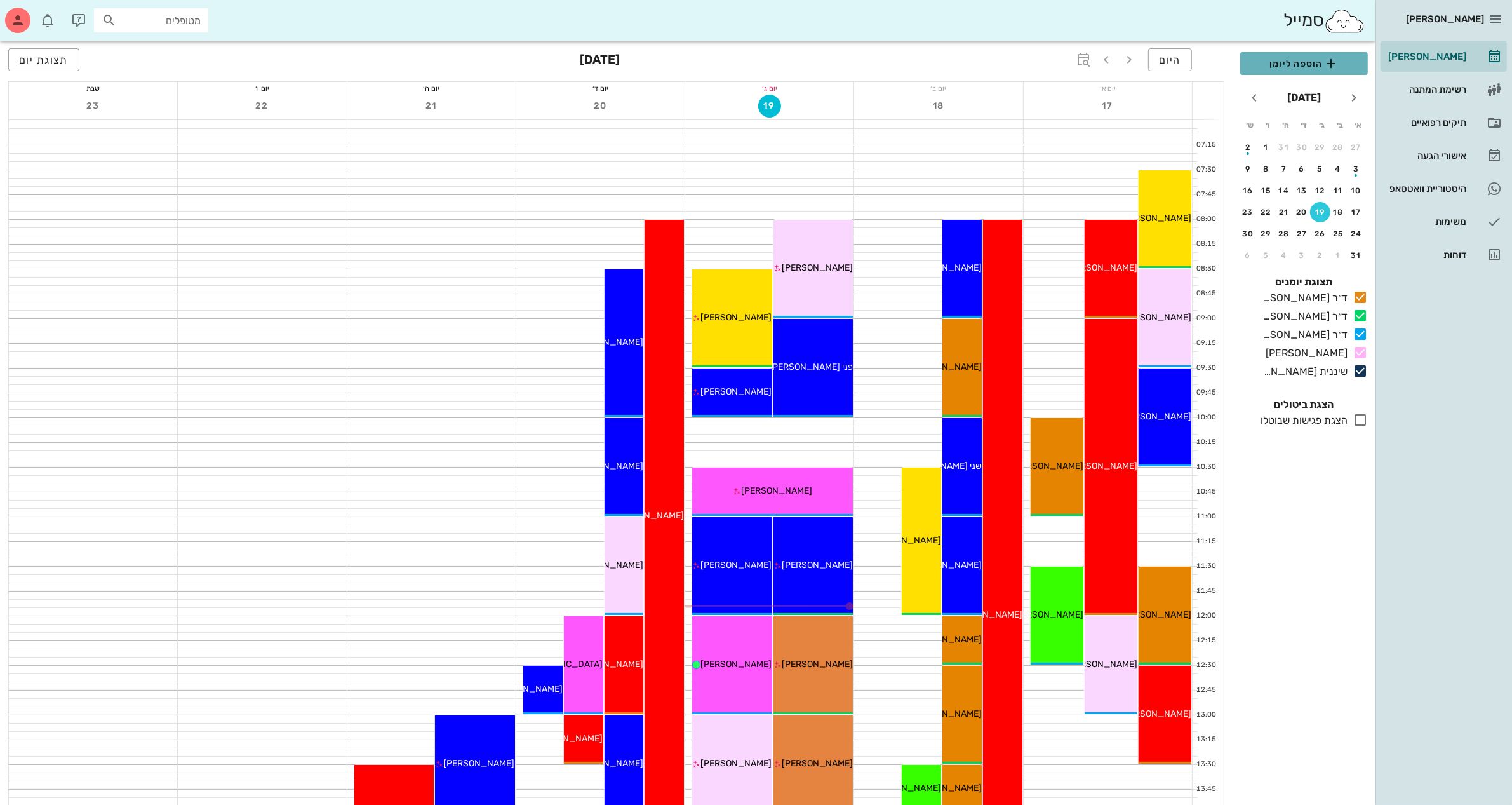
click at [1304, 59] on span "הוספה ליומן" at bounding box center [1305, 63] width 108 height 15
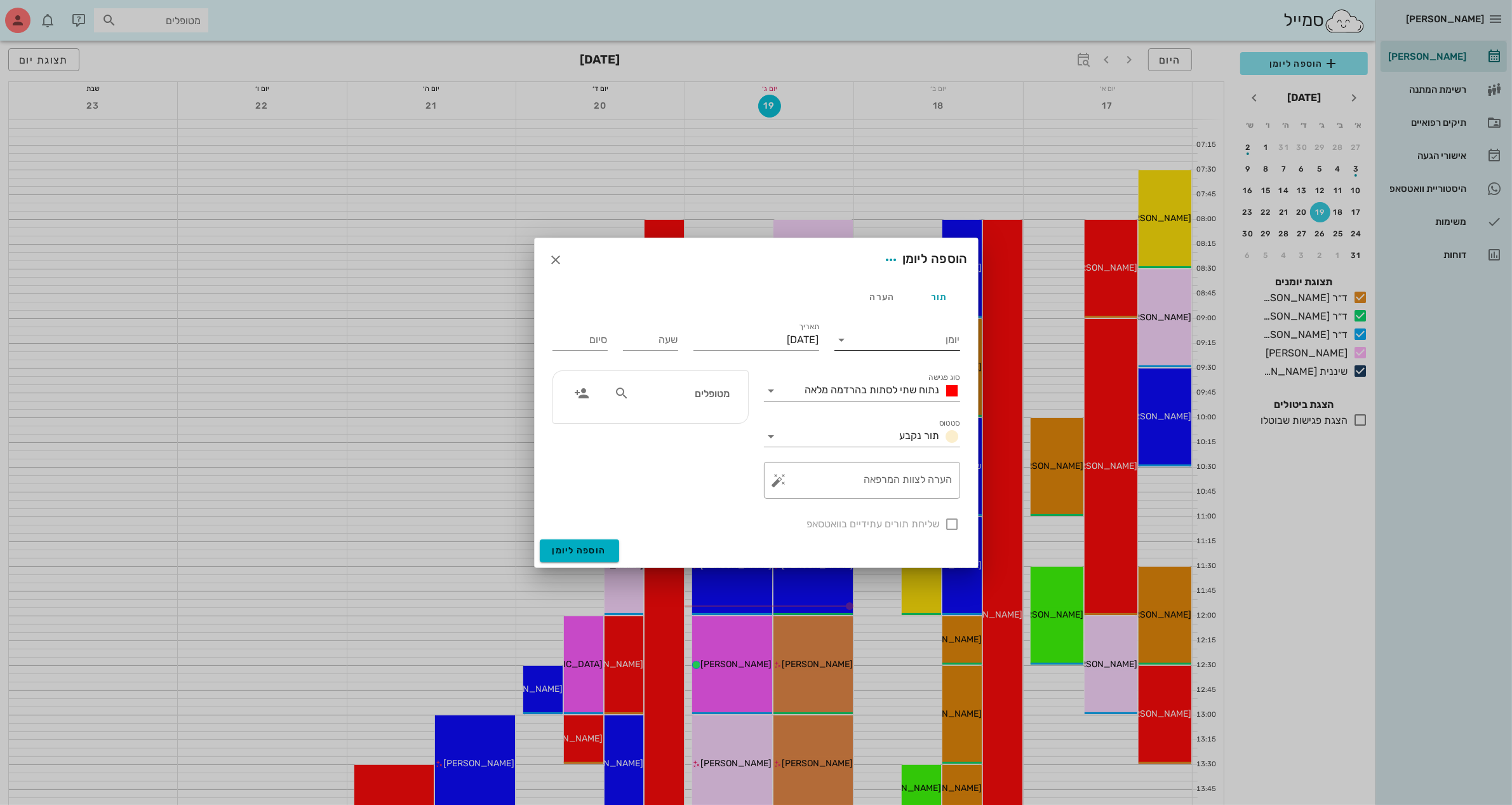
click at [910, 334] on input "יומן" at bounding box center [906, 339] width 108 height 20
click at [913, 376] on div "ד״ר [PERSON_NAME]" at bounding box center [900, 379] width 112 height 12
click at [745, 338] on input "[DATE]" at bounding box center [756, 339] width 126 height 20
click at [826, 501] on div "24" at bounding box center [824, 505] width 20 height 9
type input "[DATE]"
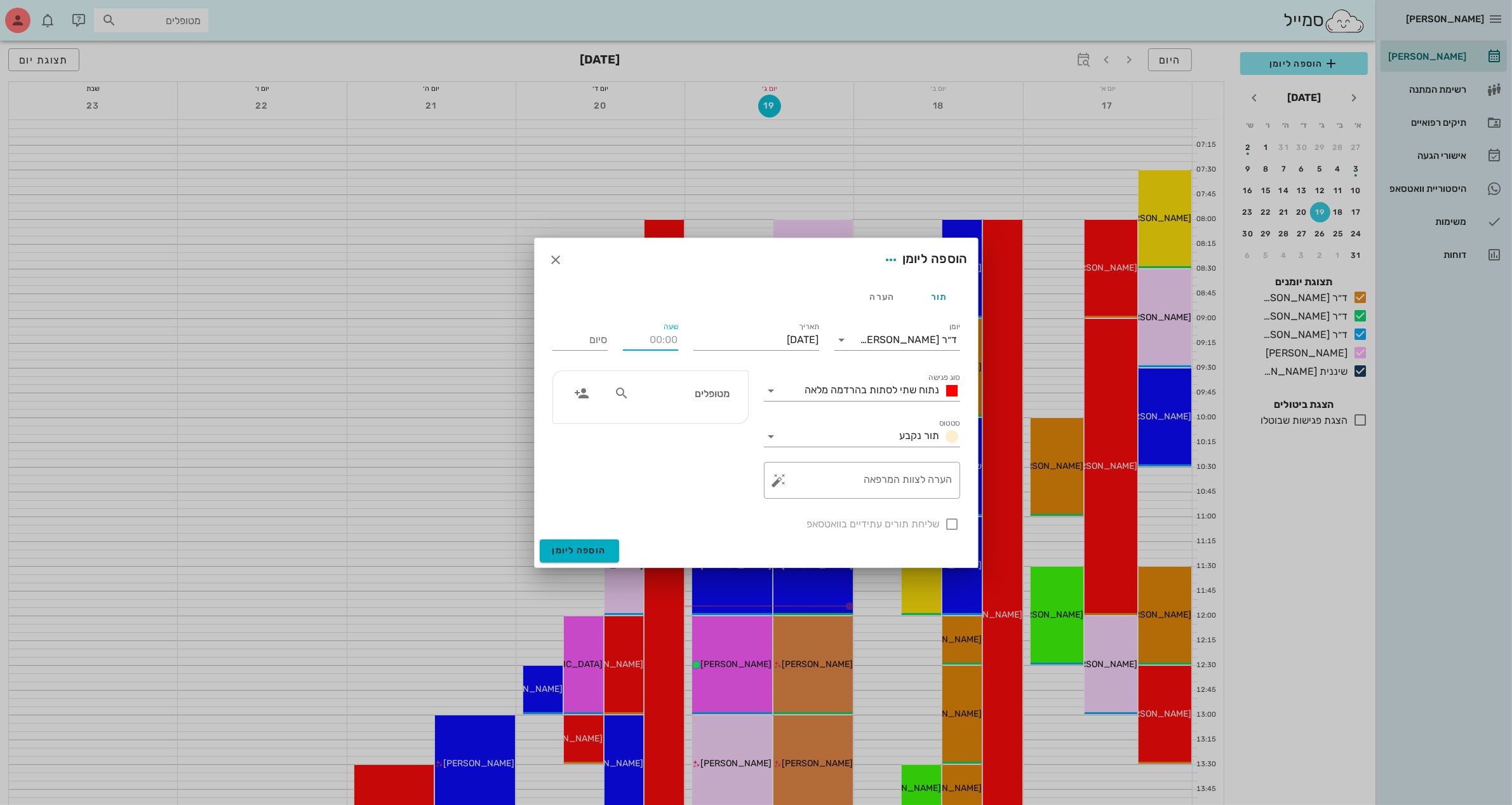
click at [661, 340] on input "שעה" at bounding box center [651, 339] width 56 height 20
type input "12:00"
click at [588, 347] on input "20:00" at bounding box center [580, 339] width 56 height 20
click at [585, 423] on div "13:00 (שעה)" at bounding box center [547, 422] width 77 height 11
type input "13:00"
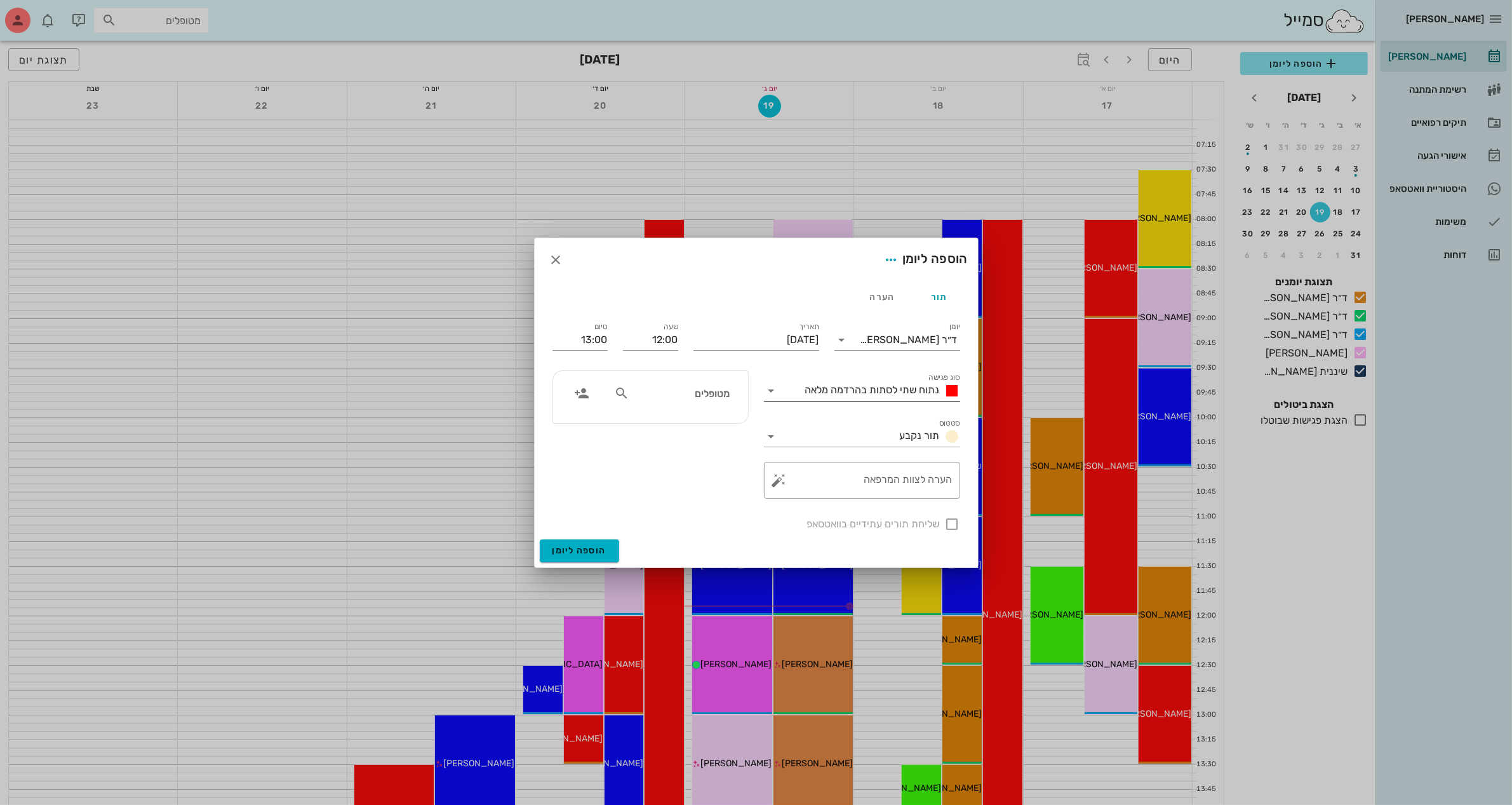
click at [852, 385] on span "נתוח שתי לסתות בהרדמה מלאה" at bounding box center [872, 389] width 134 height 12
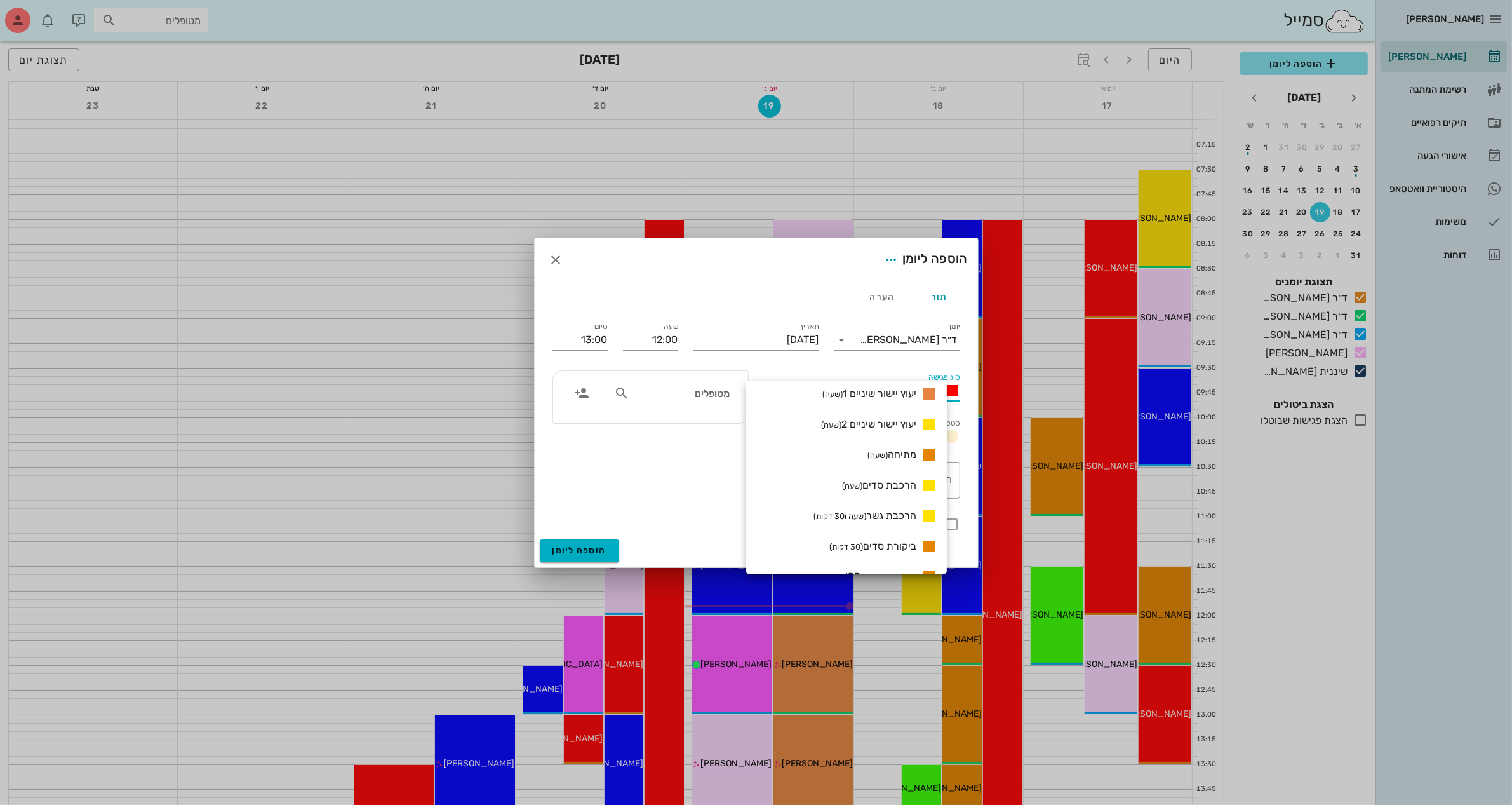
scroll to position [715, 0]
click at [874, 418] on span "יעוץ יישור שיניים 1 (שעה)" at bounding box center [869, 417] width 94 height 12
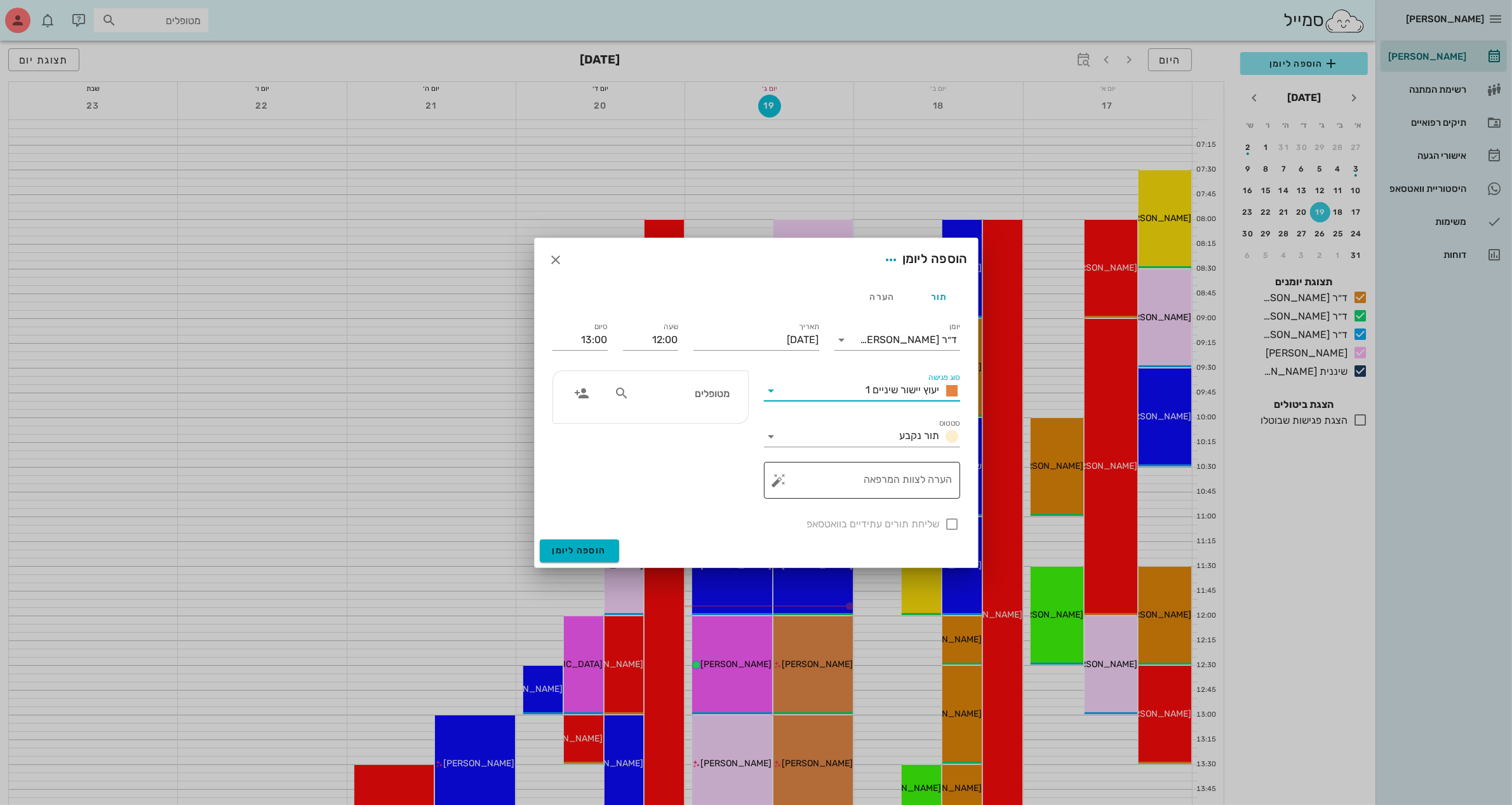
click at [883, 476] on textarea "הערה לצוות המרפאה" at bounding box center [867, 483] width 171 height 31
type textarea "יעוץ דר חמוד"
click at [946, 524] on div "שליחת תורים עתידיים בוואטסאפ" at bounding box center [756, 523] width 423 height 33
click at [719, 399] on input "text" at bounding box center [681, 393] width 98 height 16
type input "[PERSON_NAME] ל"
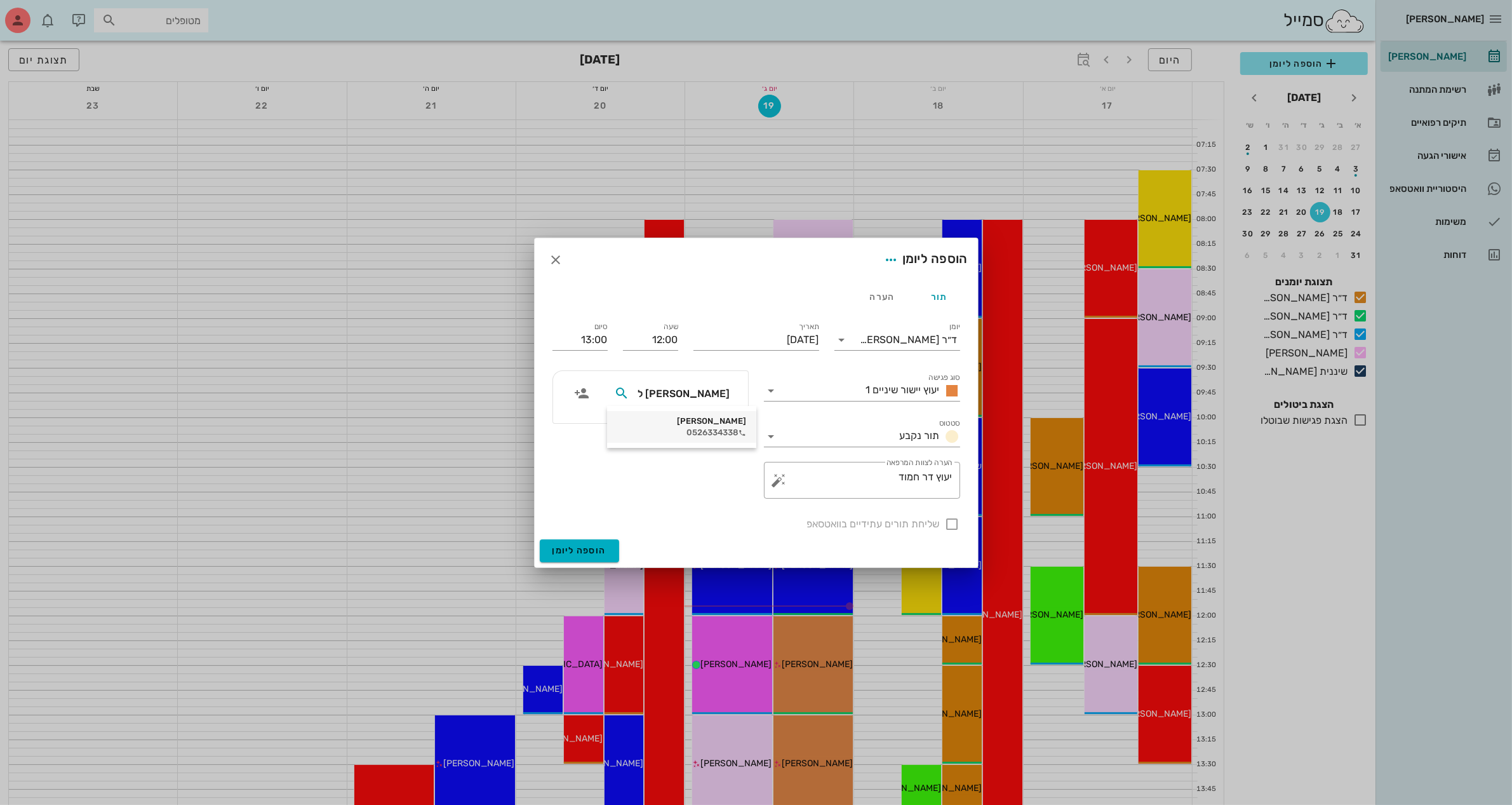
click at [710, 416] on div "[PERSON_NAME]" at bounding box center [682, 421] width 129 height 11
click at [950, 522] on div at bounding box center [953, 524] width 21 height 21
checkbox input "true"
click at [579, 547] on span "הוספה ליומן" at bounding box center [579, 549] width 54 height 11
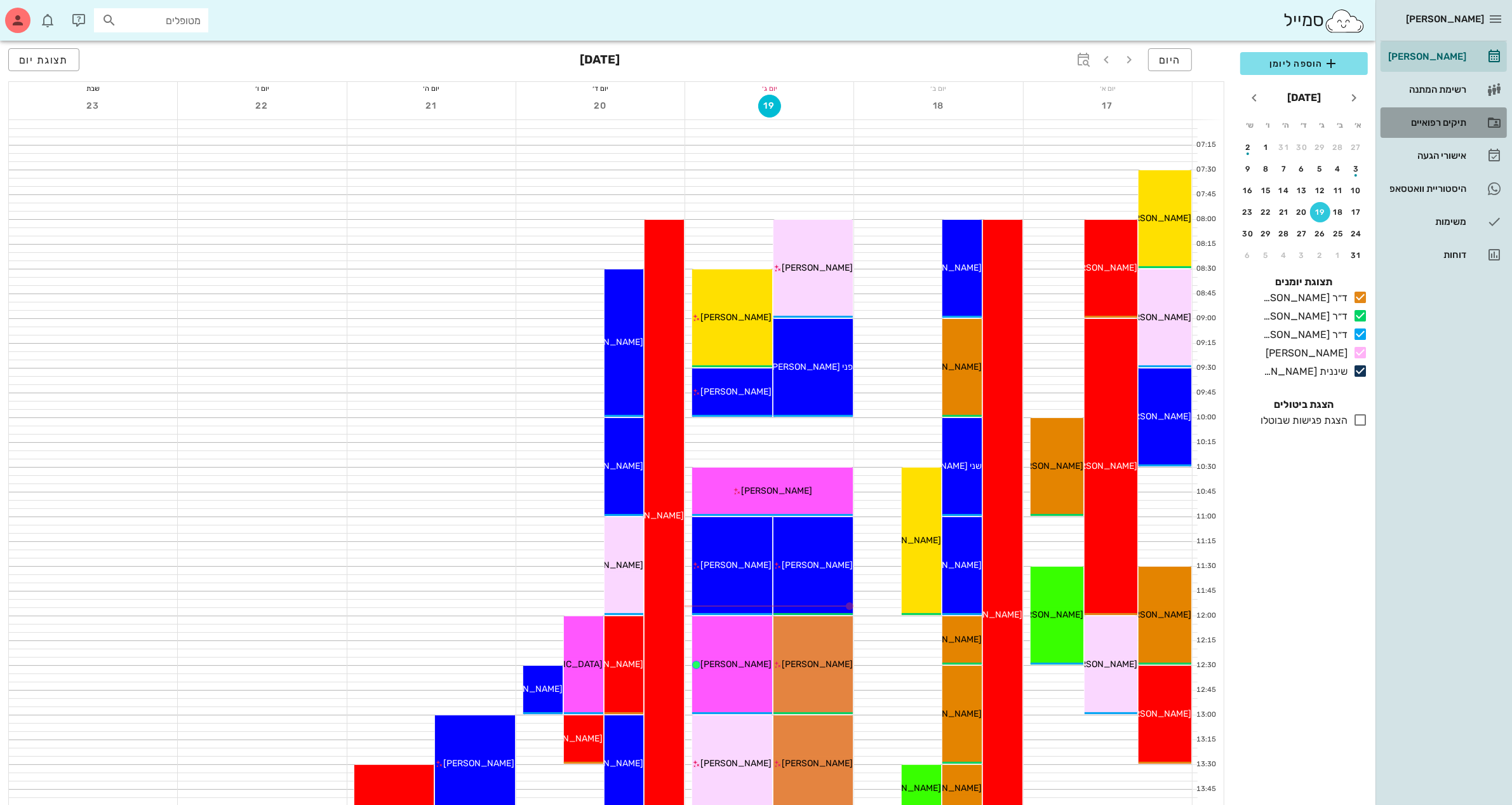
click at [1420, 124] on div "תיקים רפואיים" at bounding box center [1427, 122] width 81 height 11
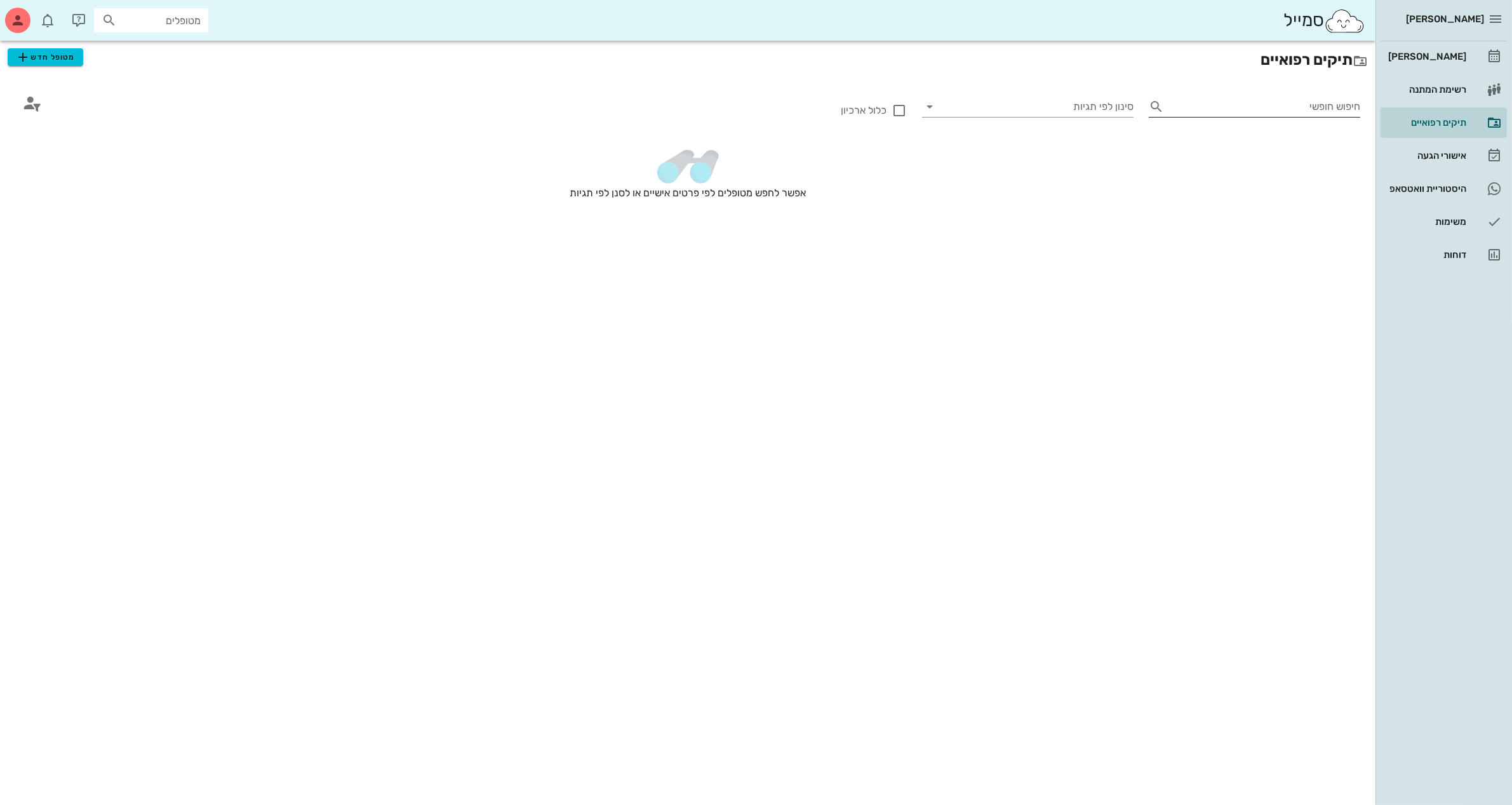
click at [1289, 111] on input "חיפוש חופשי" at bounding box center [1264, 107] width 191 height 20
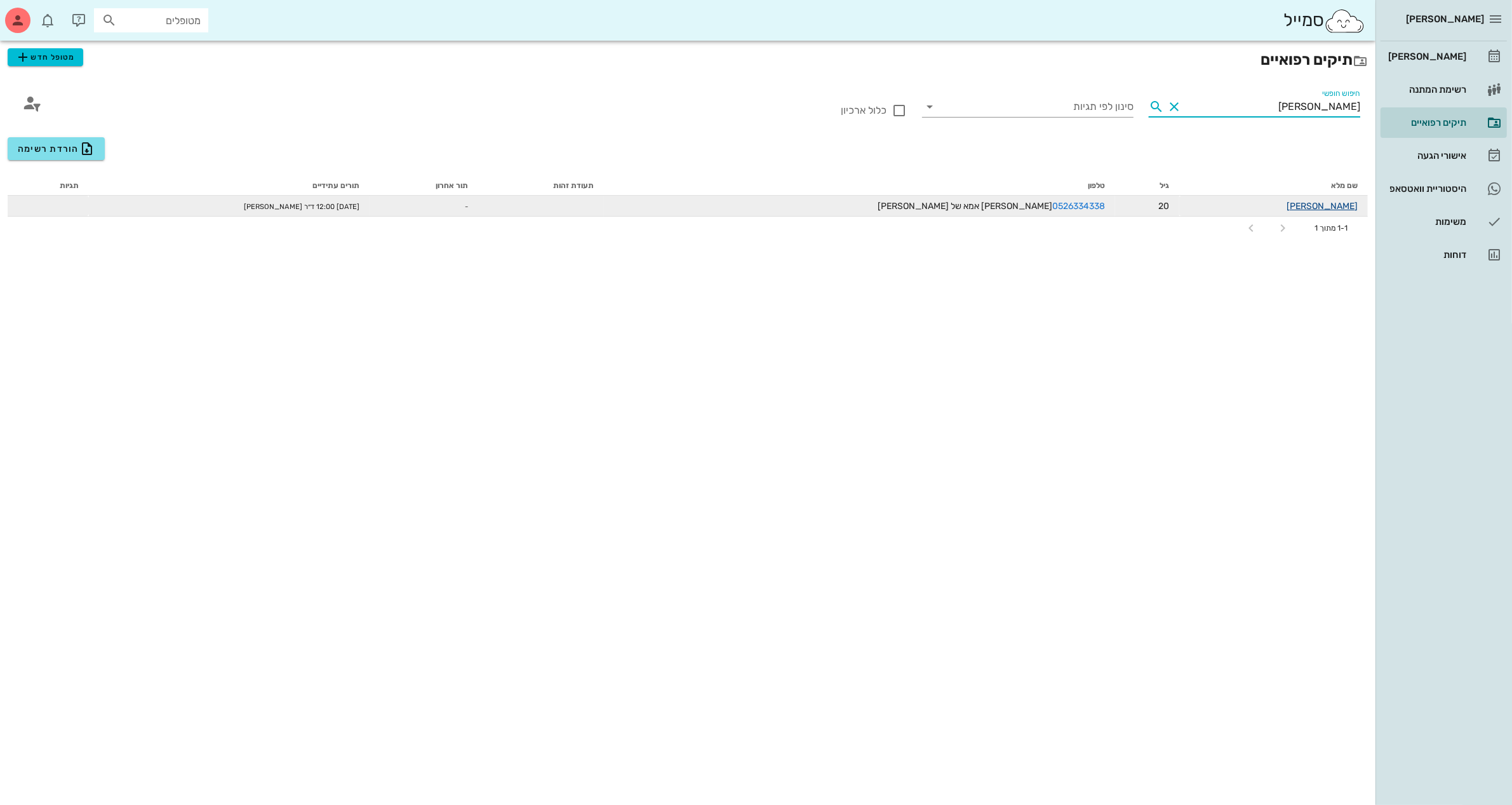
type input "[PERSON_NAME]"
click at [1340, 202] on link "[PERSON_NAME]" at bounding box center [1323, 206] width 71 height 11
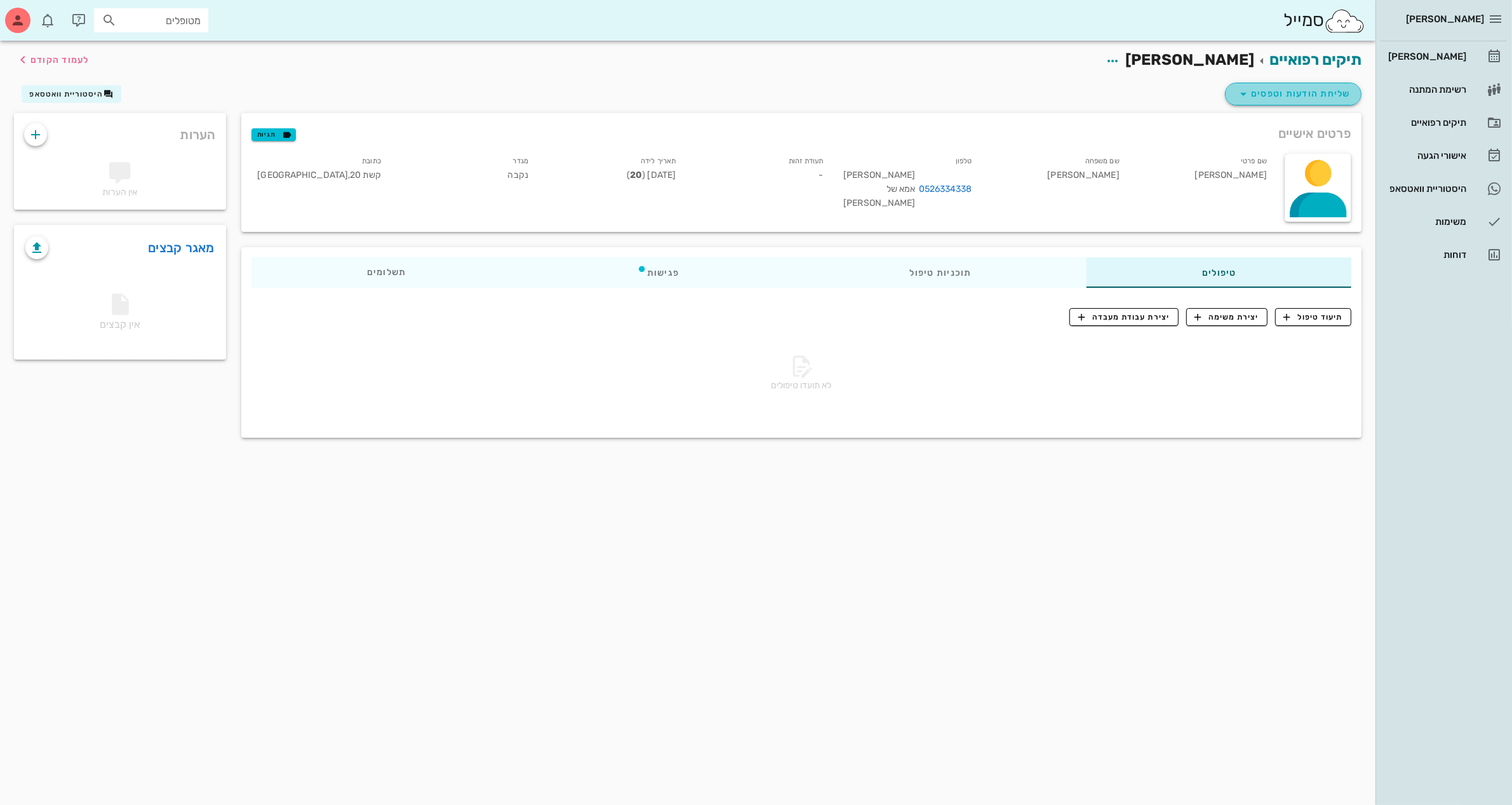
click at [1307, 90] on span "שליחת הודעות וטפסים" at bounding box center [1294, 94] width 115 height 15
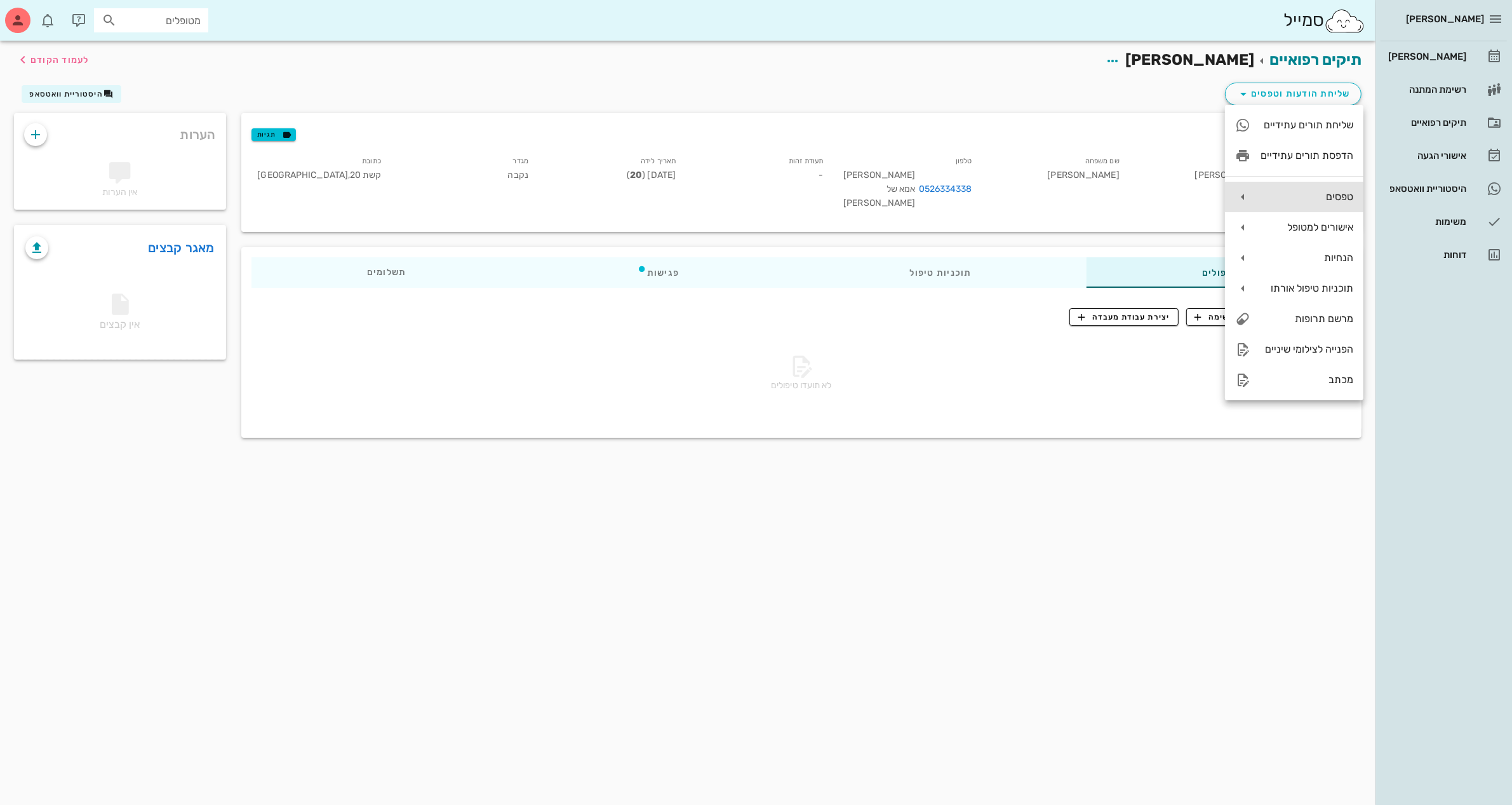
click at [1308, 195] on div "טפסים" at bounding box center [1307, 196] width 93 height 12
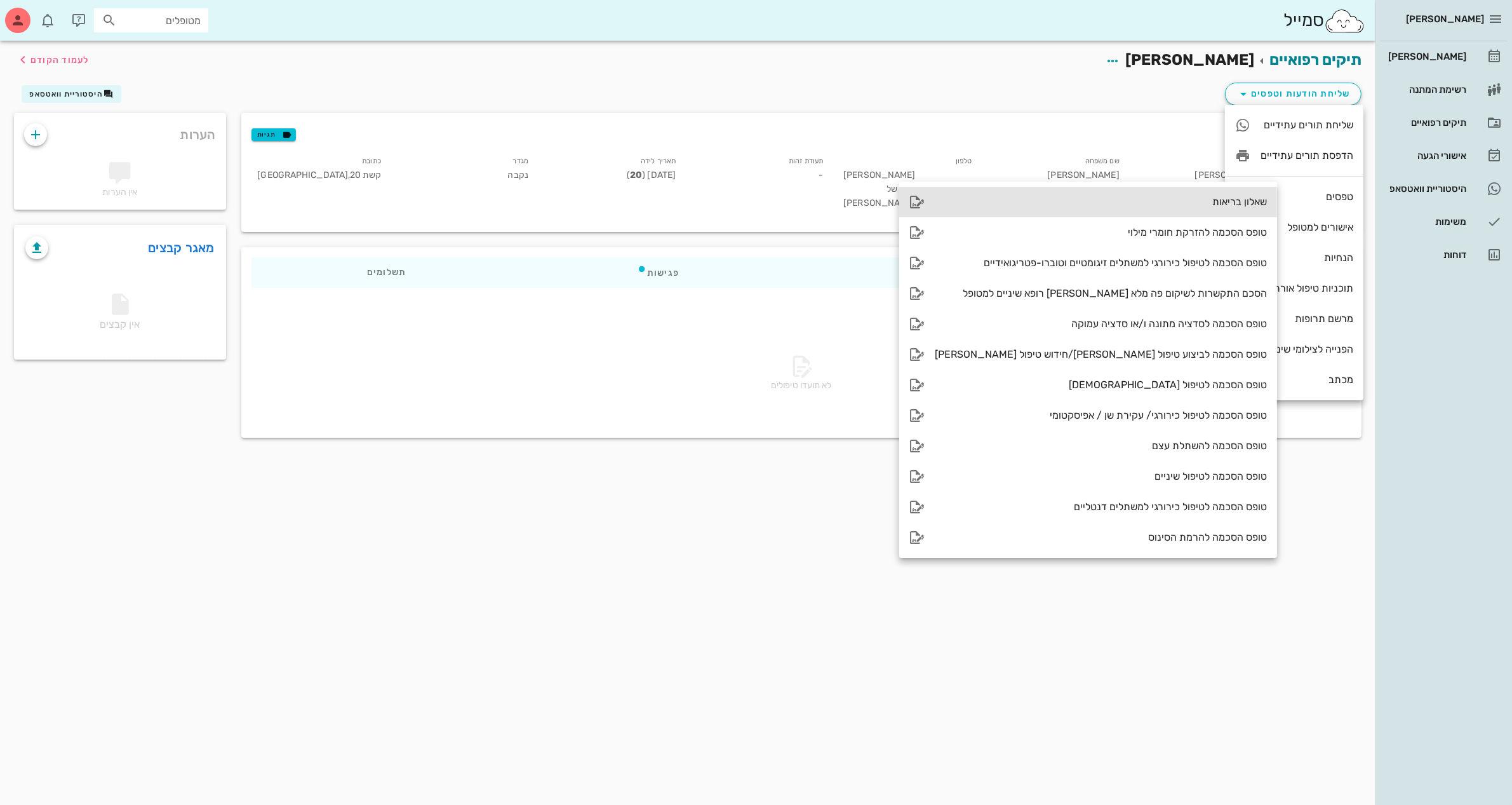
click at [1163, 199] on div "שאלון בריאות" at bounding box center [1101, 202] width 332 height 12
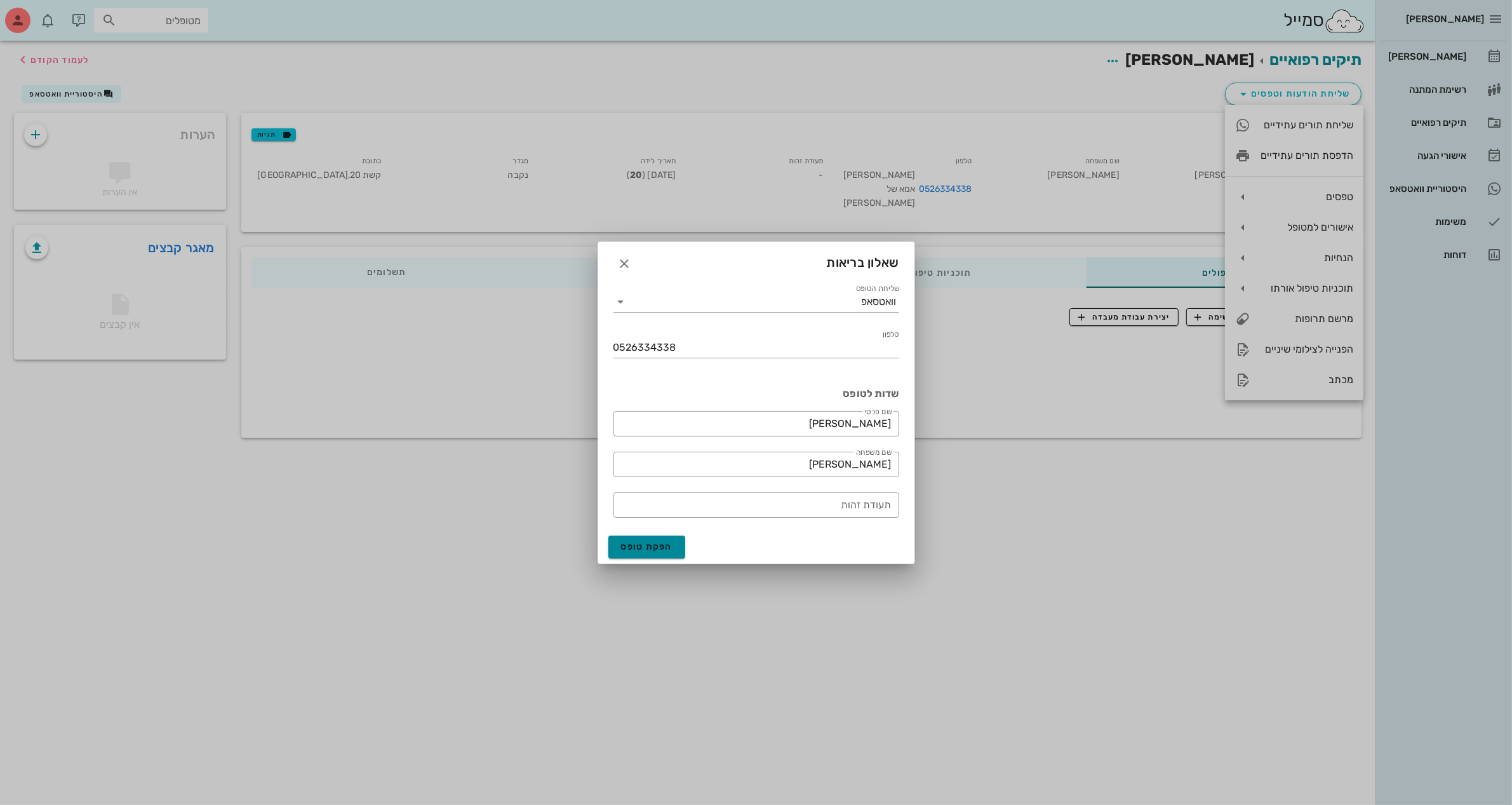
click at [649, 545] on span "הפקת טופס" at bounding box center [647, 546] width 52 height 11
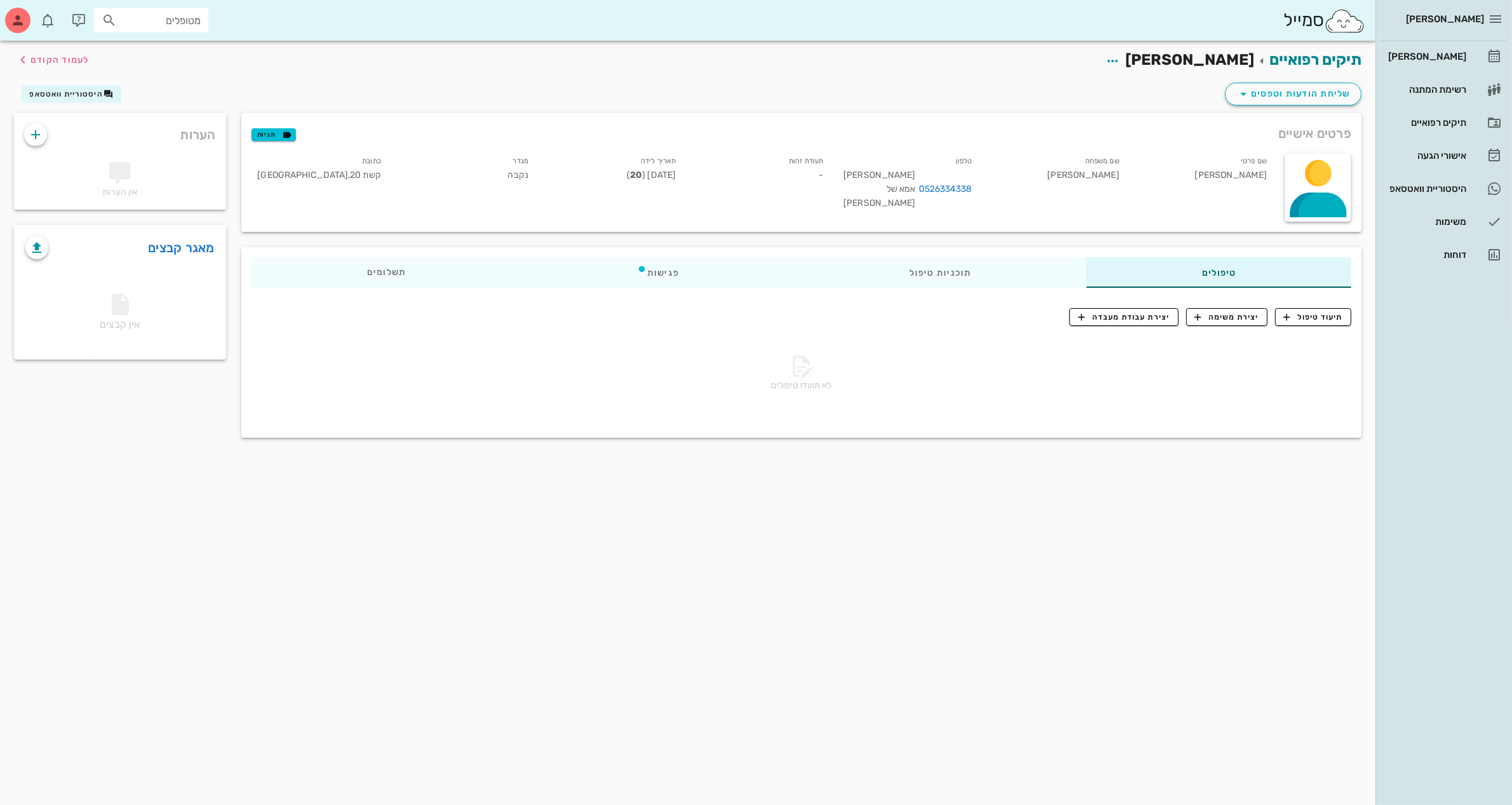
click at [964, 113] on div "פרטים אישיים תגיות" at bounding box center [801, 134] width 1120 height 40
click at [942, 64] on div "תיקים רפואיים [PERSON_NAME] לעמוד הקודם" at bounding box center [688, 60] width 1363 height 39
click at [1056, 95] on div "שליחת הודעות וטפסים היסטוריית וואטסאפ" at bounding box center [688, 96] width 1363 height 33
click at [1440, 123] on div "תיקים רפואיים" at bounding box center [1427, 122] width 81 height 11
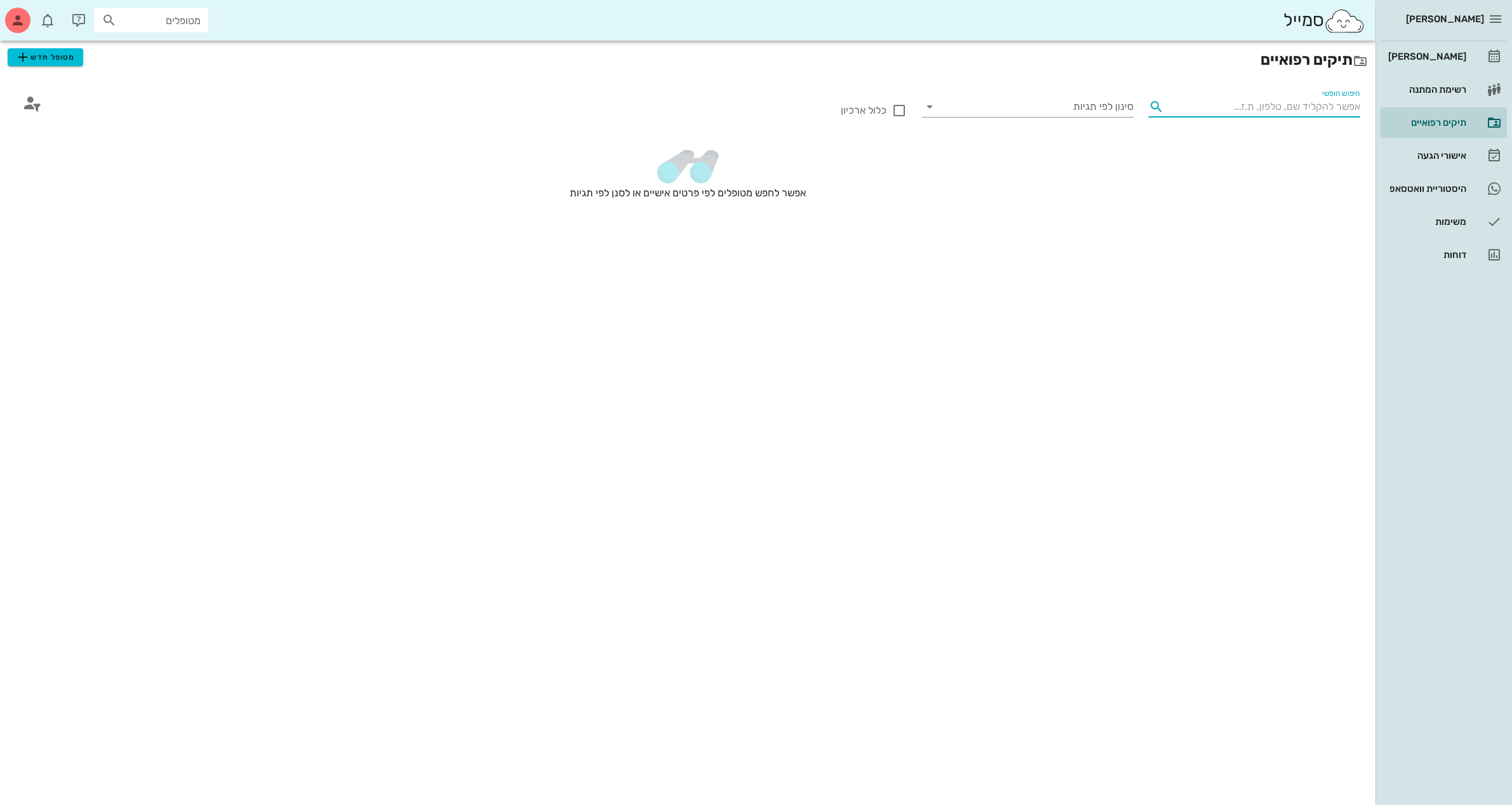
drag, startPoint x: 1267, startPoint y: 110, endPoint x: 1231, endPoint y: 257, distance: 151.3
click at [1267, 110] on input "חיפוש חופשי" at bounding box center [1264, 107] width 191 height 20
click at [1443, 52] on div "[PERSON_NAME]" at bounding box center [1427, 57] width 81 height 11
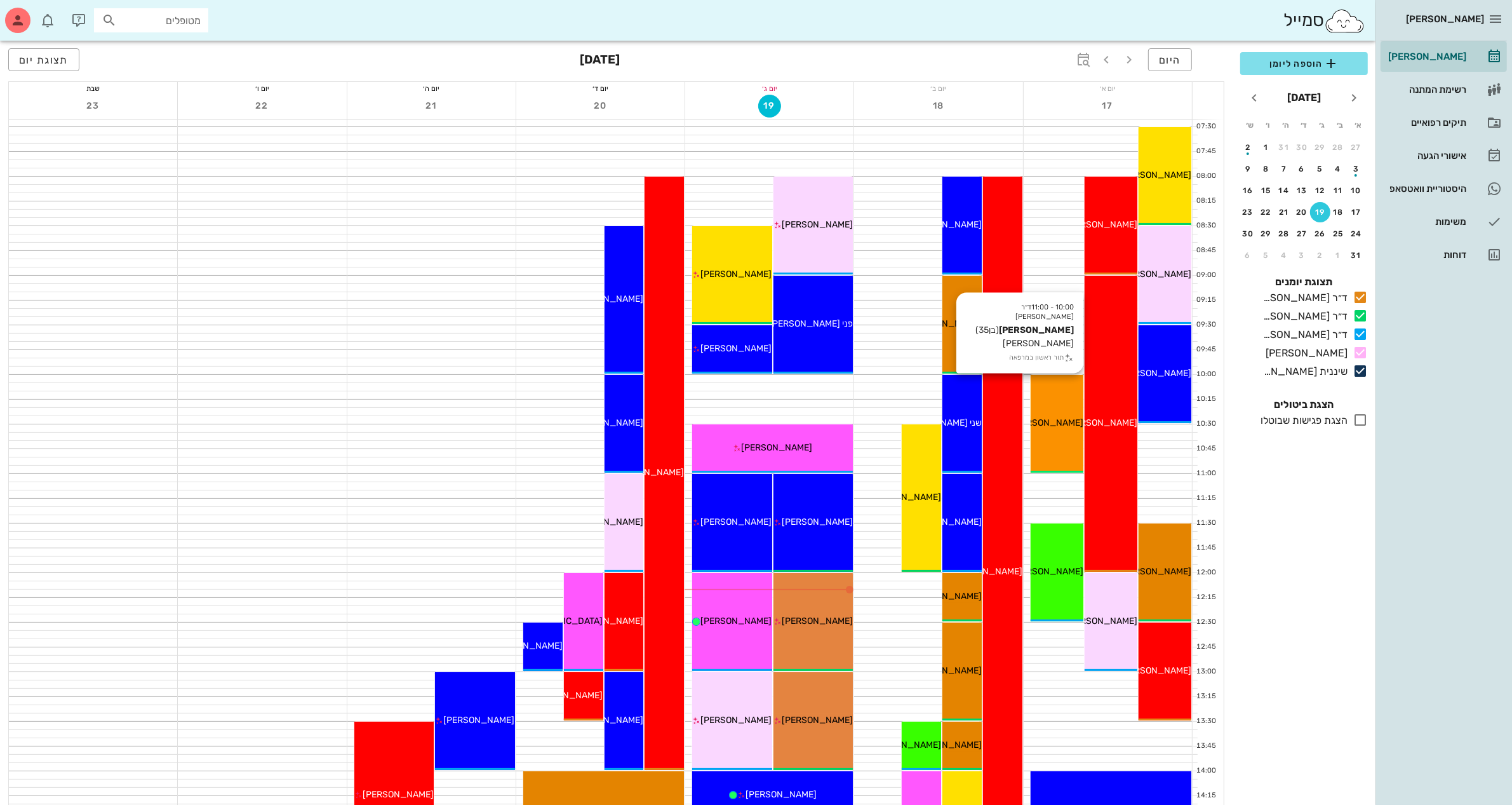
scroll to position [80, 0]
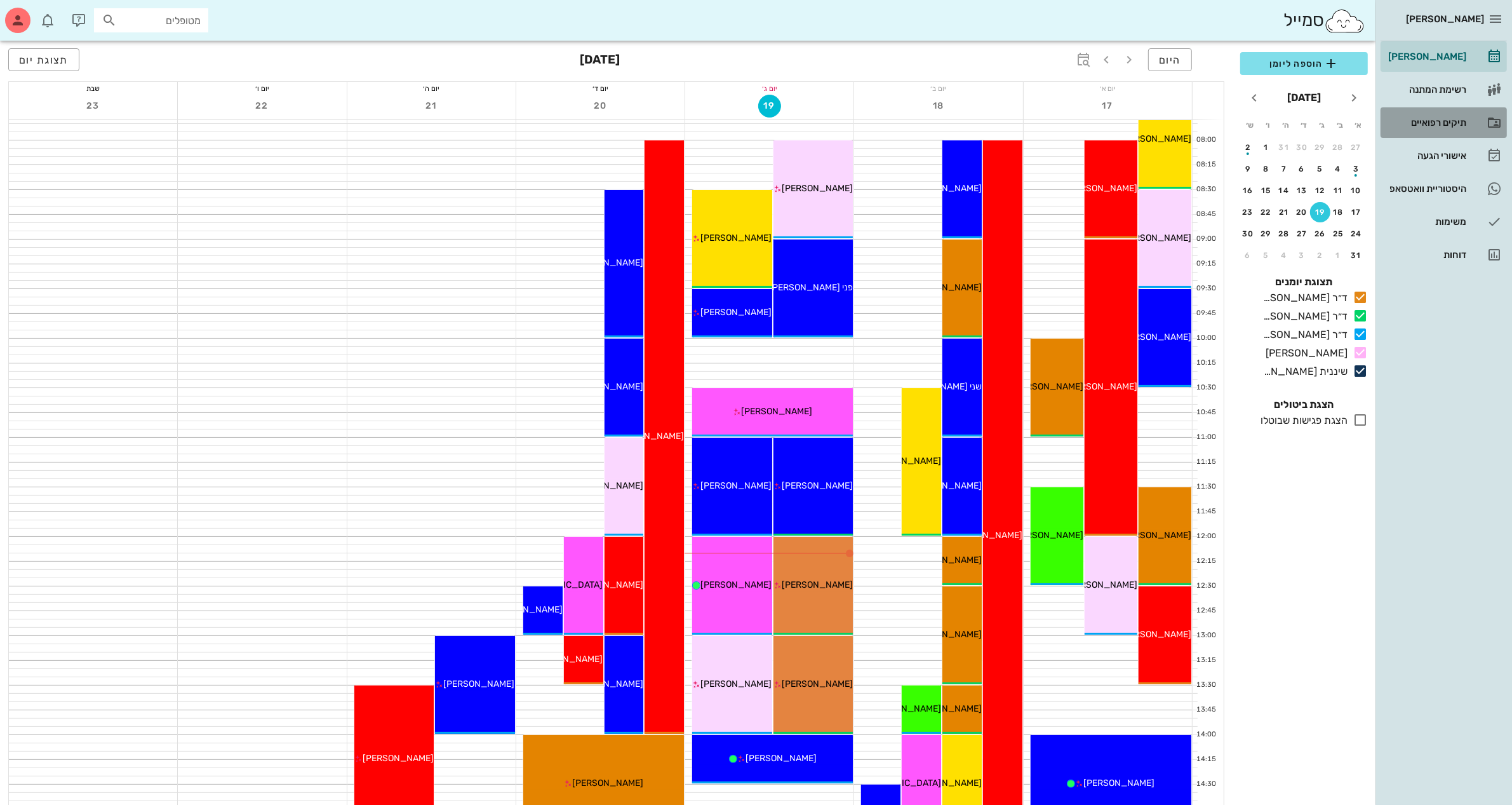
click at [1421, 125] on div "תיקים רפואיים" at bounding box center [1427, 122] width 81 height 11
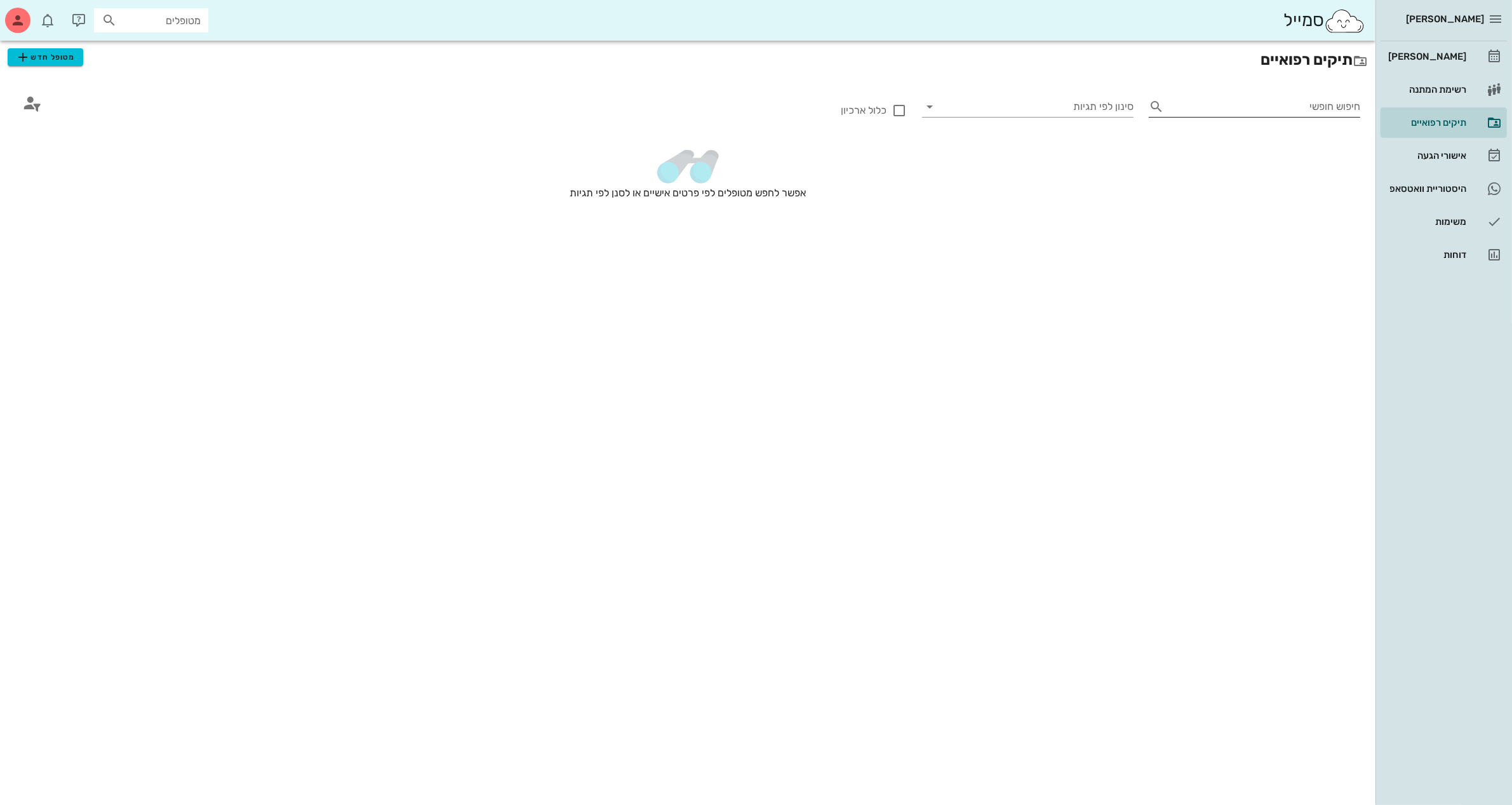
click at [1257, 100] on input "חיפוש חופשי" at bounding box center [1264, 107] width 191 height 20
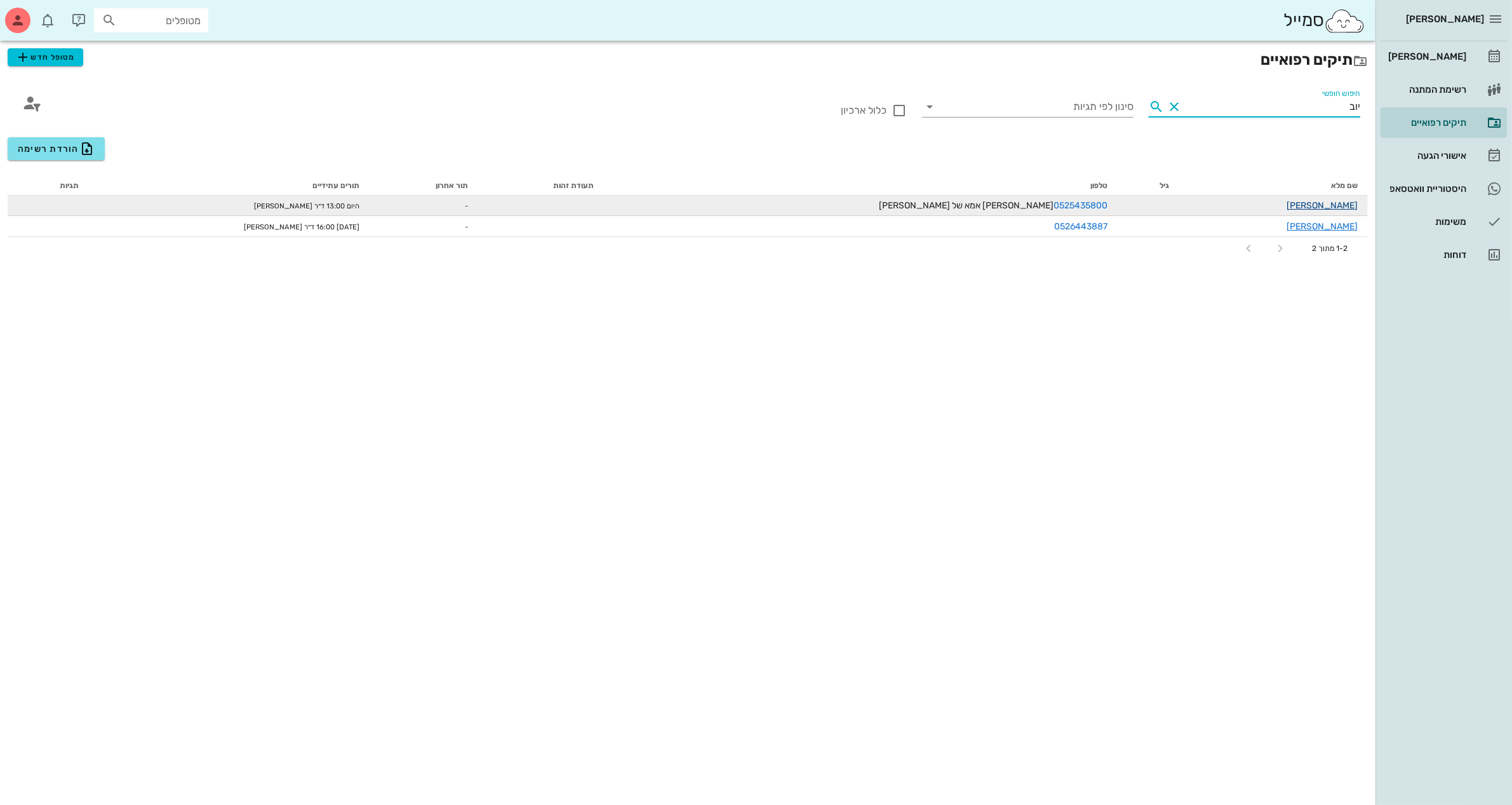
type input "יוב"
click at [1337, 204] on link "[PERSON_NAME]" at bounding box center [1323, 205] width 71 height 11
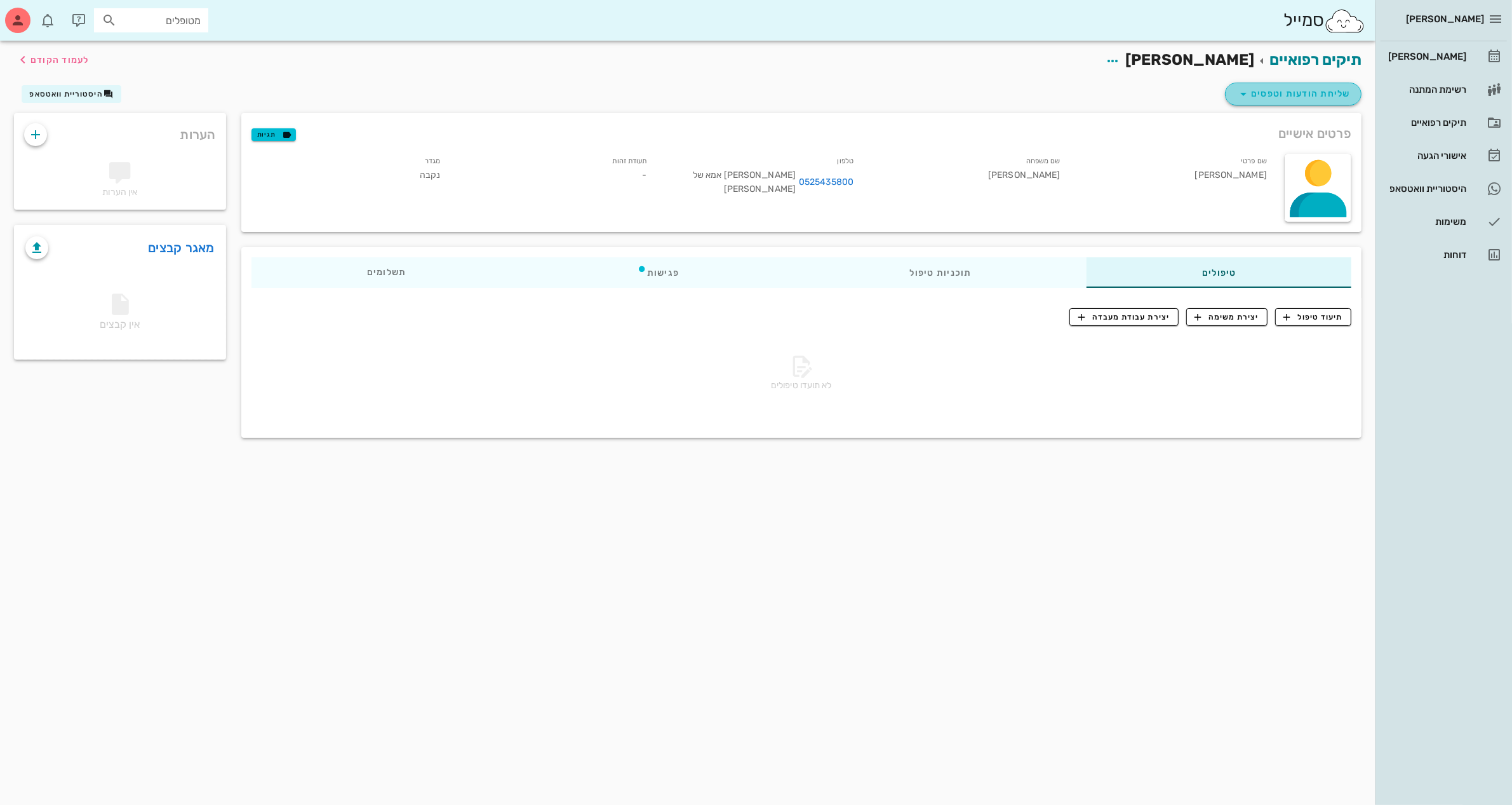
click at [1293, 84] on button "שליחת הודעות וטפסים" at bounding box center [1294, 94] width 136 height 23
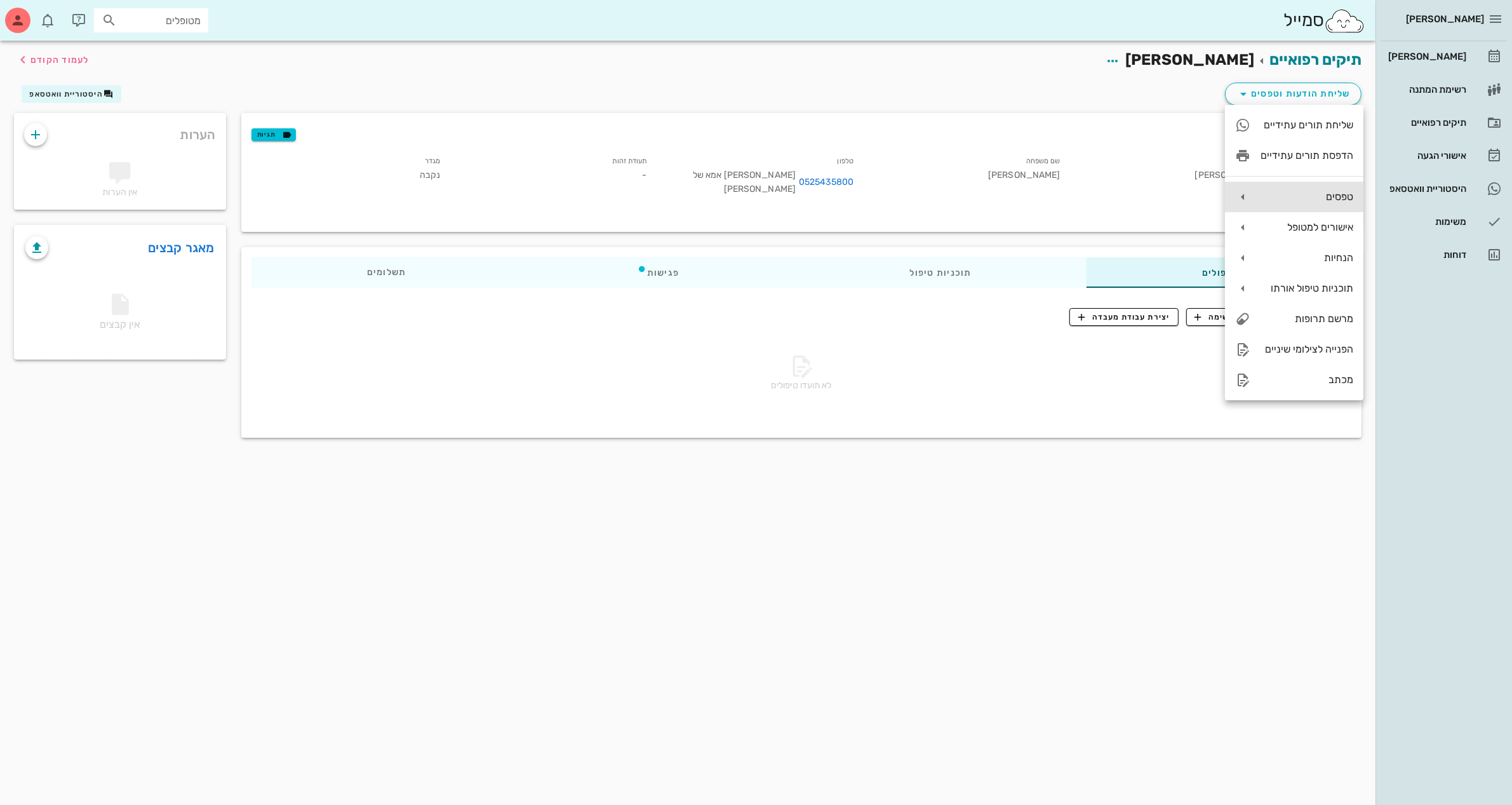
click at [1319, 196] on div "טפסים" at bounding box center [1307, 196] width 93 height 12
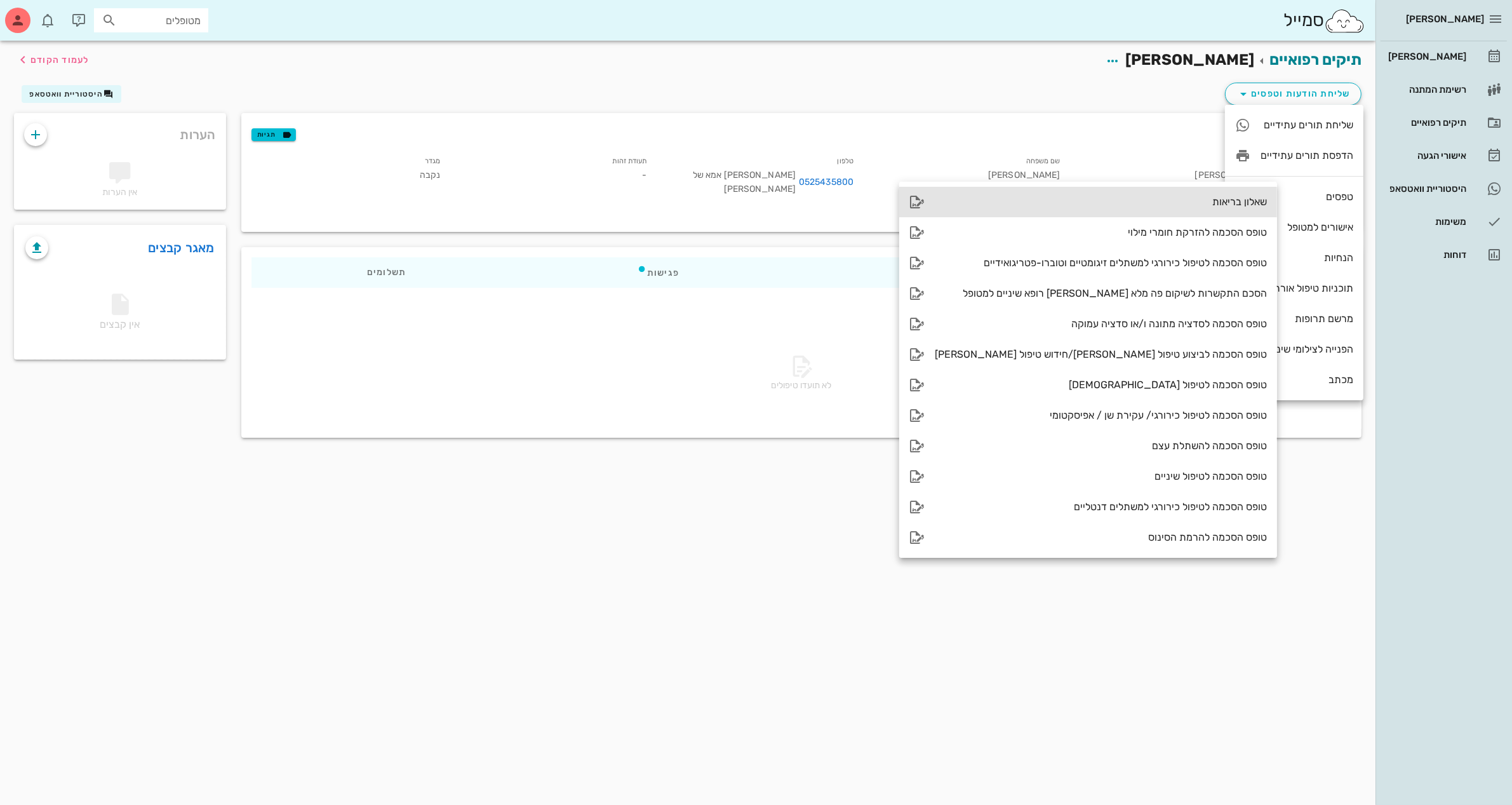
click at [1164, 196] on div "שאלון בריאות" at bounding box center [1101, 202] width 332 height 12
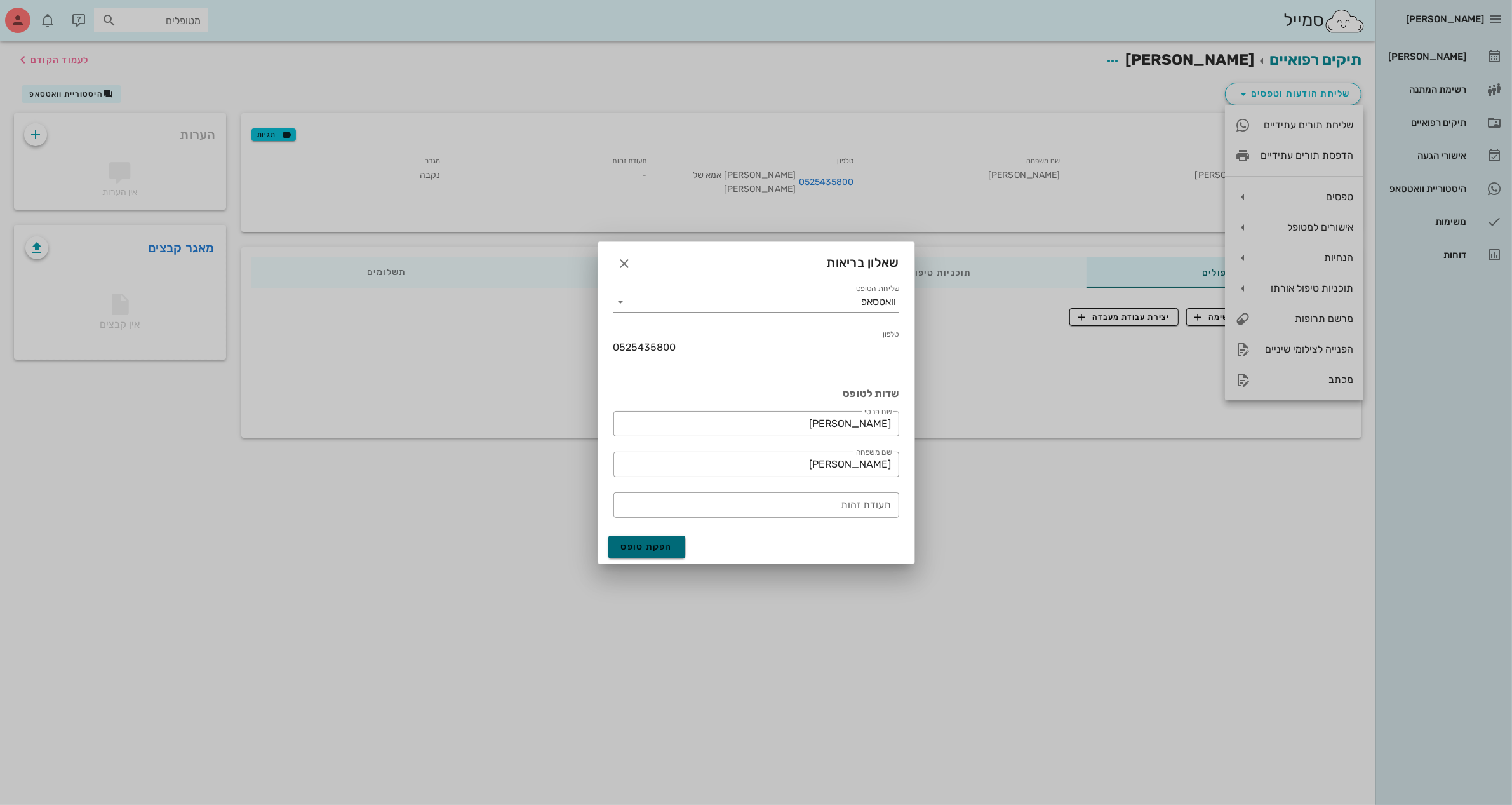
click at [649, 541] on span "הפקת טופס" at bounding box center [647, 546] width 52 height 11
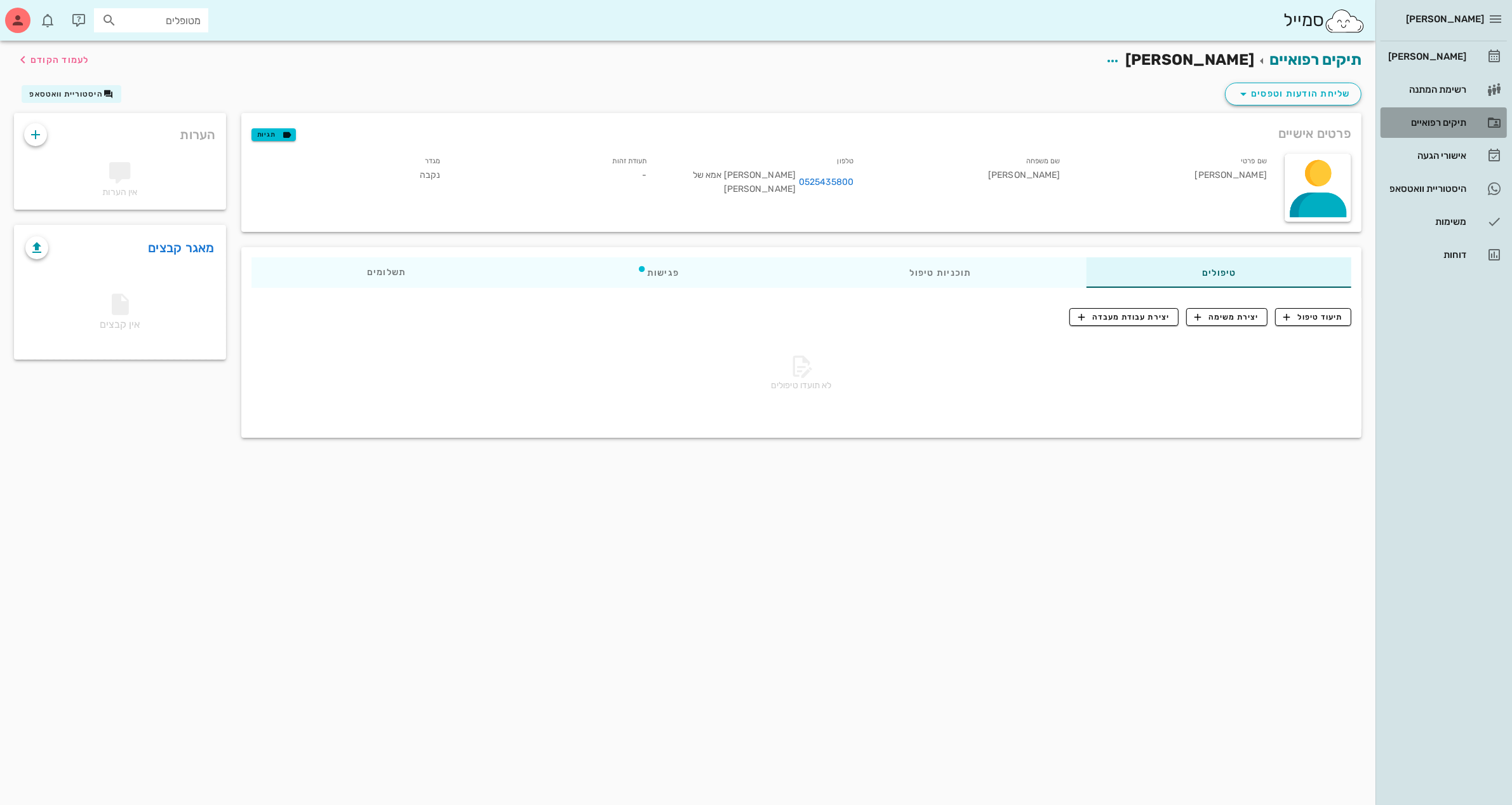
click at [1435, 118] on div "תיקים רפואיים" at bounding box center [1427, 122] width 81 height 11
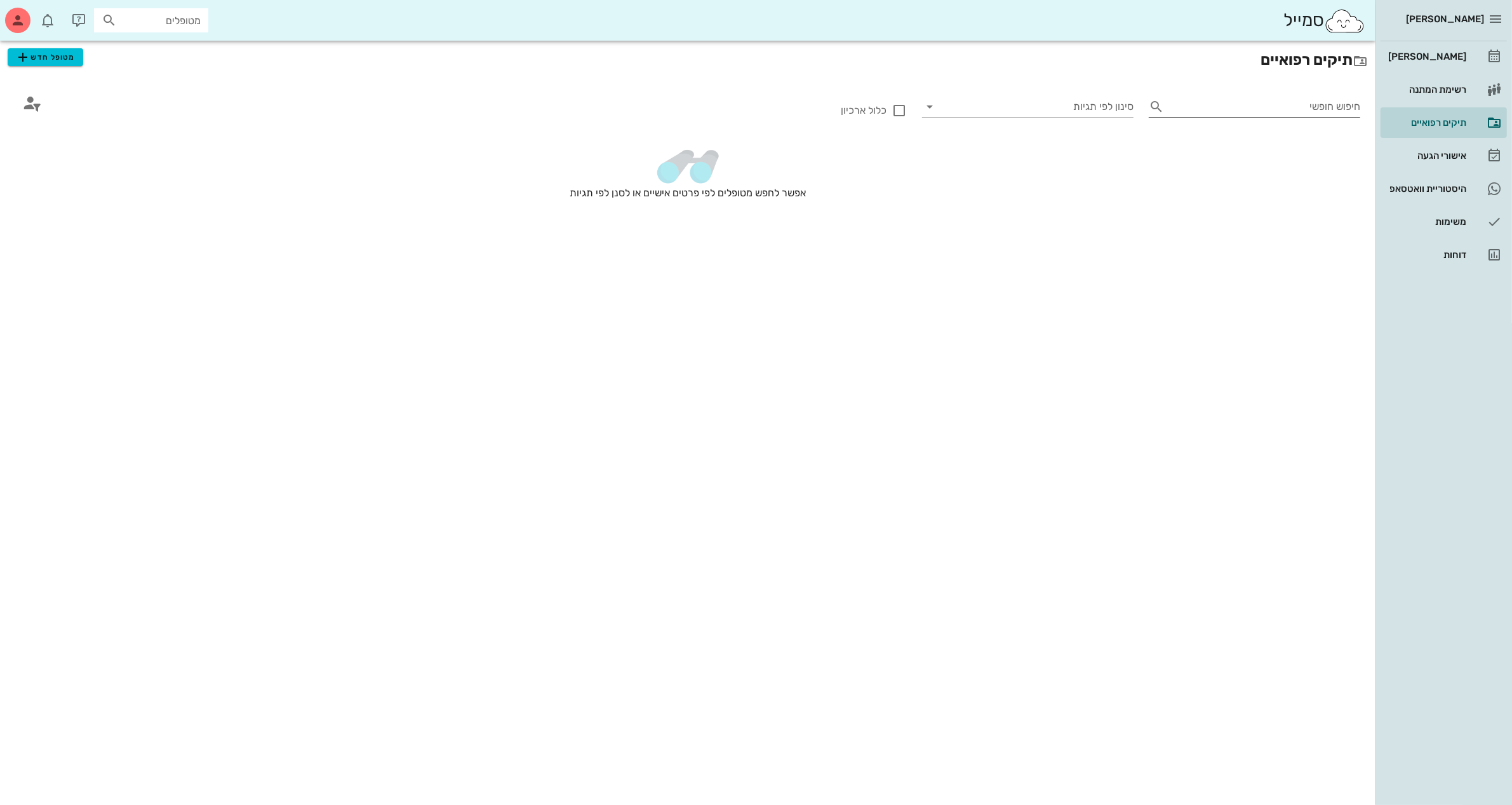
click at [1313, 105] on input "חיפוש חופשי" at bounding box center [1264, 107] width 191 height 20
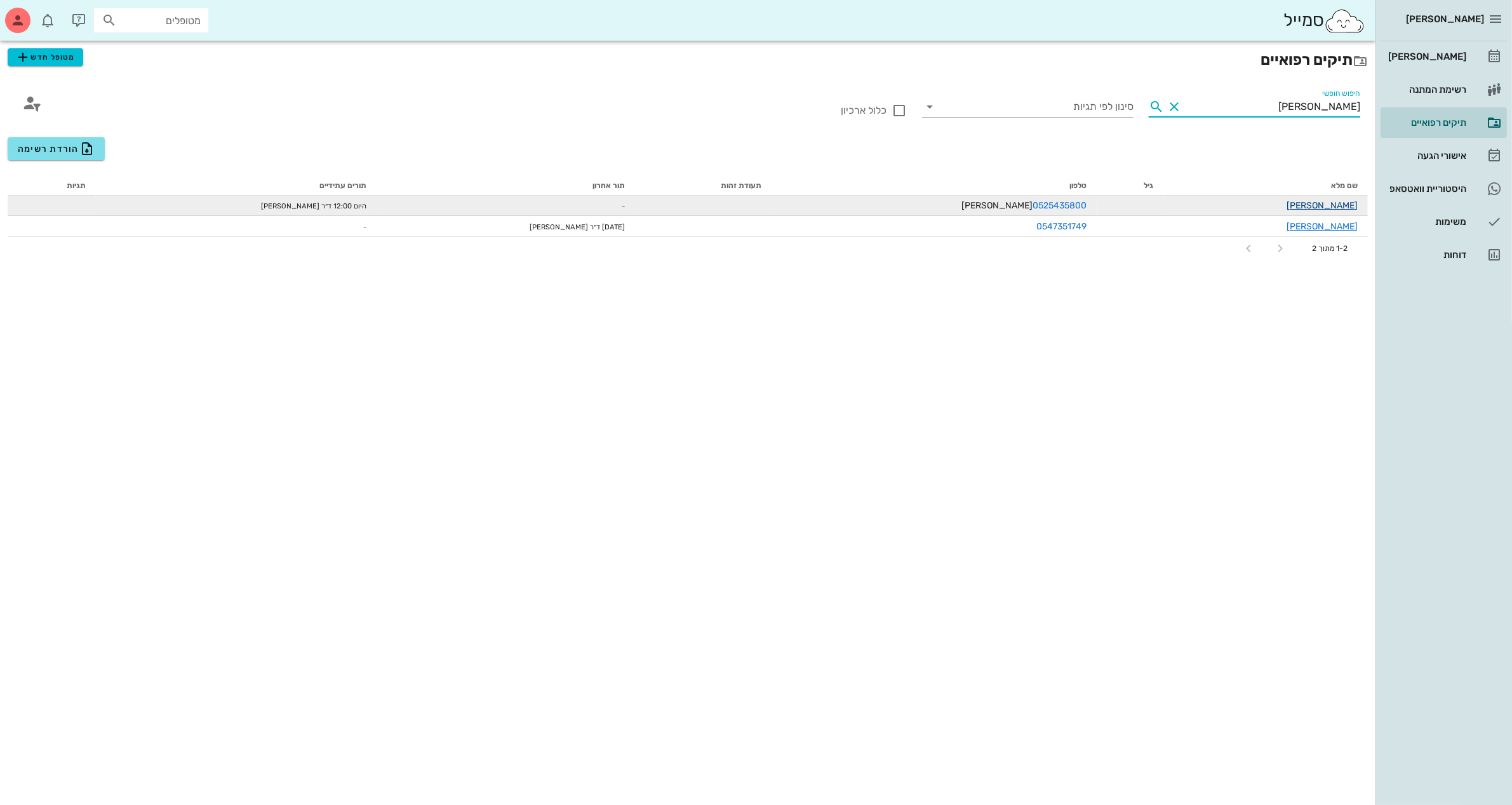
type input "[PERSON_NAME]"
click at [1344, 204] on link "[PERSON_NAME]" at bounding box center [1323, 205] width 71 height 11
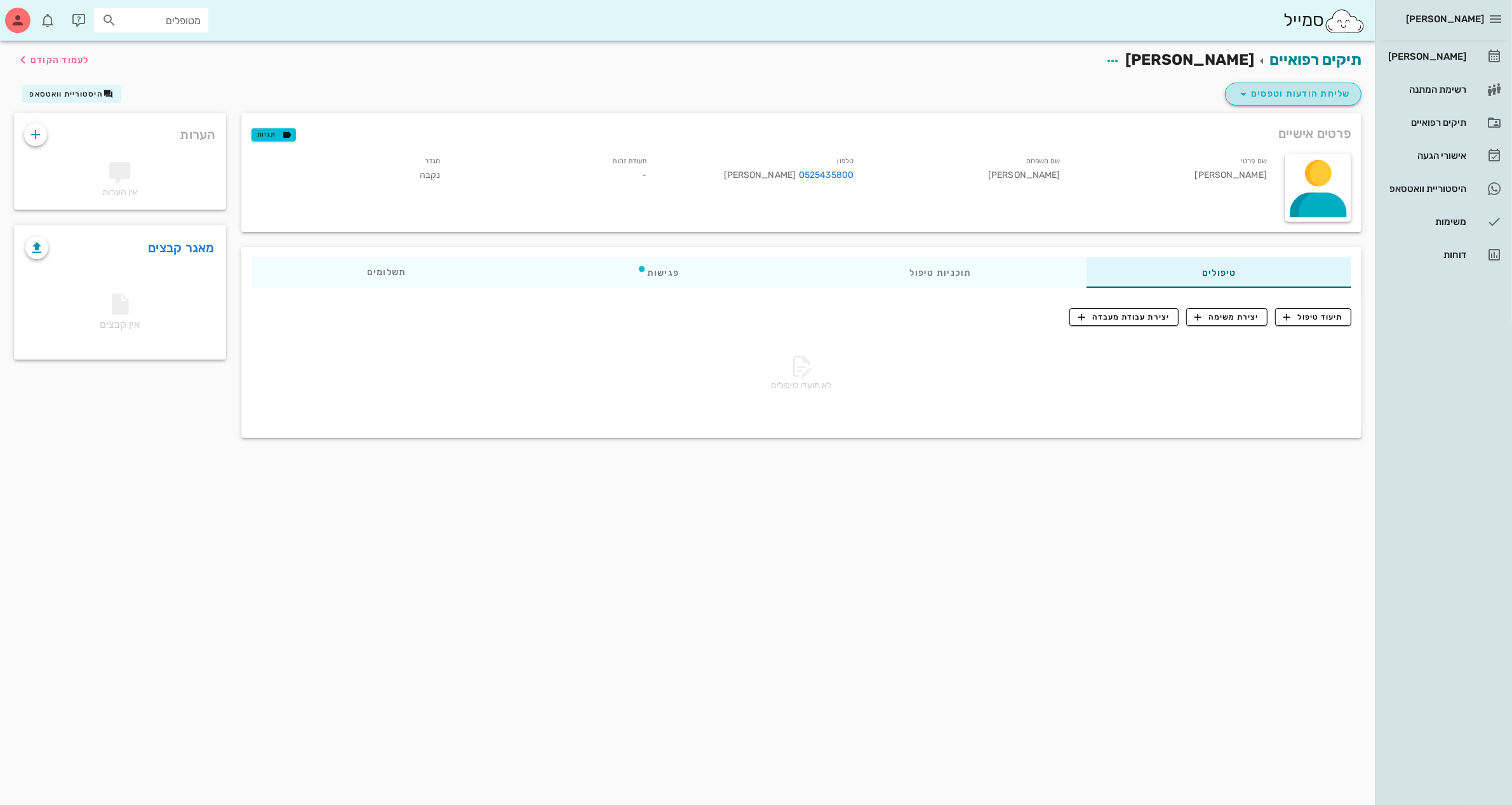
click at [1294, 87] on span "שליחת הודעות וטפסים" at bounding box center [1294, 94] width 115 height 15
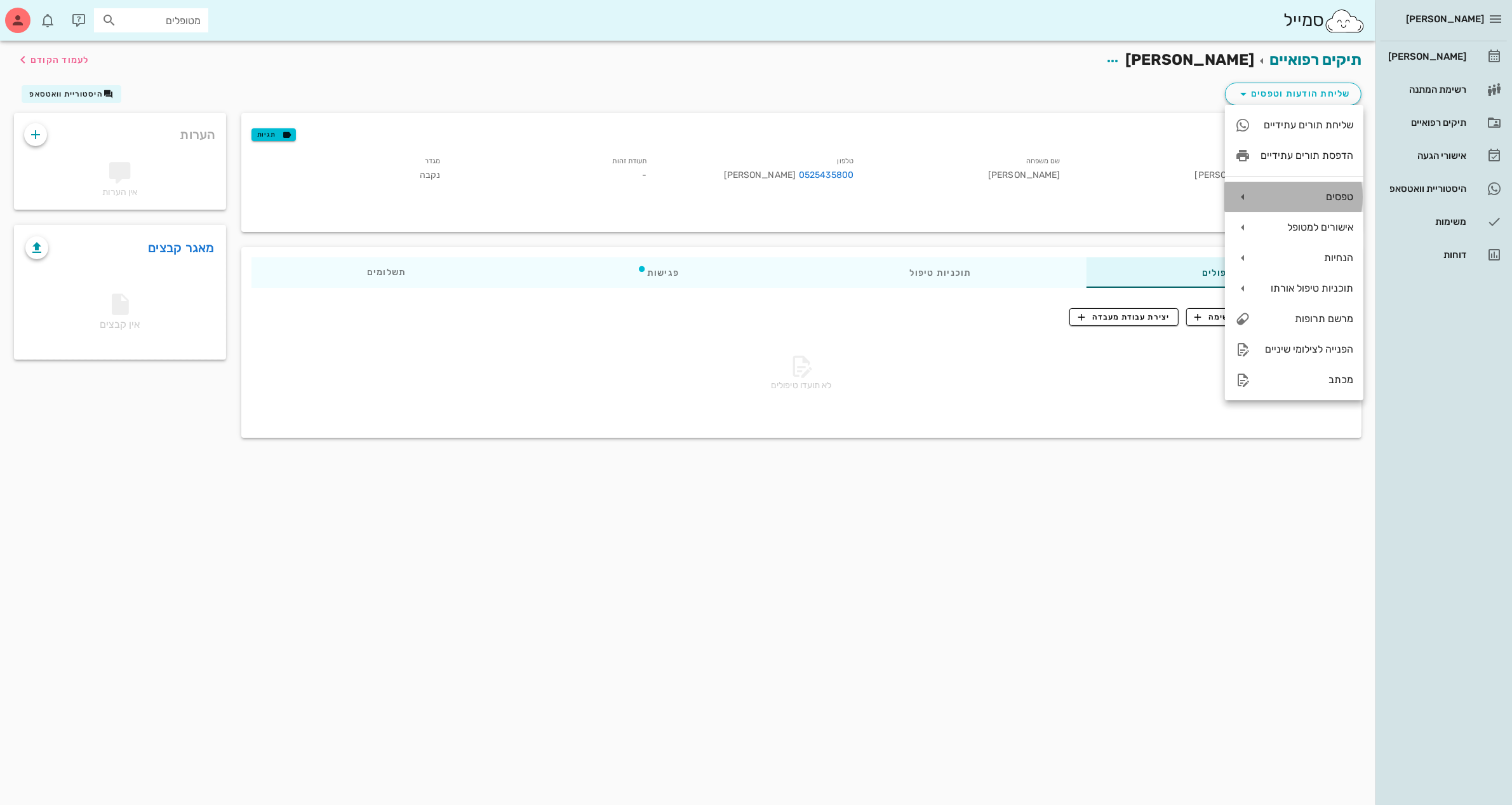
click at [1312, 195] on div "טפסים" at bounding box center [1307, 196] width 93 height 12
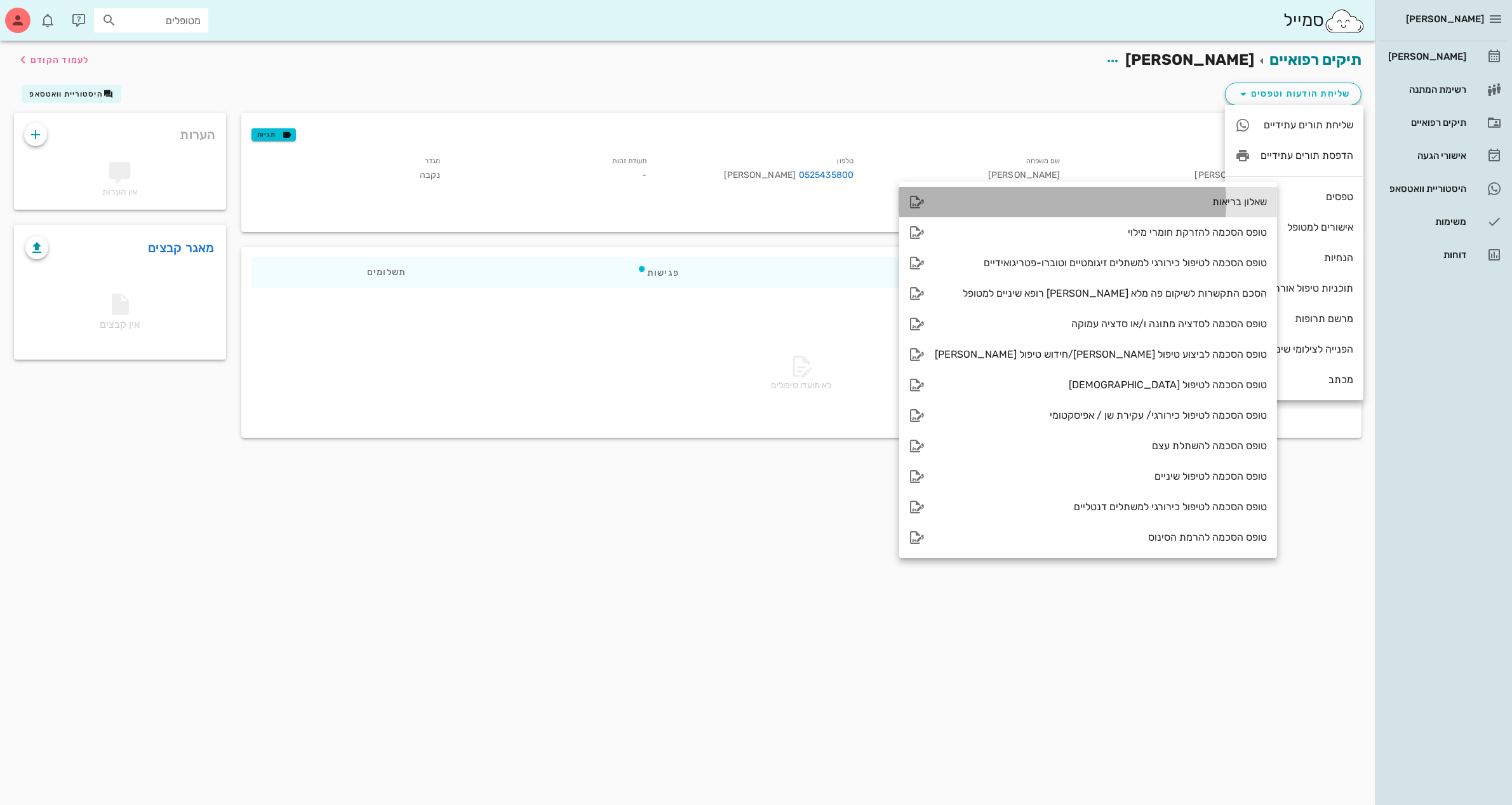
click at [1198, 204] on div "שאלון בריאות" at bounding box center [1101, 202] width 332 height 12
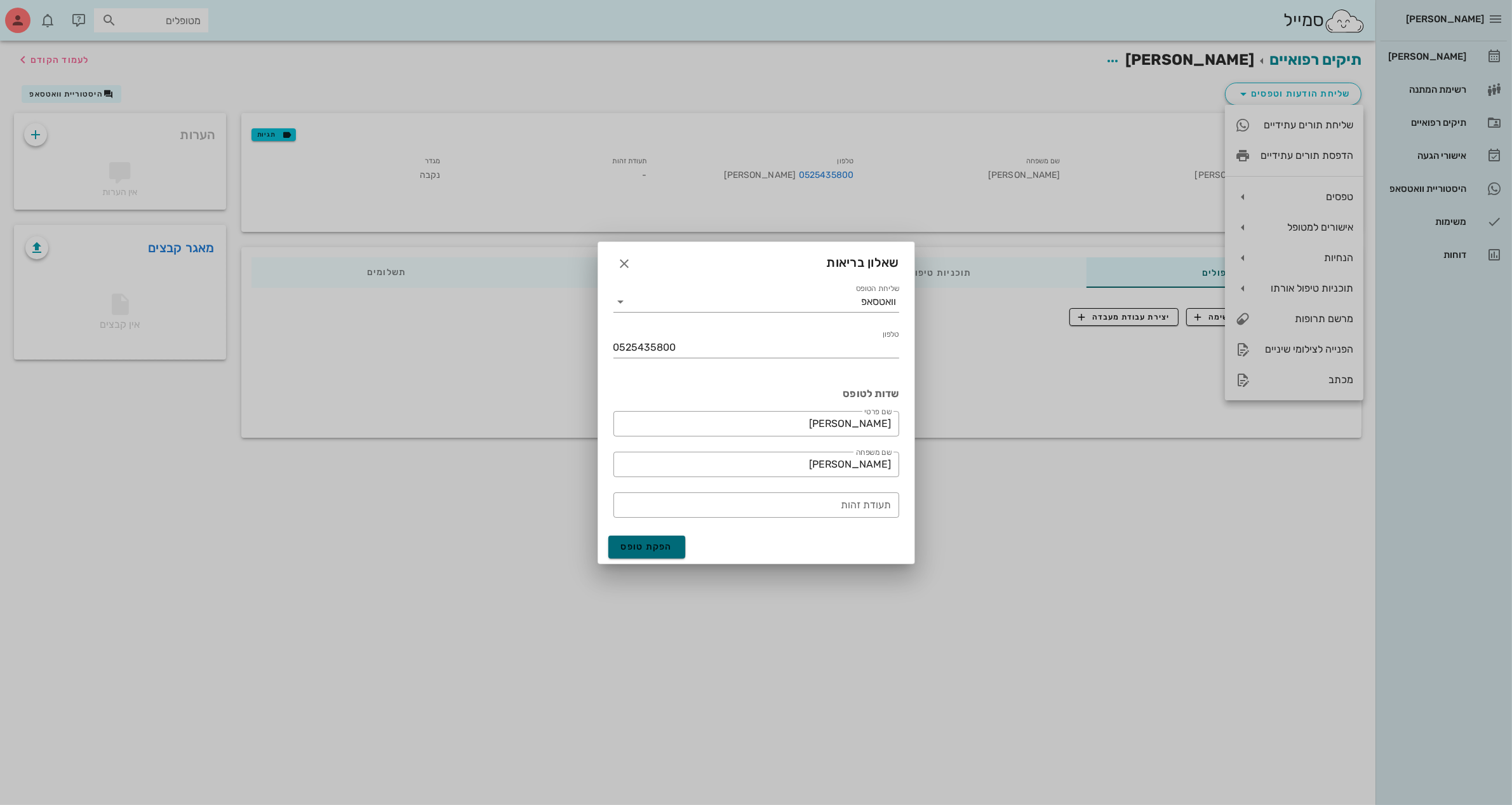
click at [651, 547] on span "הפקת טופס" at bounding box center [647, 546] width 52 height 11
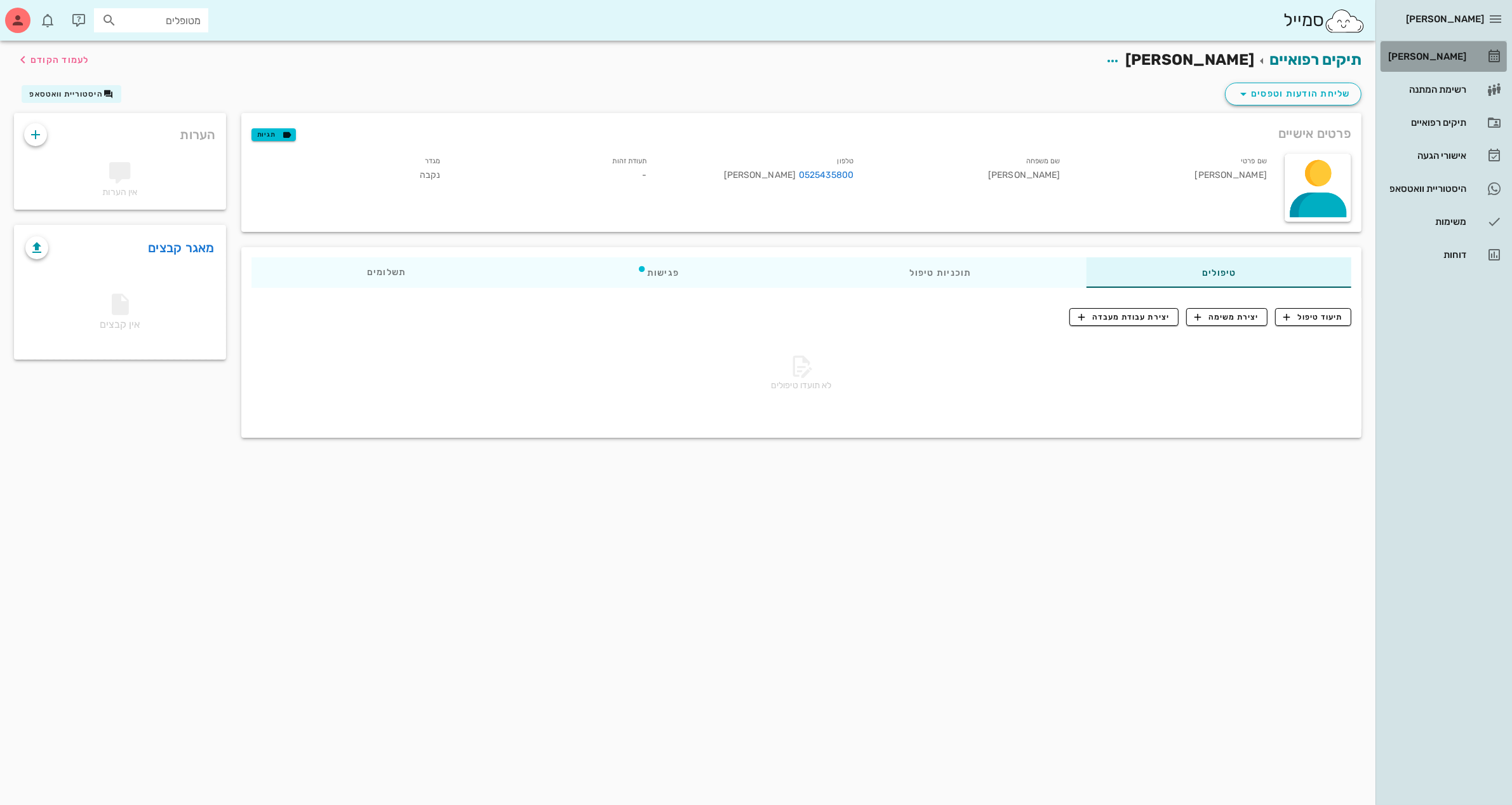
click at [1463, 56] on div "[PERSON_NAME]" at bounding box center [1427, 57] width 81 height 11
